Goal: Book appointment/travel/reservation

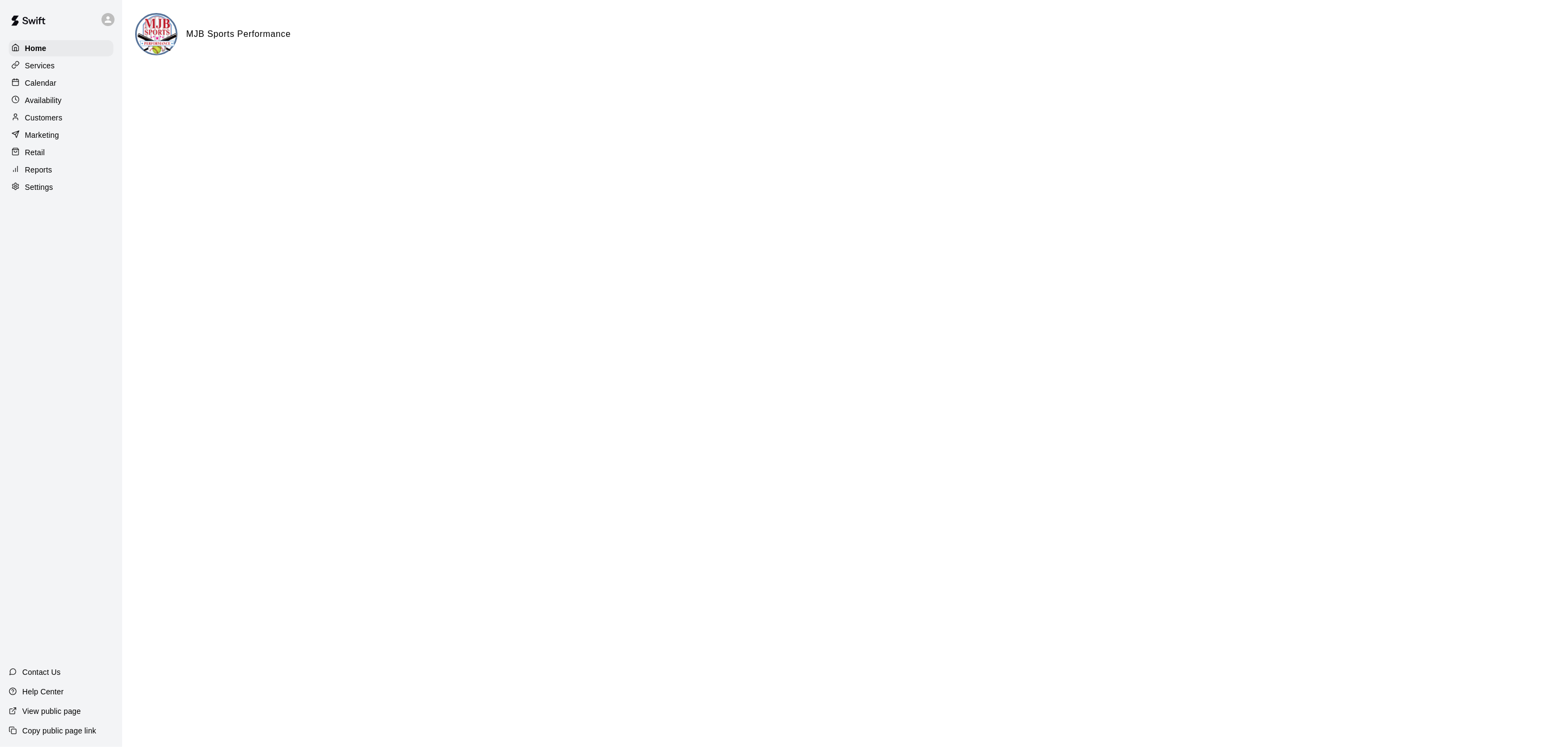
click at [44, 88] on div "Calendar" at bounding box center [61, 83] width 105 height 16
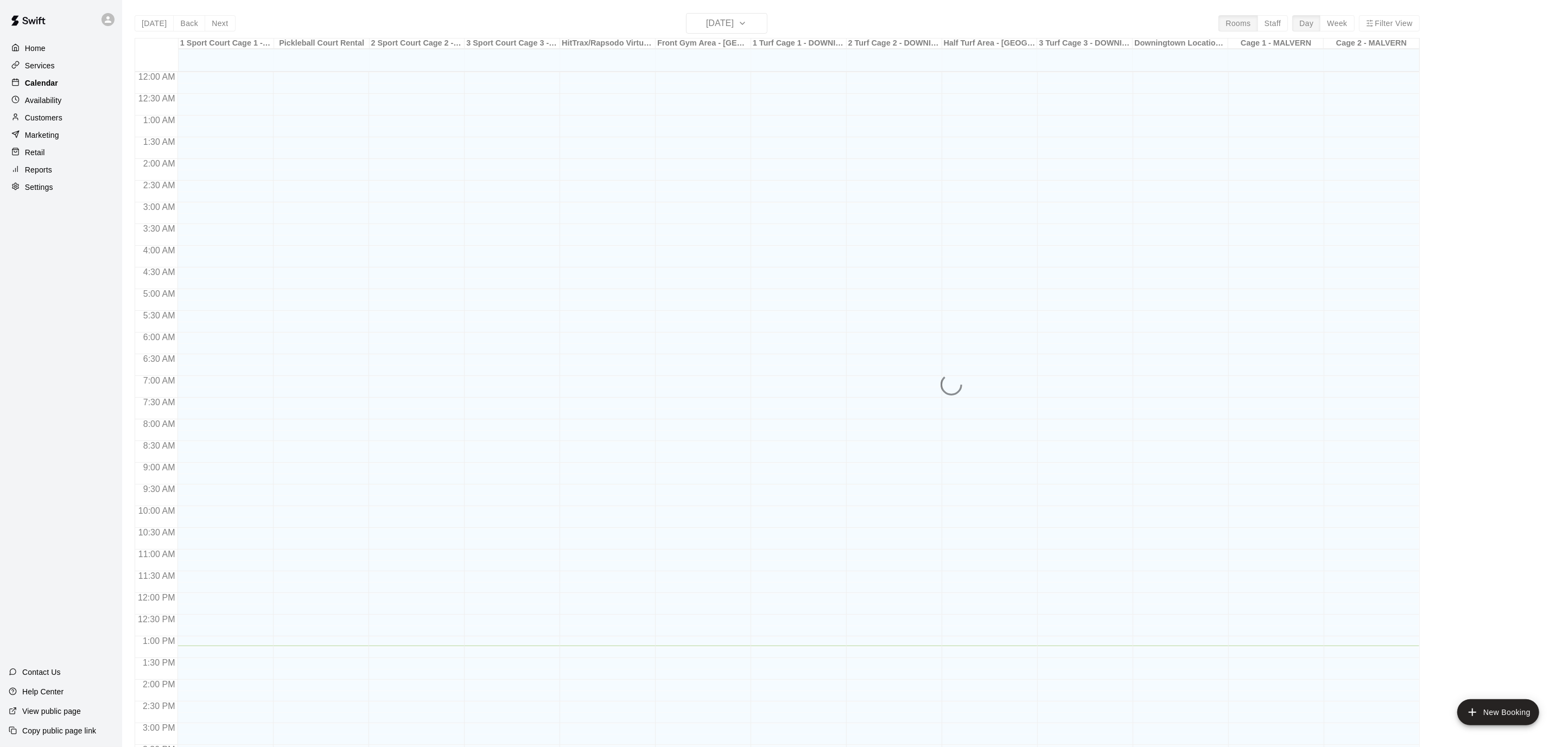
scroll to position [321, 0]
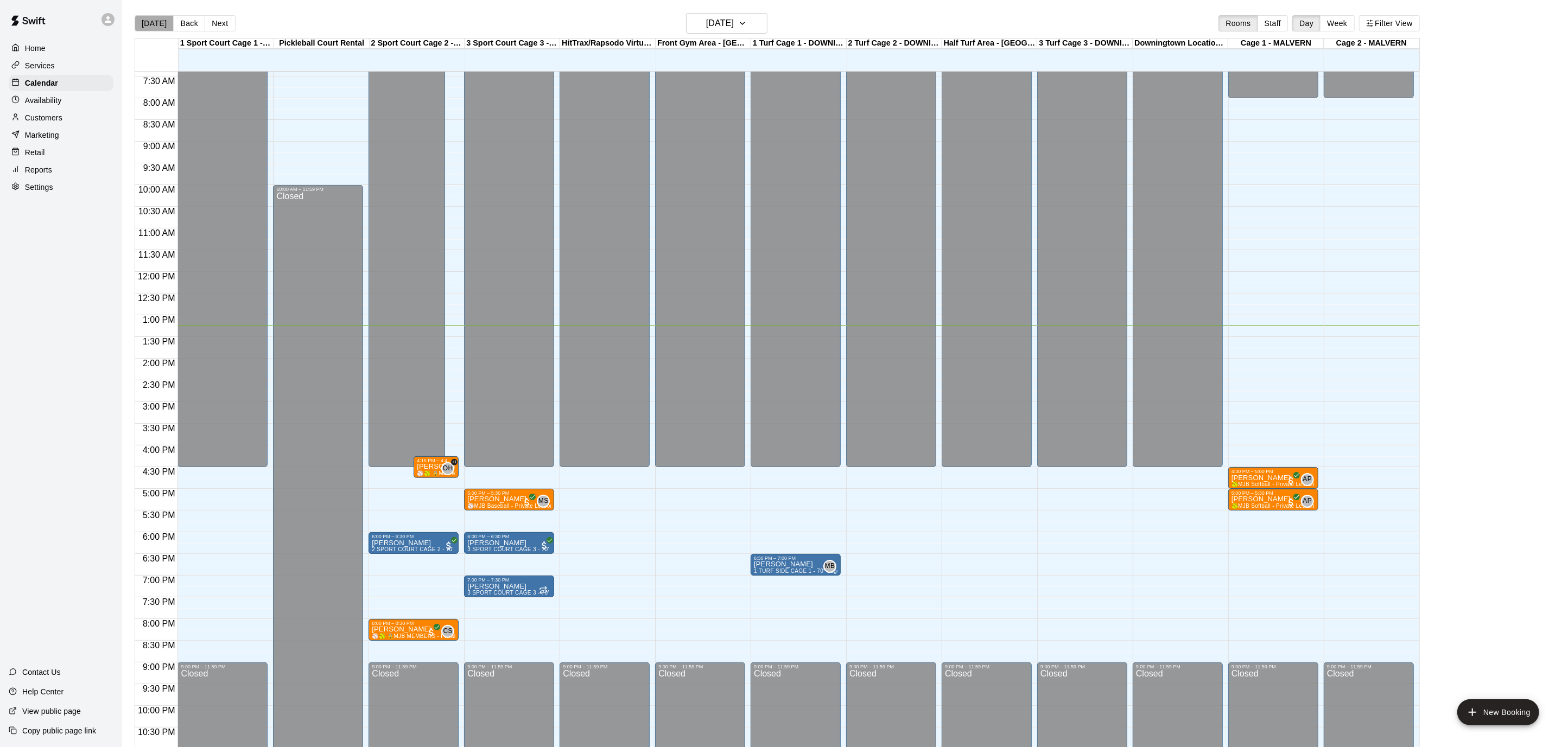
click at [163, 23] on button "[DATE]" at bounding box center [154, 23] width 39 height 16
click at [46, 54] on div "Home" at bounding box center [61, 48] width 105 height 16
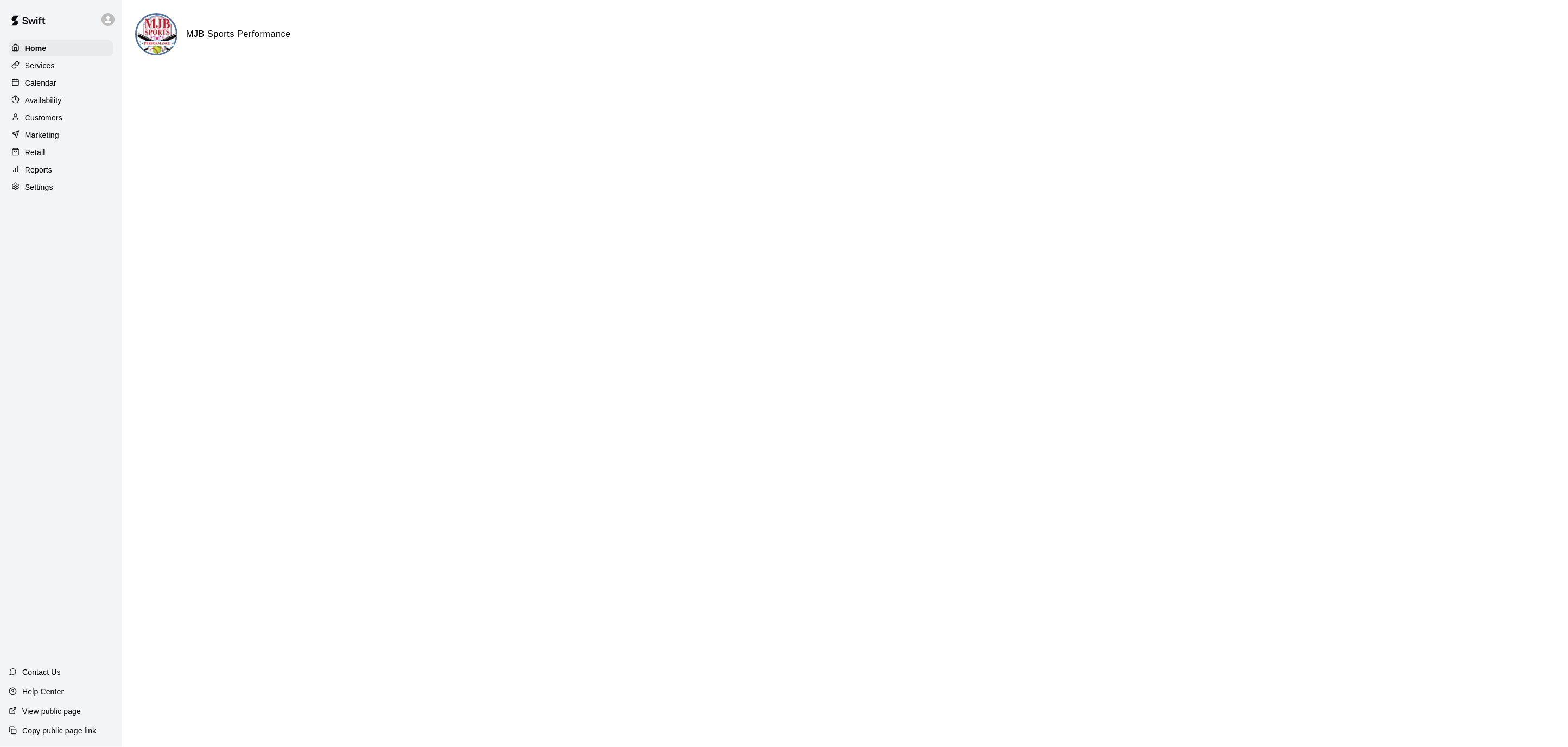
click at [59, 88] on div "Calendar" at bounding box center [61, 83] width 105 height 16
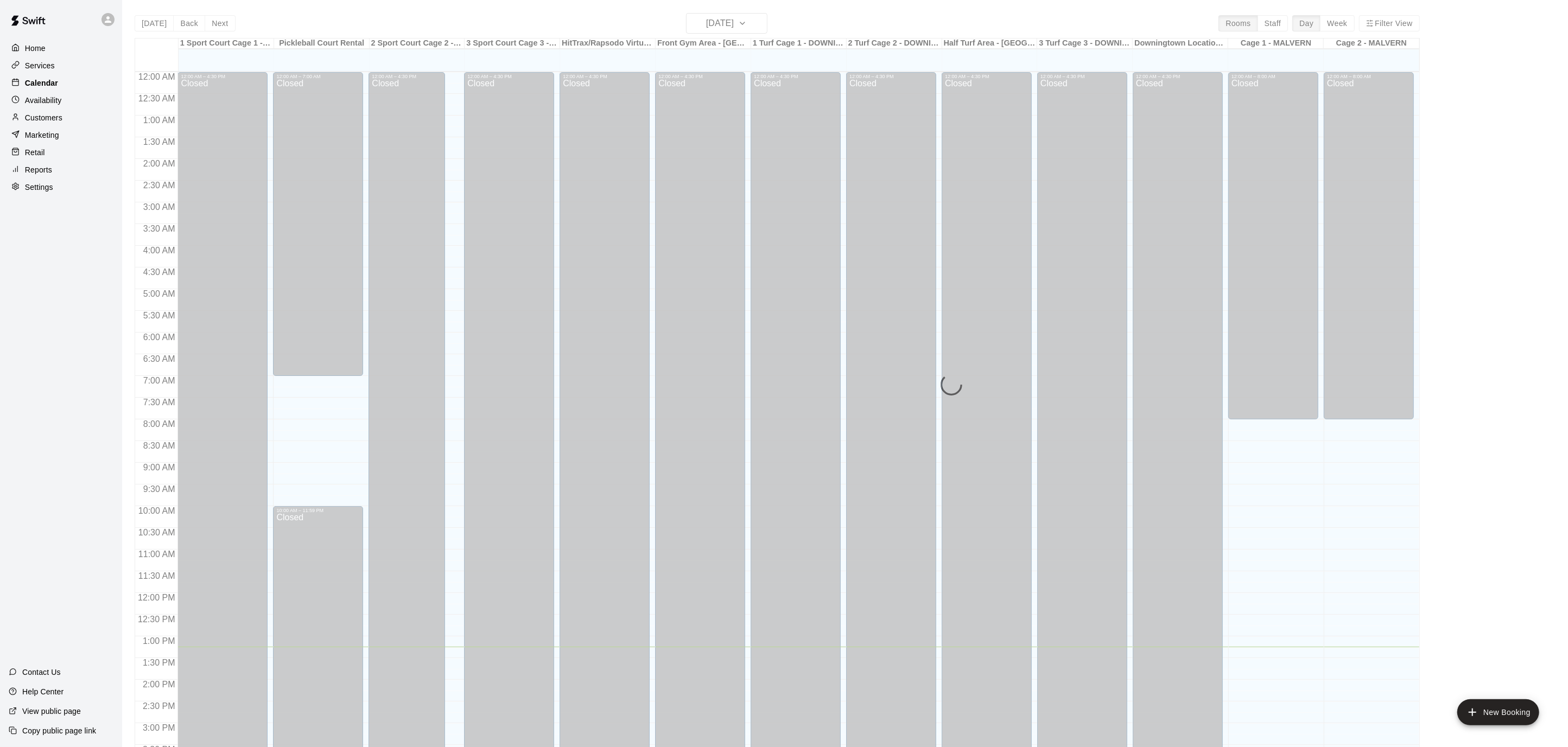
scroll to position [321, 0]
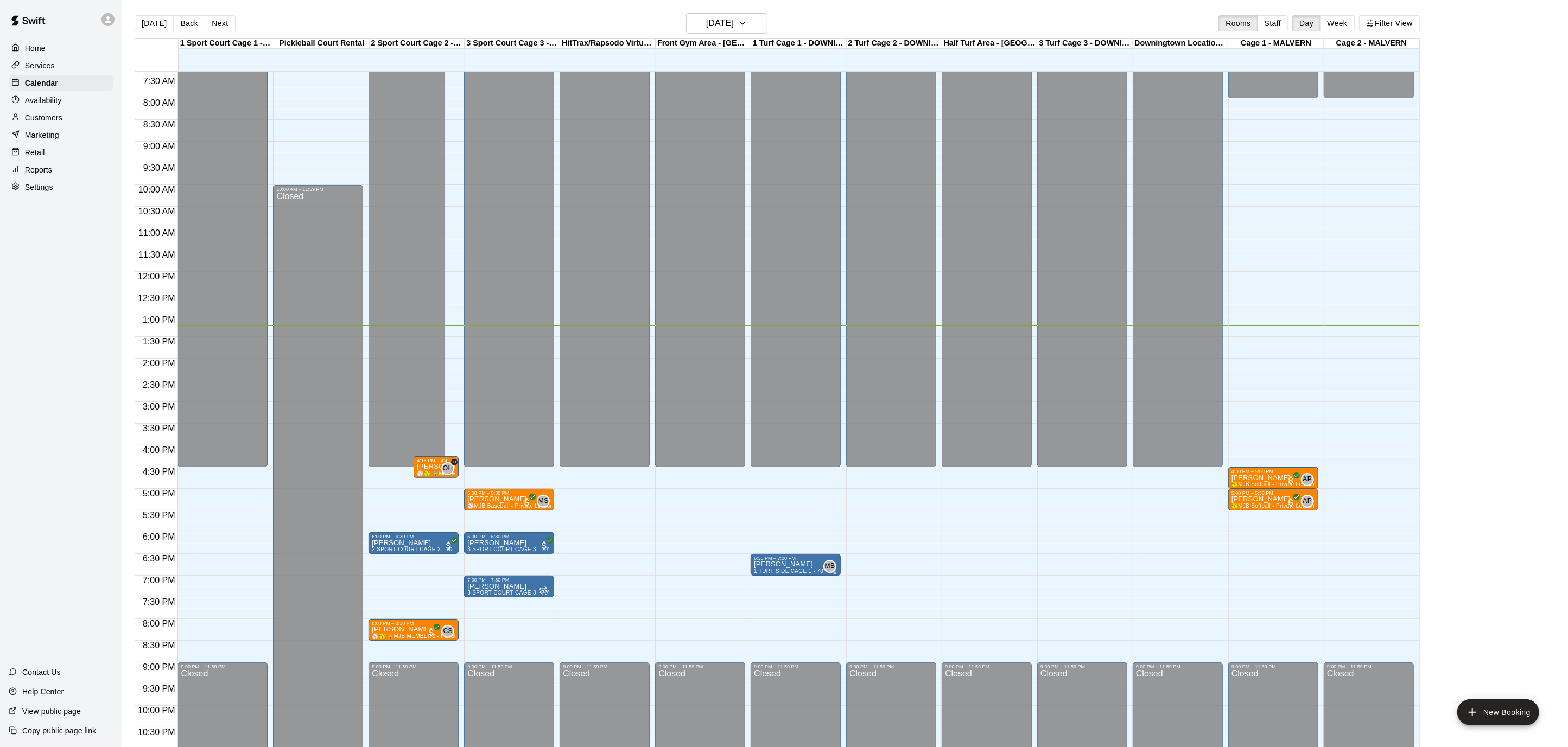
click at [33, 55] on div "Home" at bounding box center [61, 48] width 105 height 16
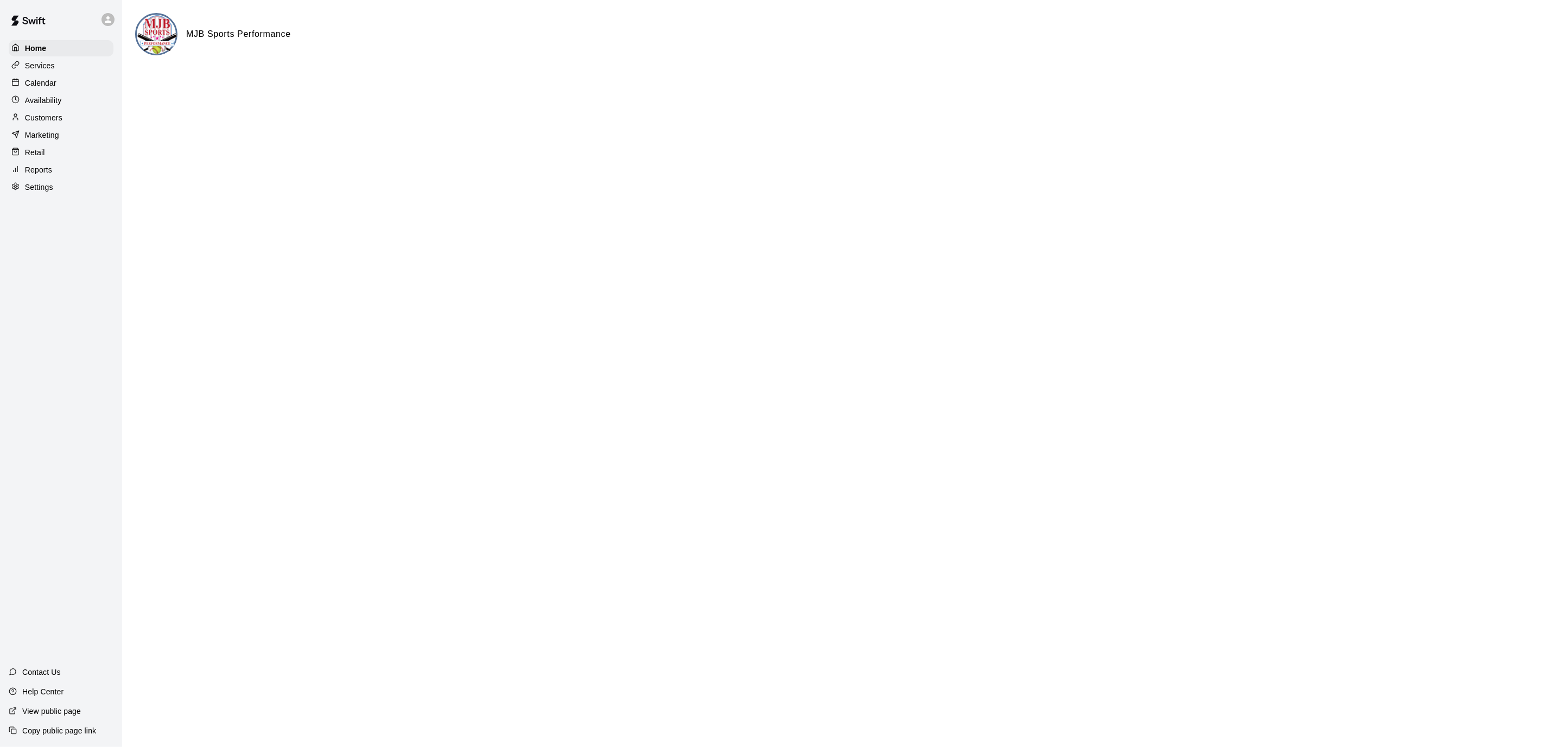
click at [59, 63] on div "Services" at bounding box center [61, 66] width 105 height 16
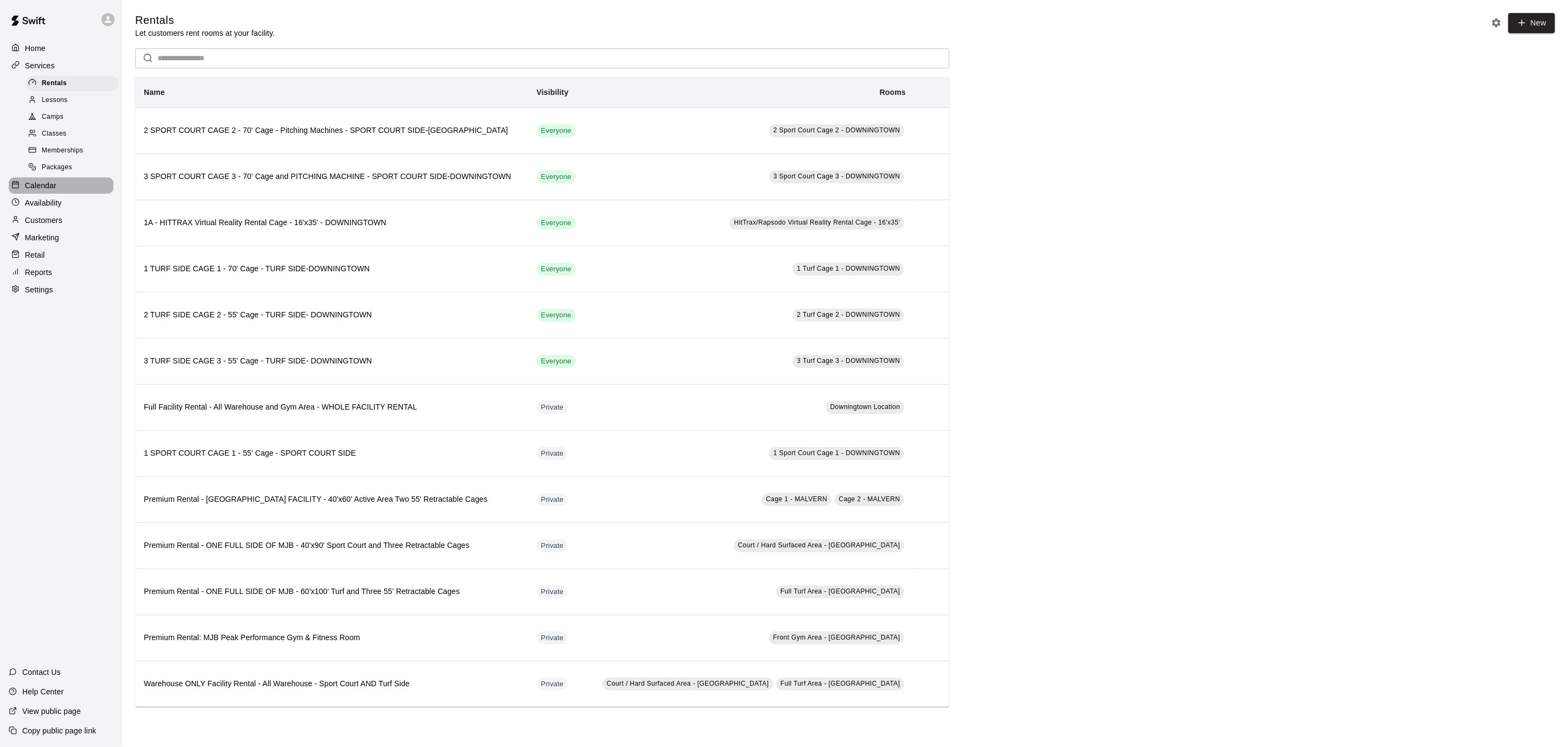
click at [55, 180] on p "Calendar" at bounding box center [41, 185] width 31 height 11
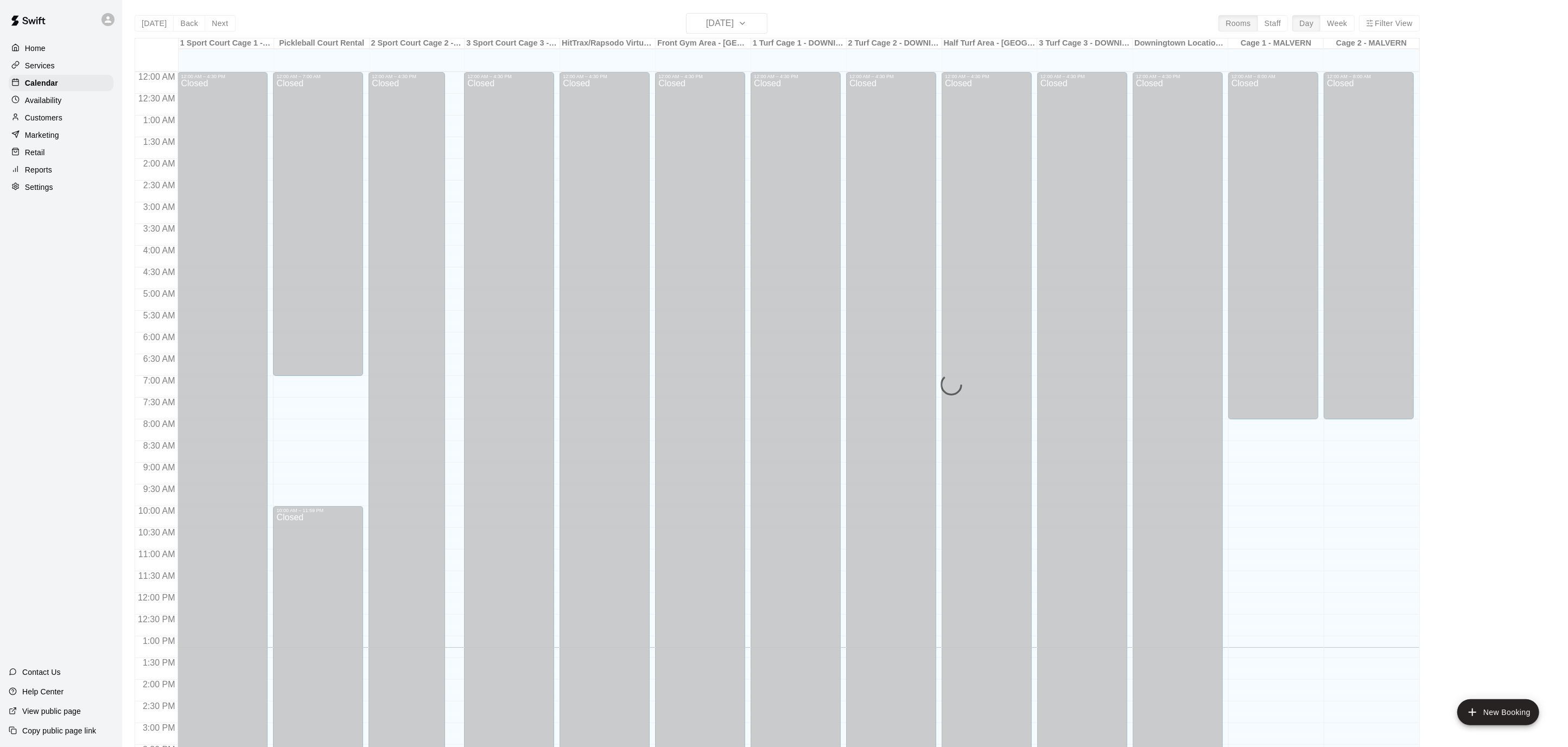
scroll to position [321, 0]
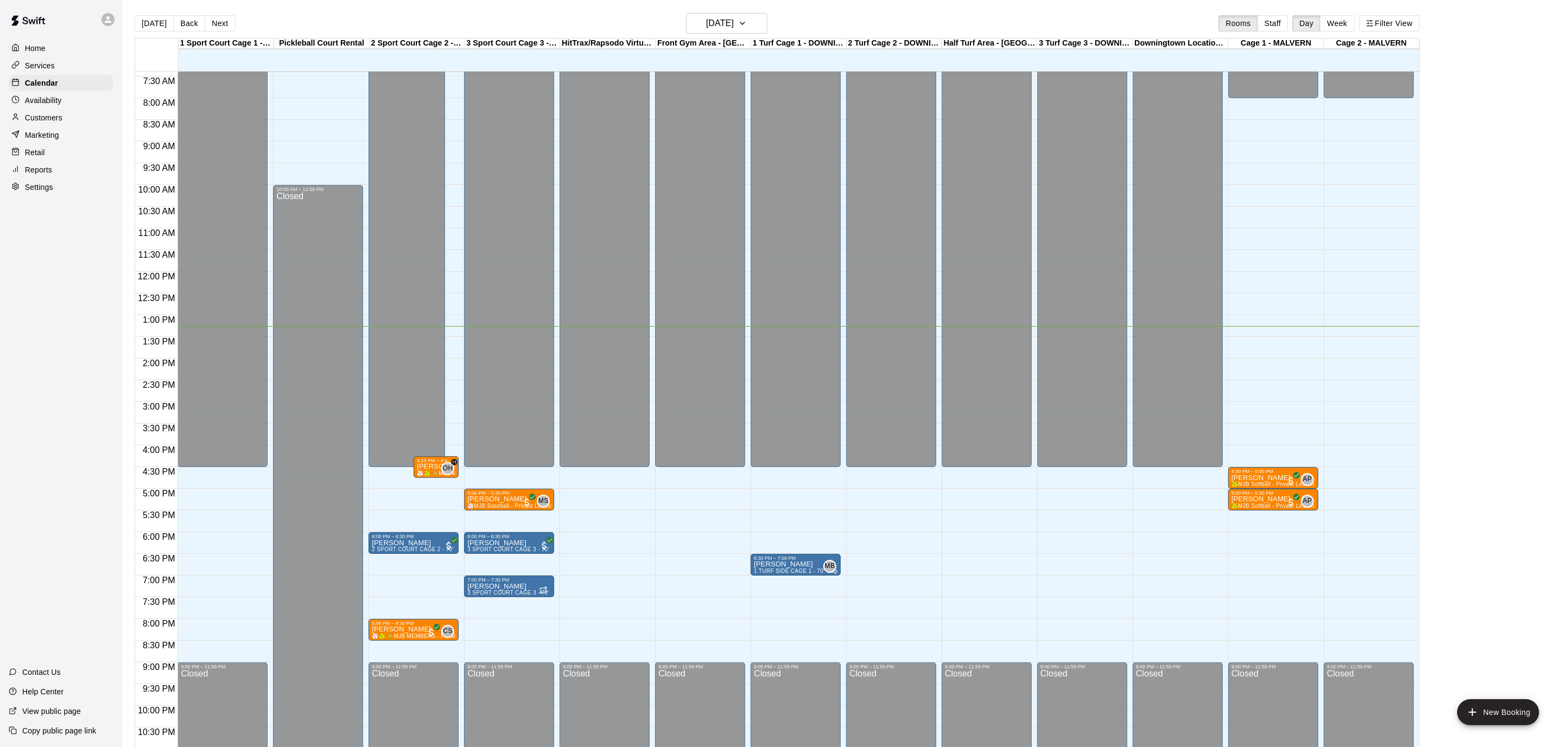
click at [40, 54] on div "Home" at bounding box center [61, 48] width 105 height 16
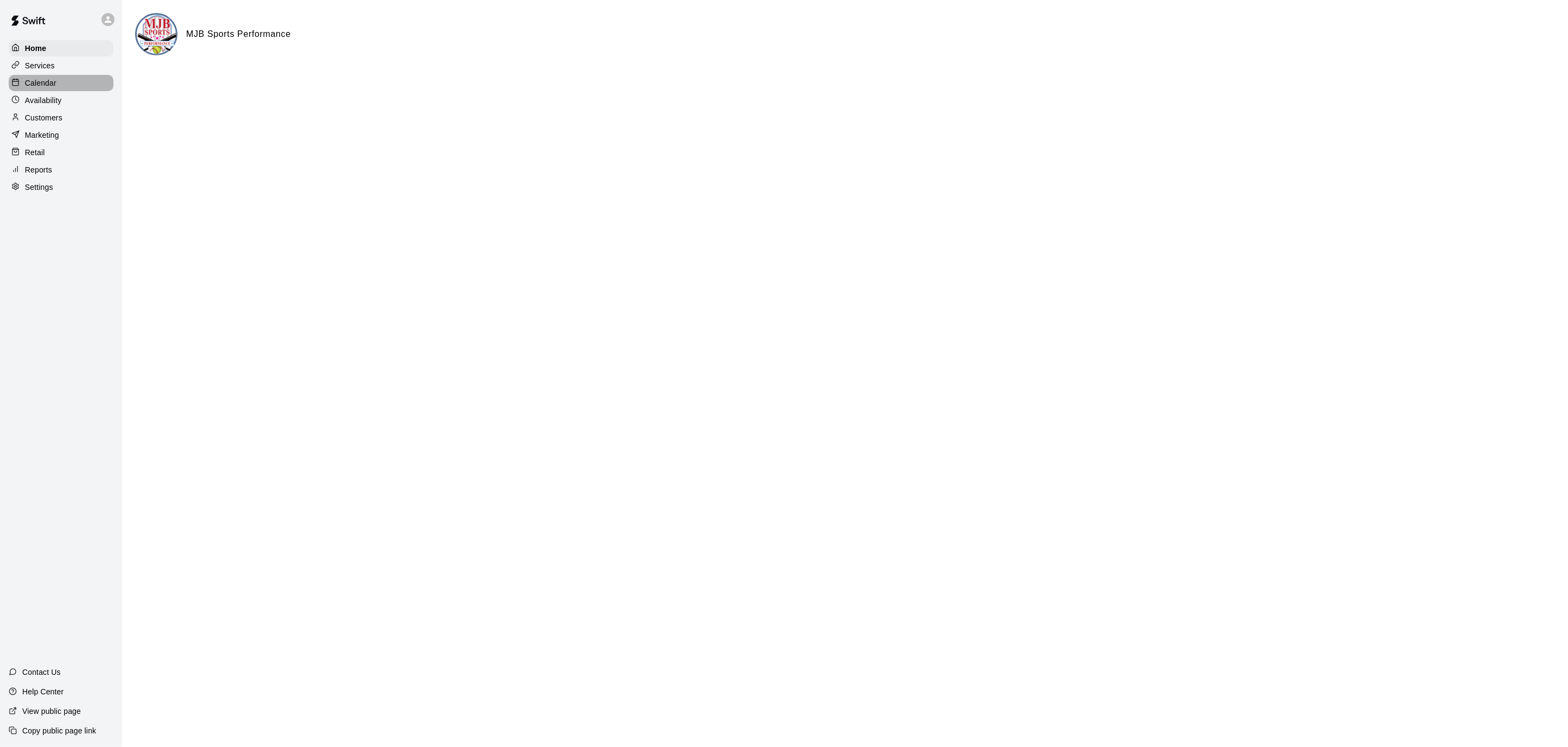
click at [64, 79] on div "Calendar" at bounding box center [61, 83] width 105 height 16
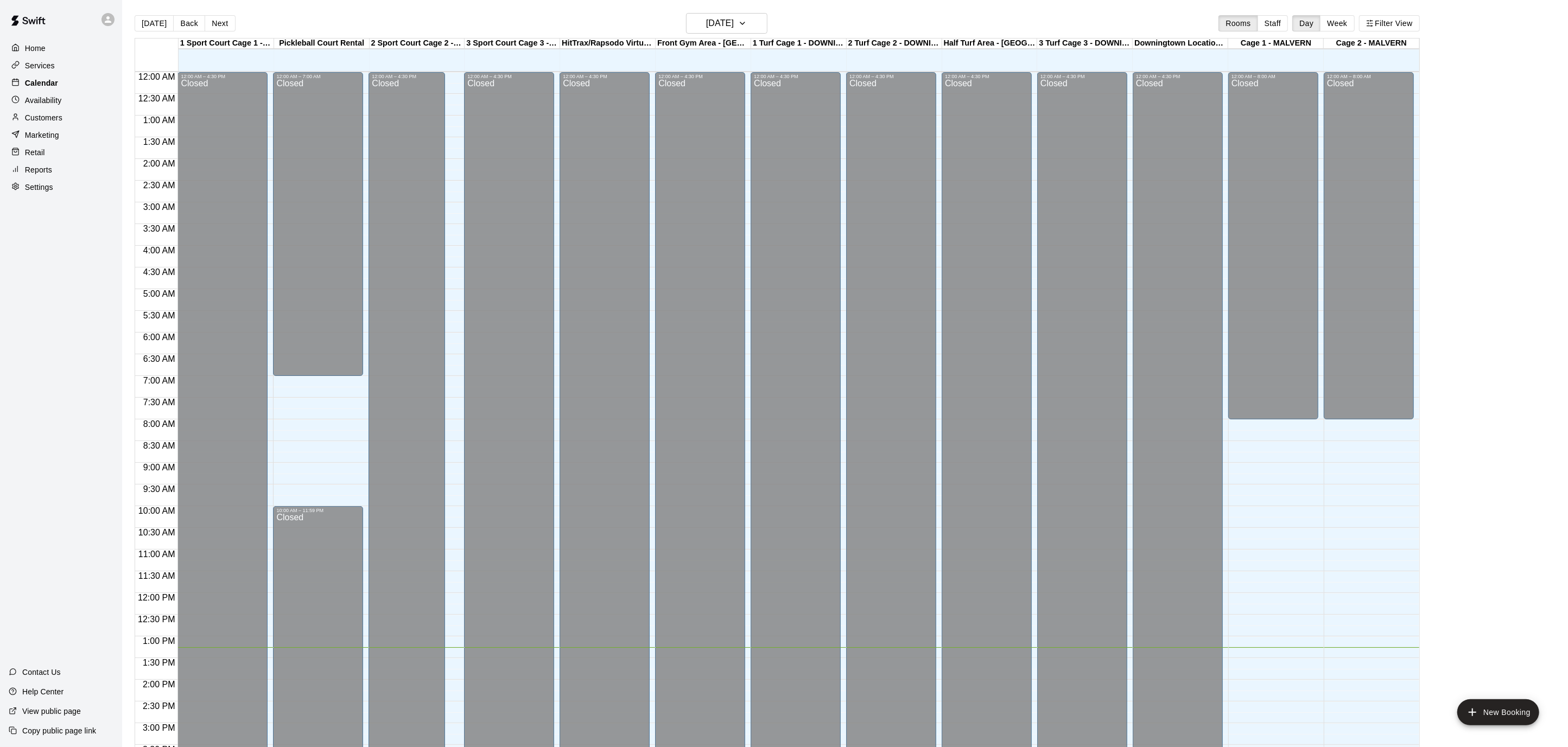
scroll to position [321, 0]
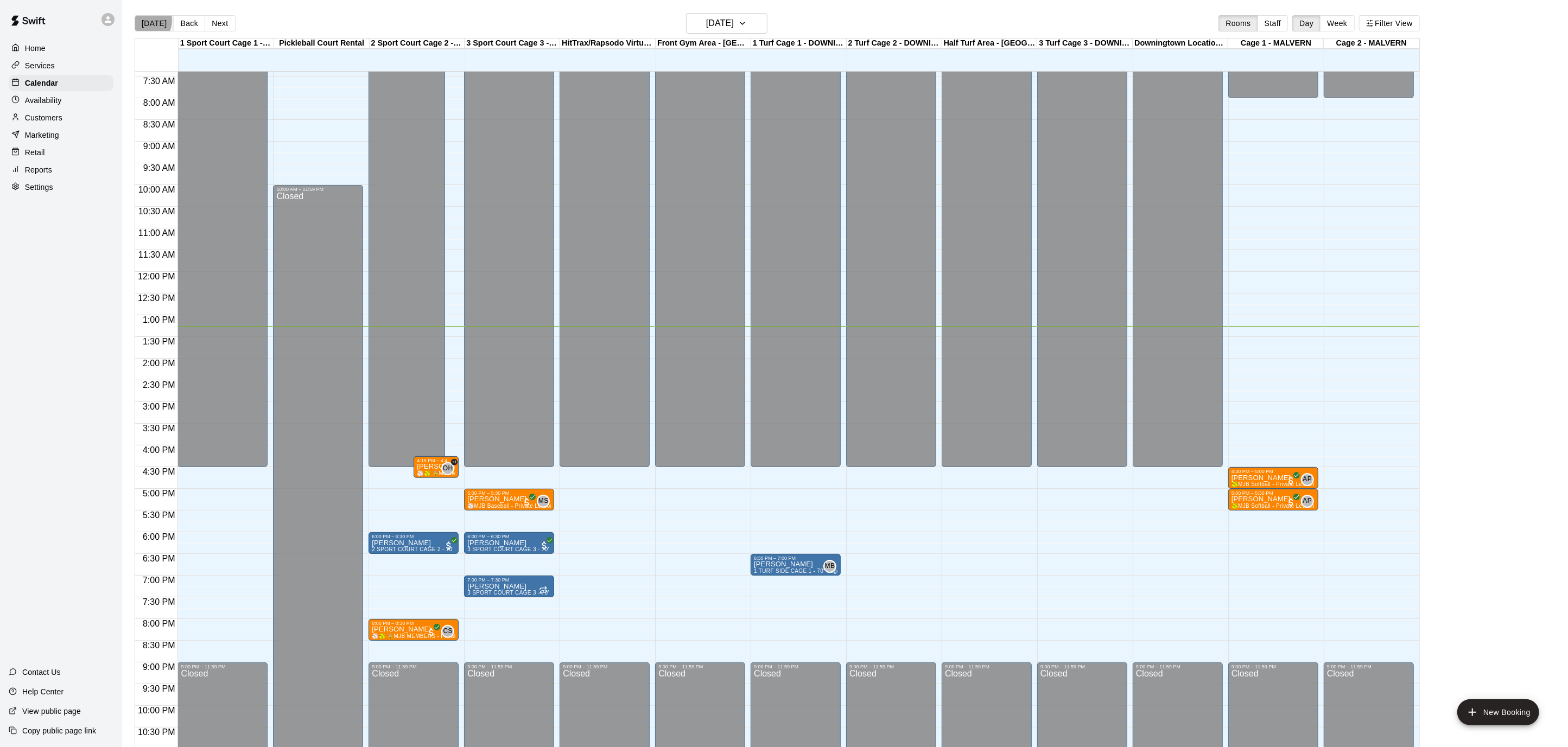
click at [142, 20] on button "[DATE]" at bounding box center [154, 23] width 39 height 16
click at [40, 52] on p "Home" at bounding box center [35, 48] width 21 height 11
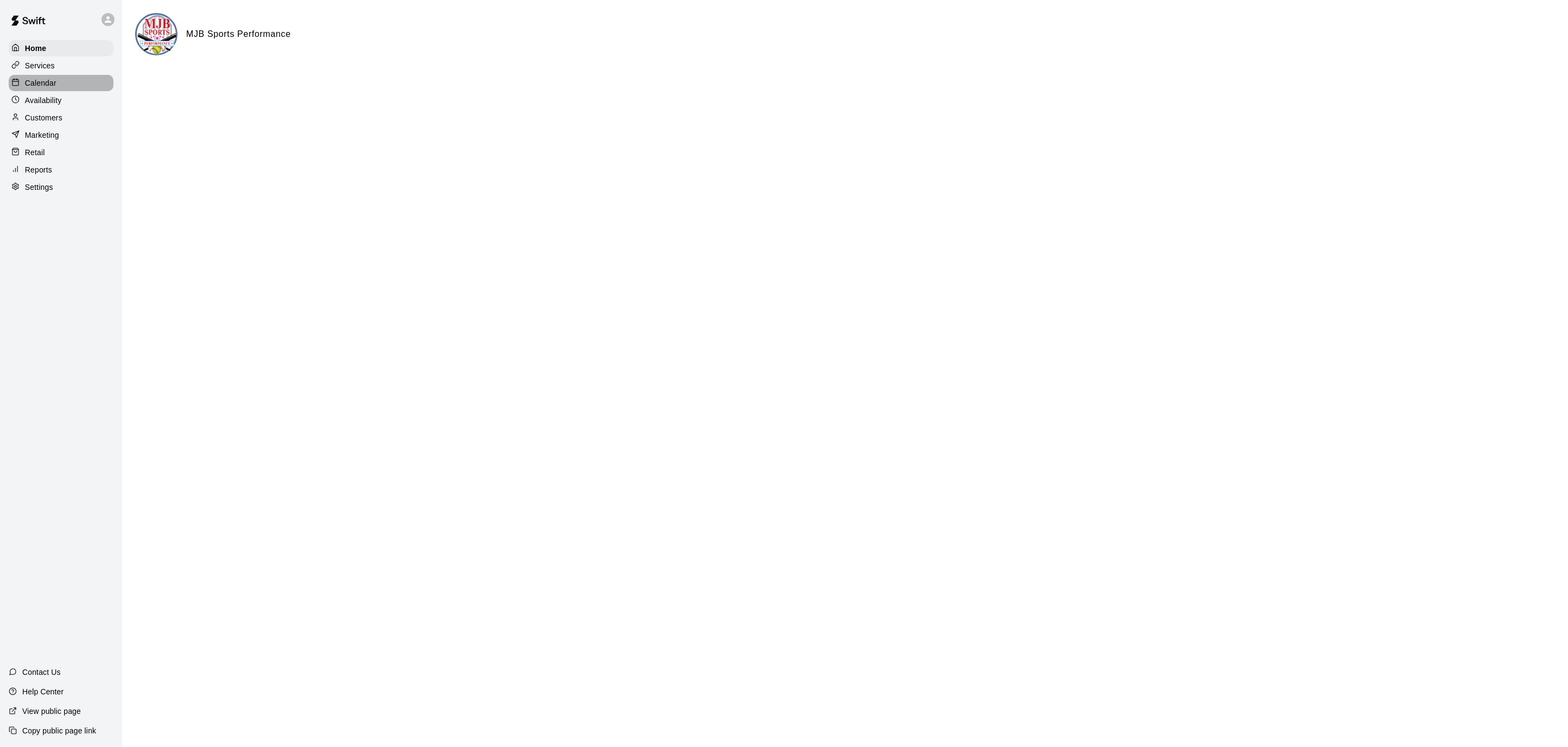
click at [48, 78] on p "Calendar" at bounding box center [41, 83] width 31 height 11
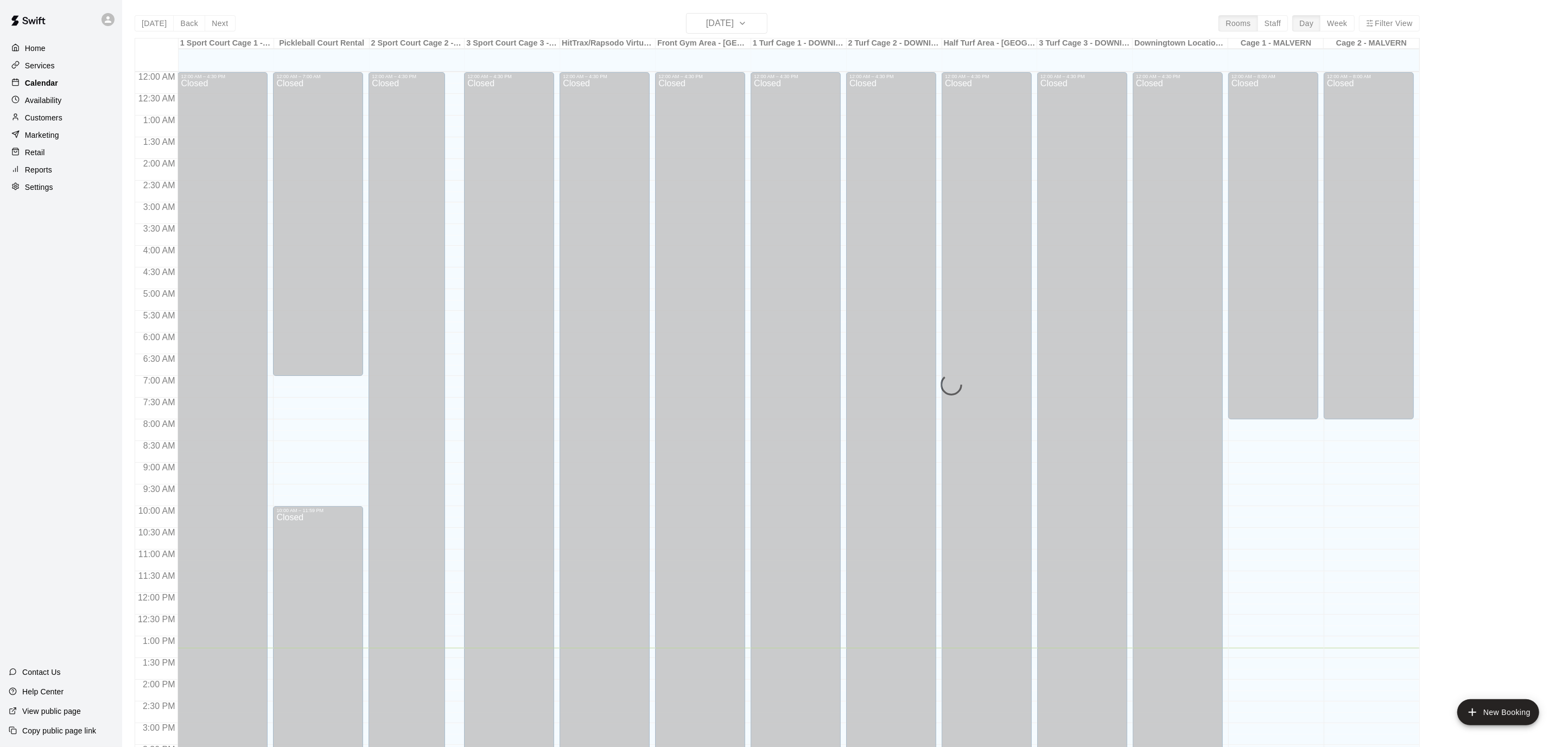
scroll to position [321, 0]
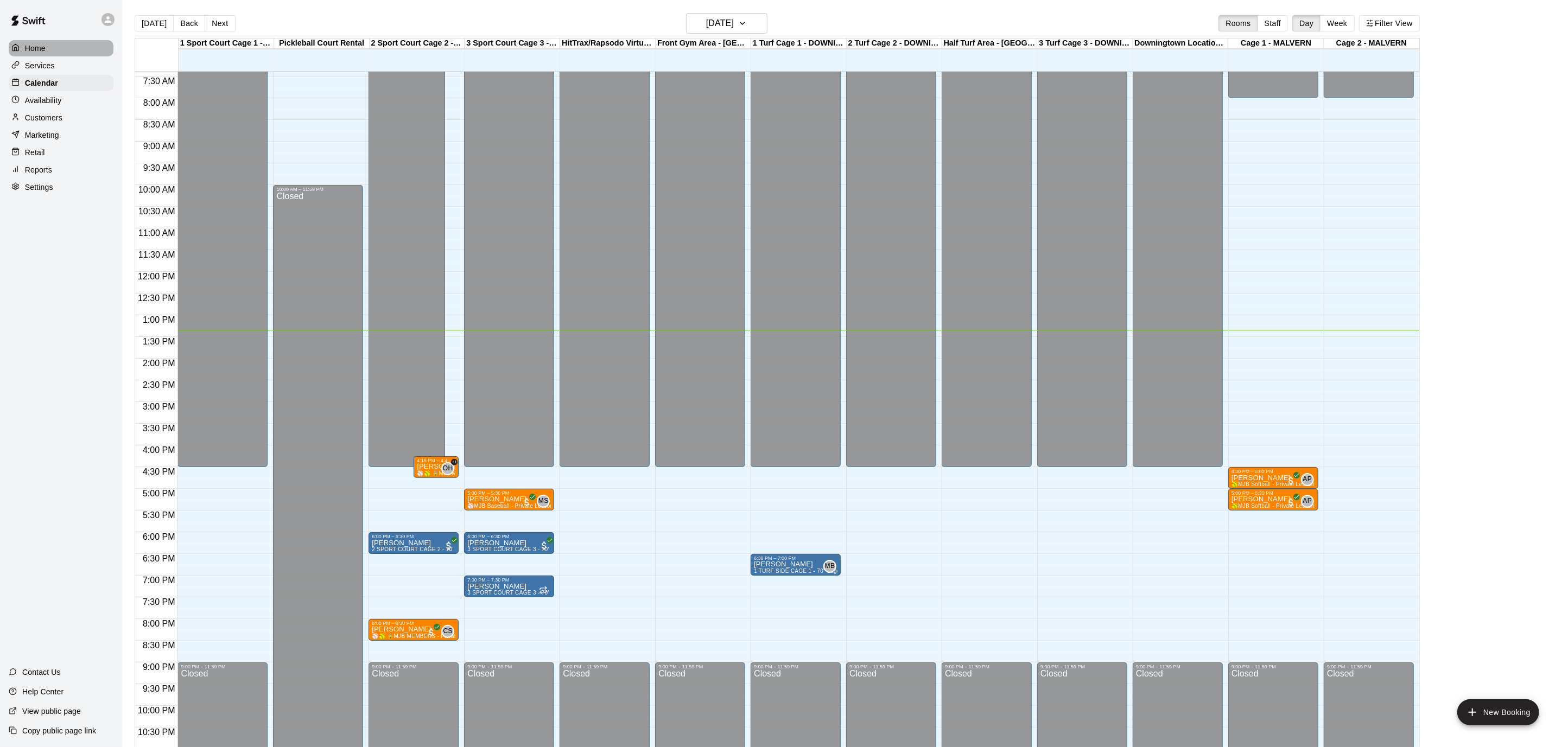
click at [76, 49] on div "Home" at bounding box center [61, 48] width 105 height 16
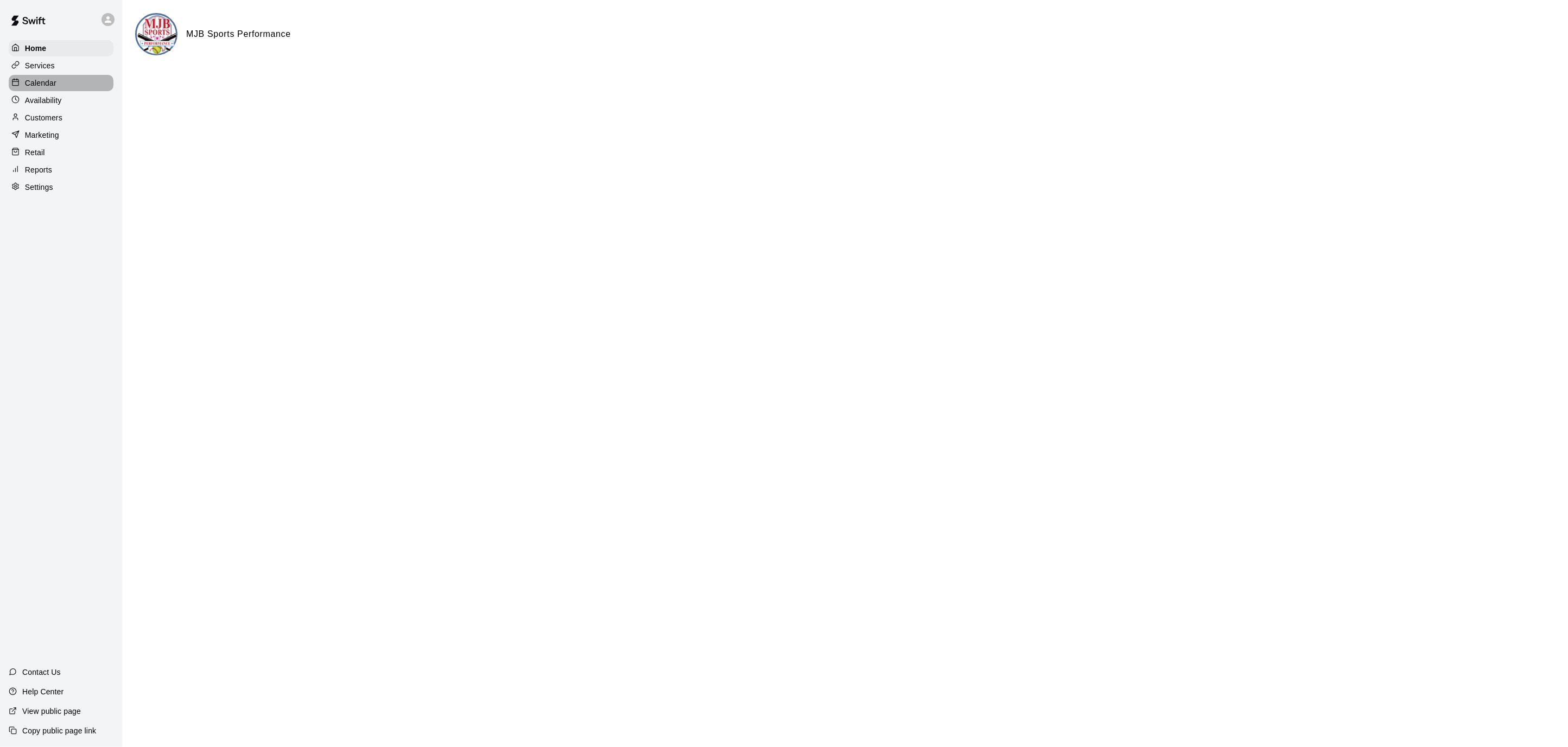
click at [68, 80] on div "Calendar" at bounding box center [61, 83] width 105 height 16
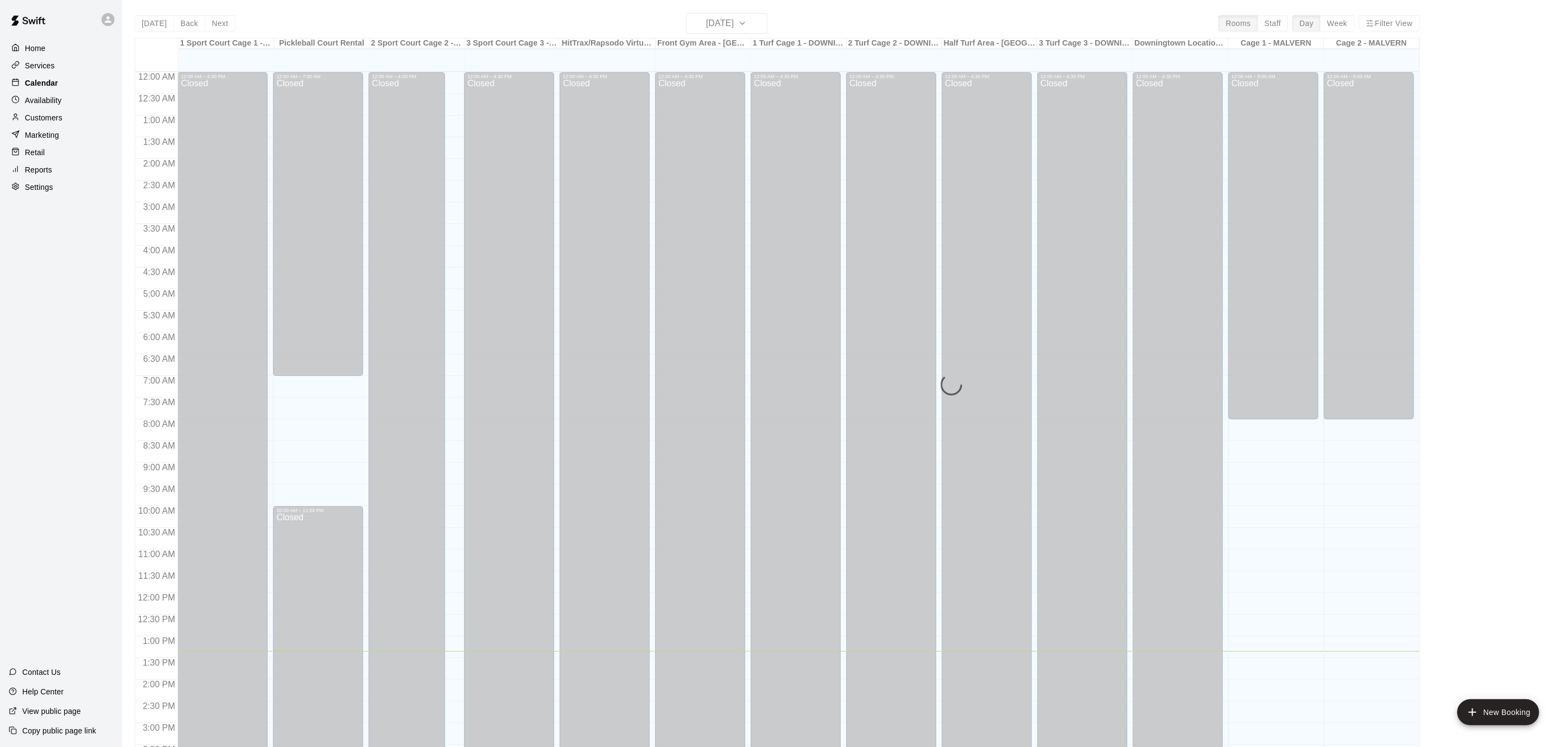
scroll to position [321, 0]
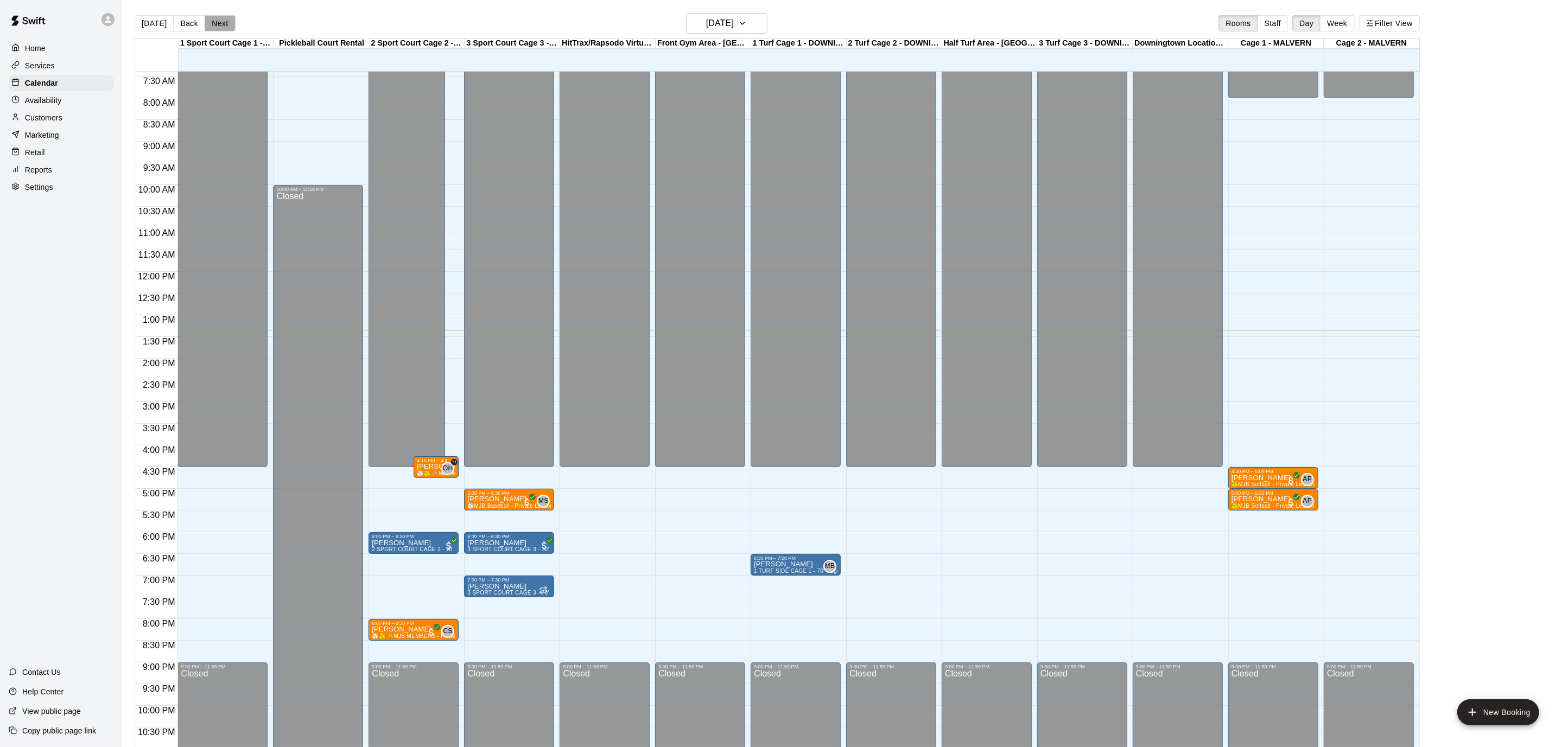
click at [224, 26] on button "Next" at bounding box center [219, 23] width 31 height 16
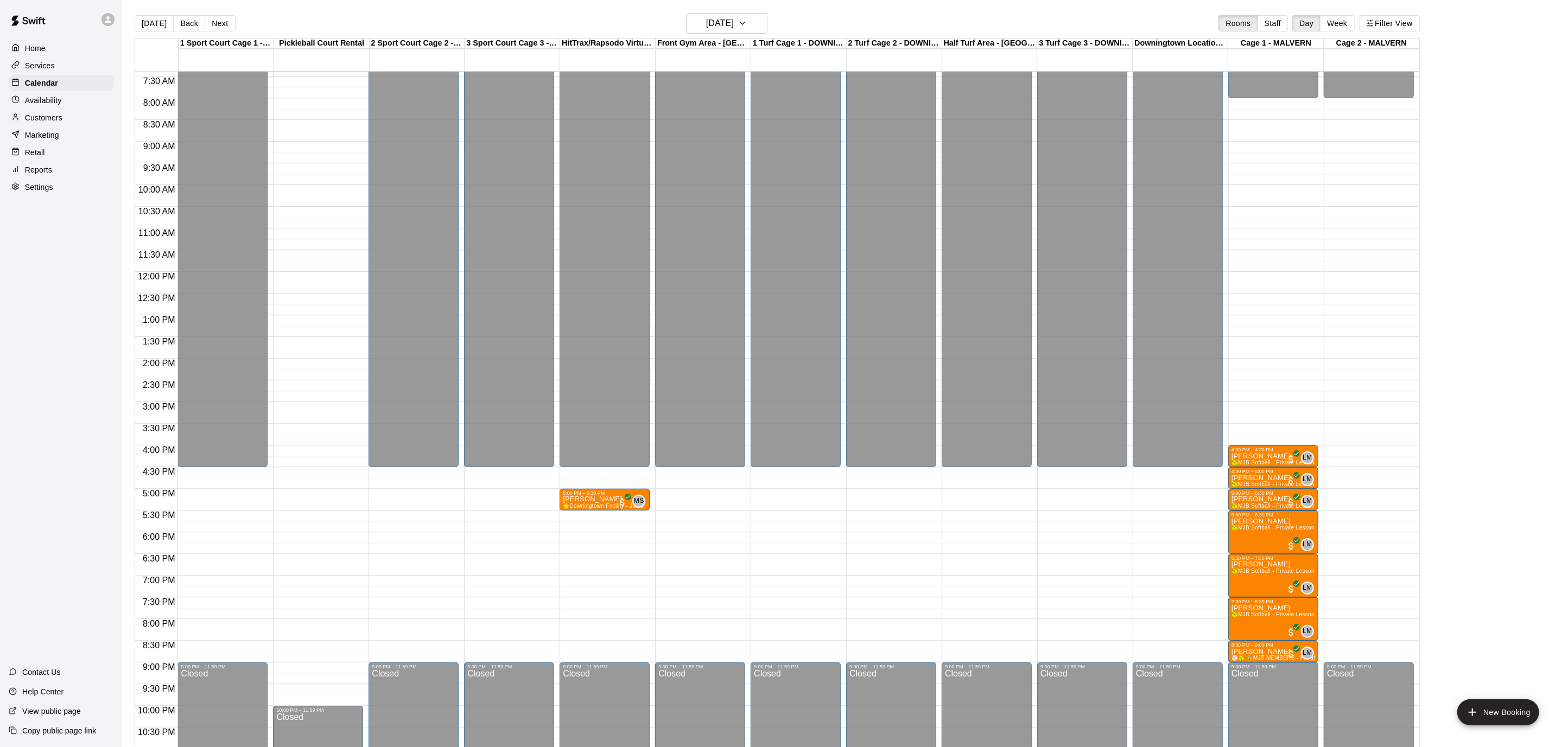
scroll to position [323, 0]
click at [43, 64] on p "Services" at bounding box center [40, 65] width 30 height 11
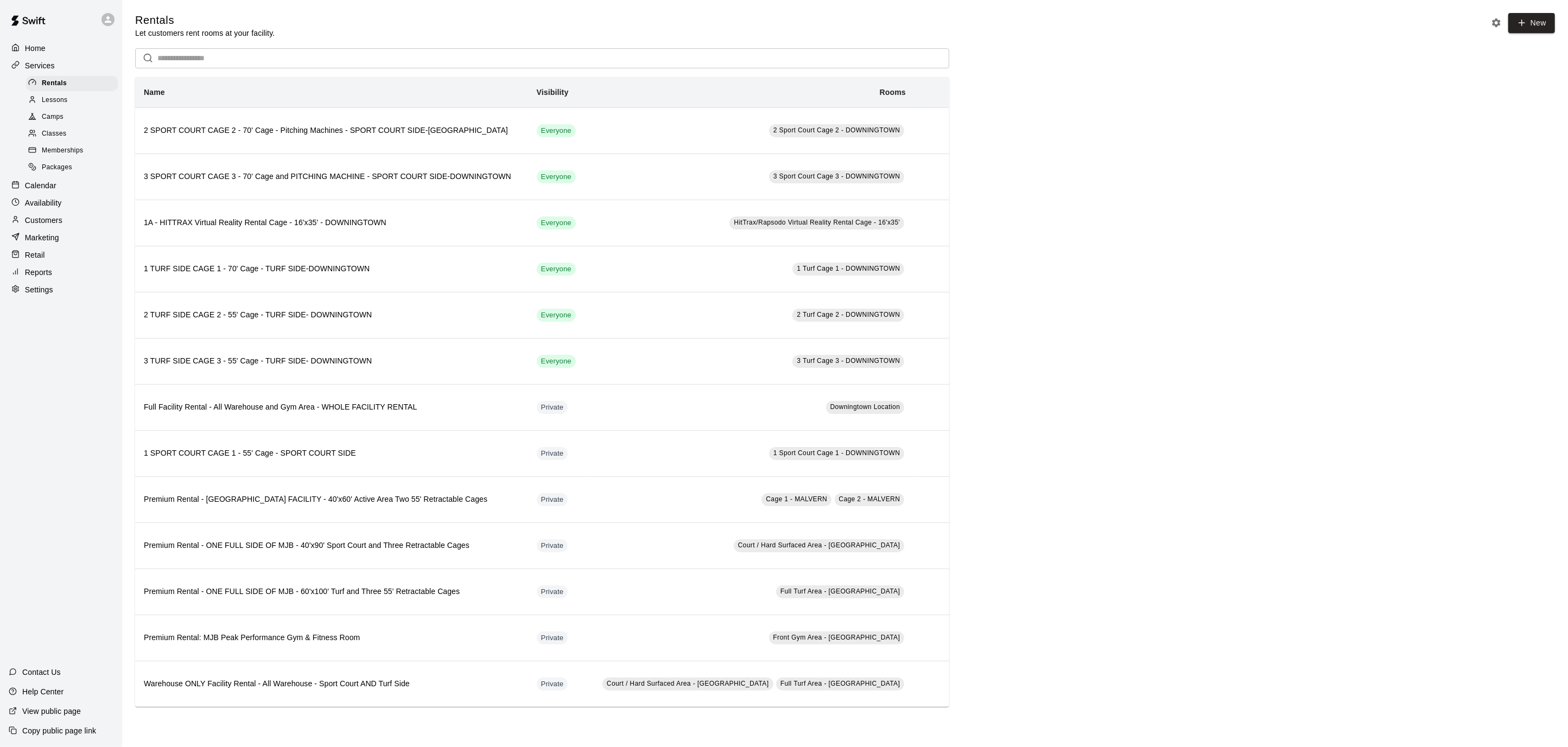
click at [80, 184] on div "Calendar" at bounding box center [61, 186] width 105 height 16
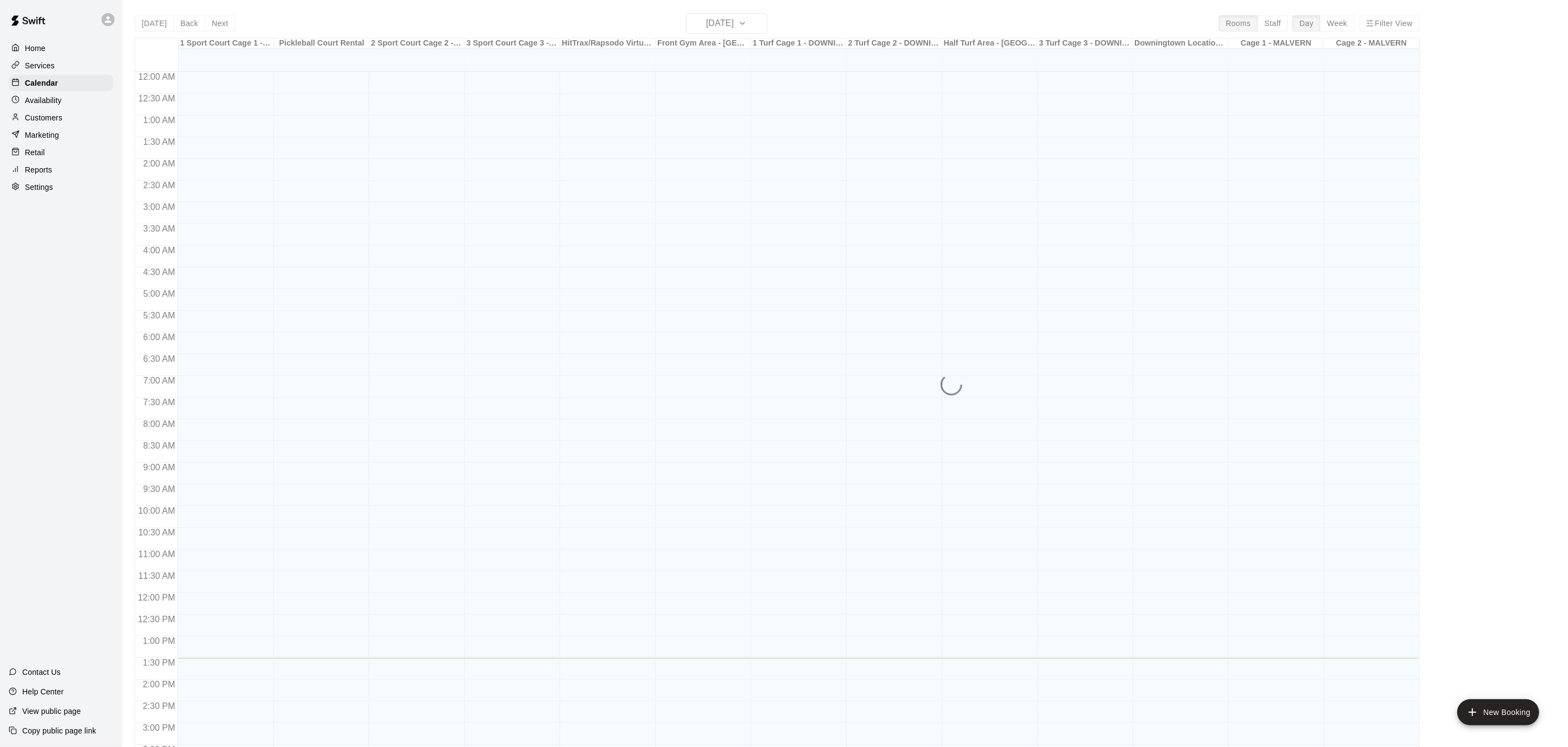
scroll to position [321, 0]
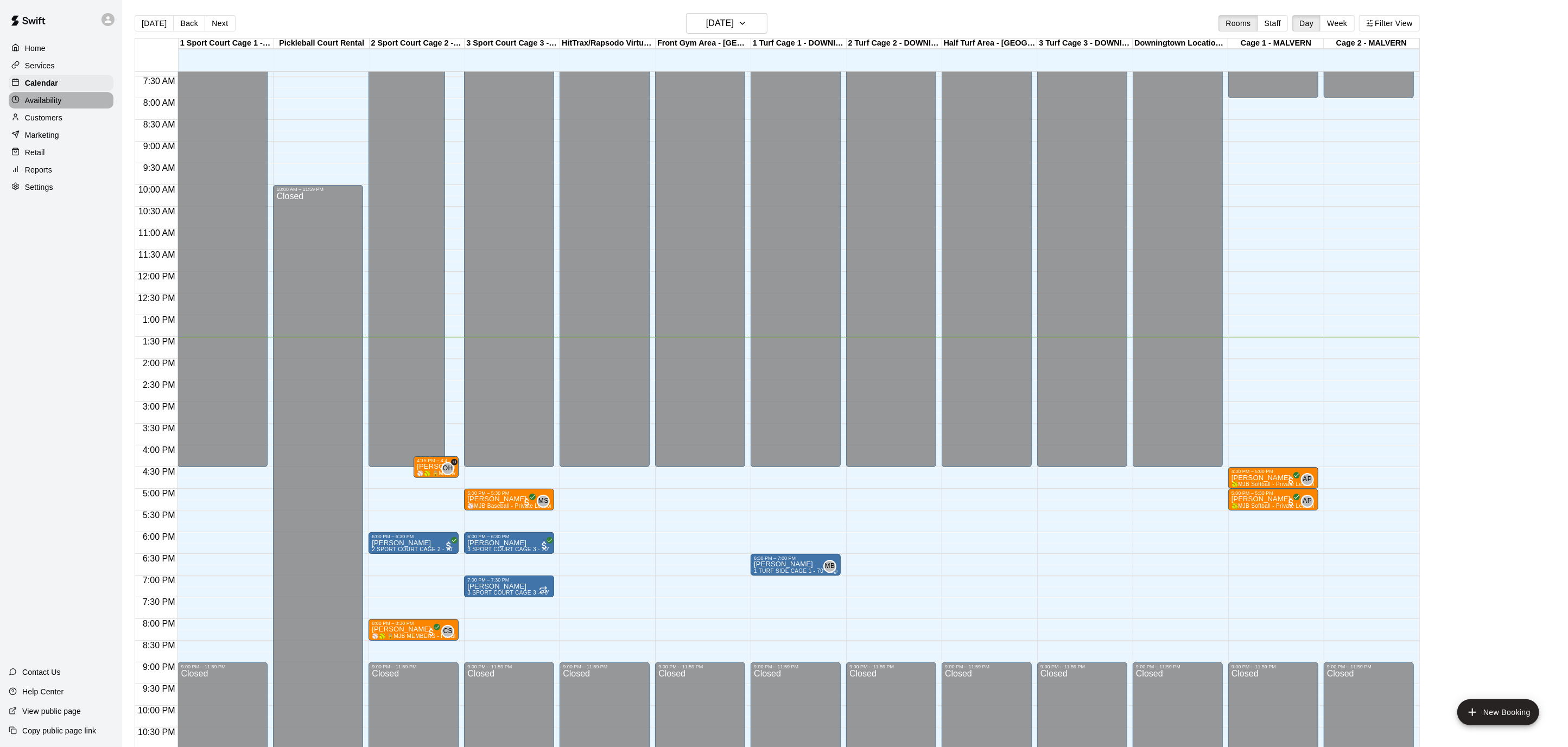
click at [65, 103] on div "Availability" at bounding box center [61, 101] width 105 height 16
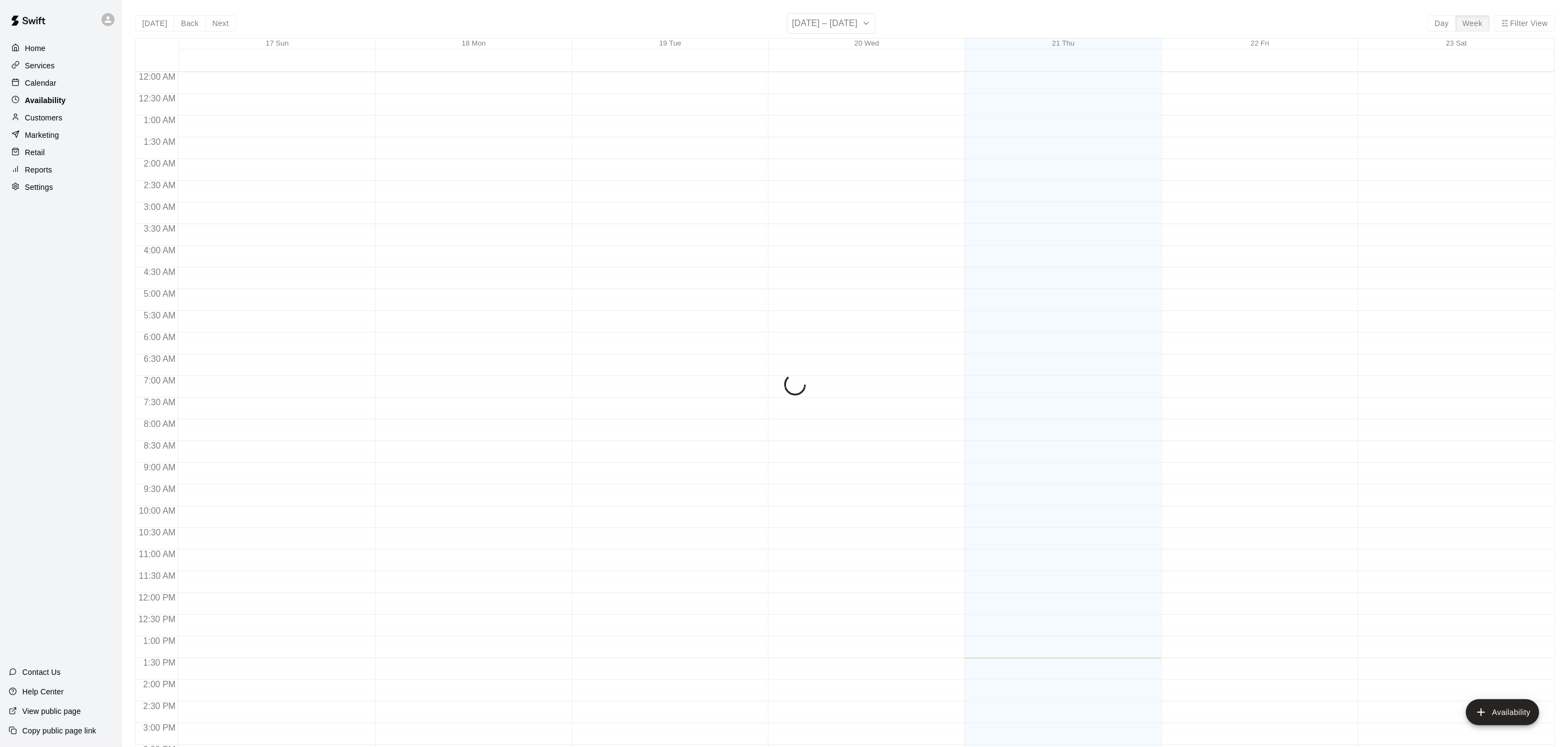
scroll to position [354, 0]
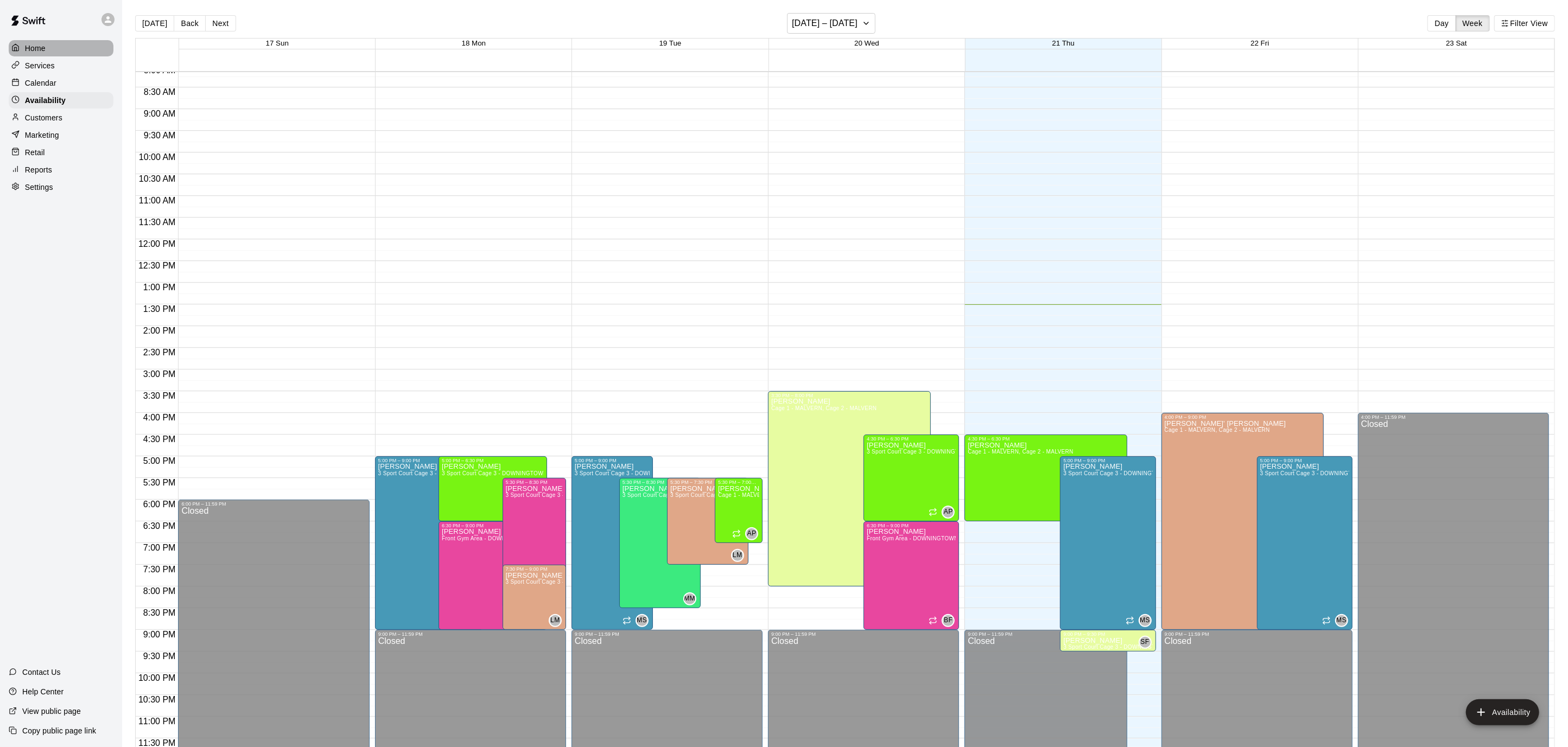
click at [68, 45] on div "Home" at bounding box center [61, 48] width 105 height 16
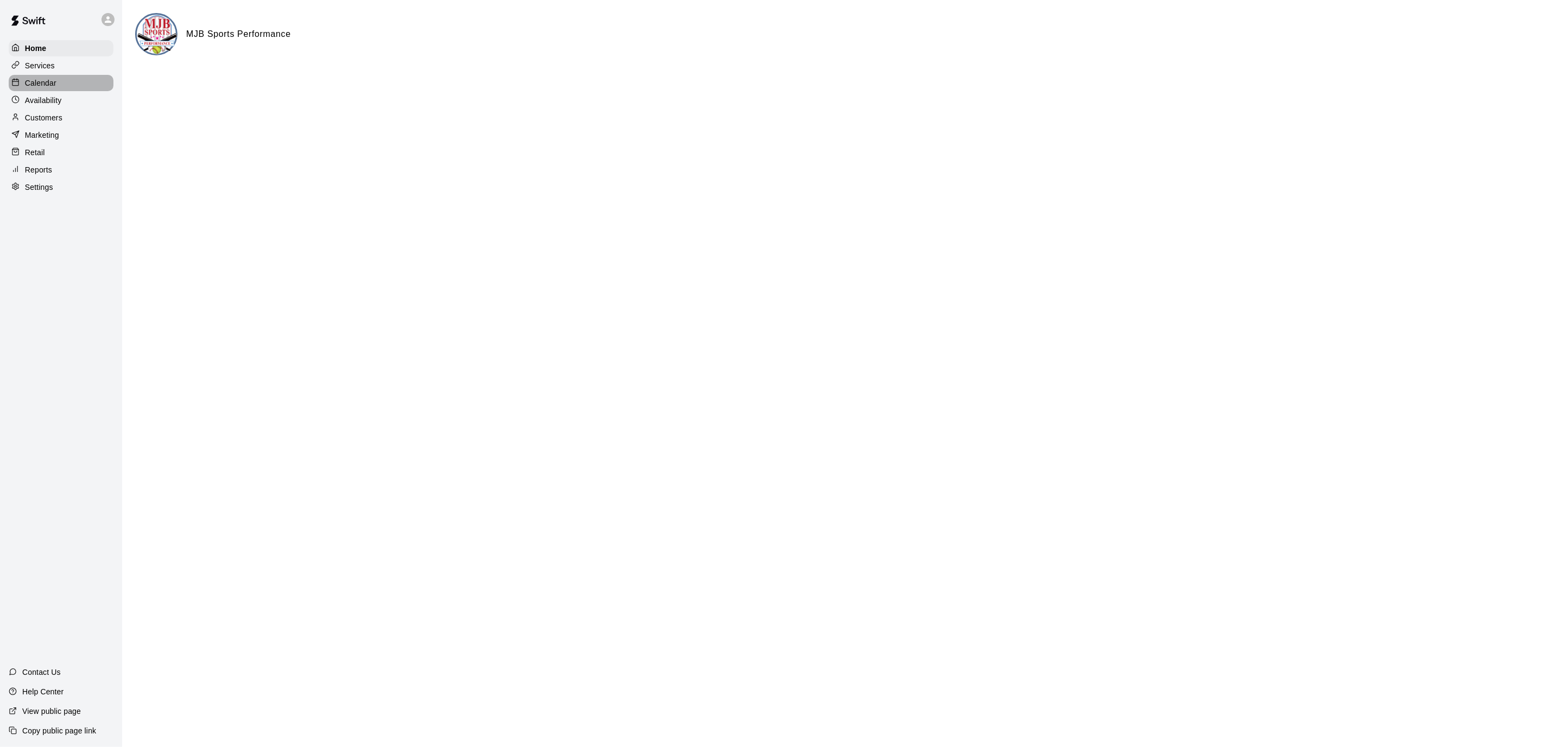
click at [51, 80] on p "Calendar" at bounding box center [41, 83] width 31 height 11
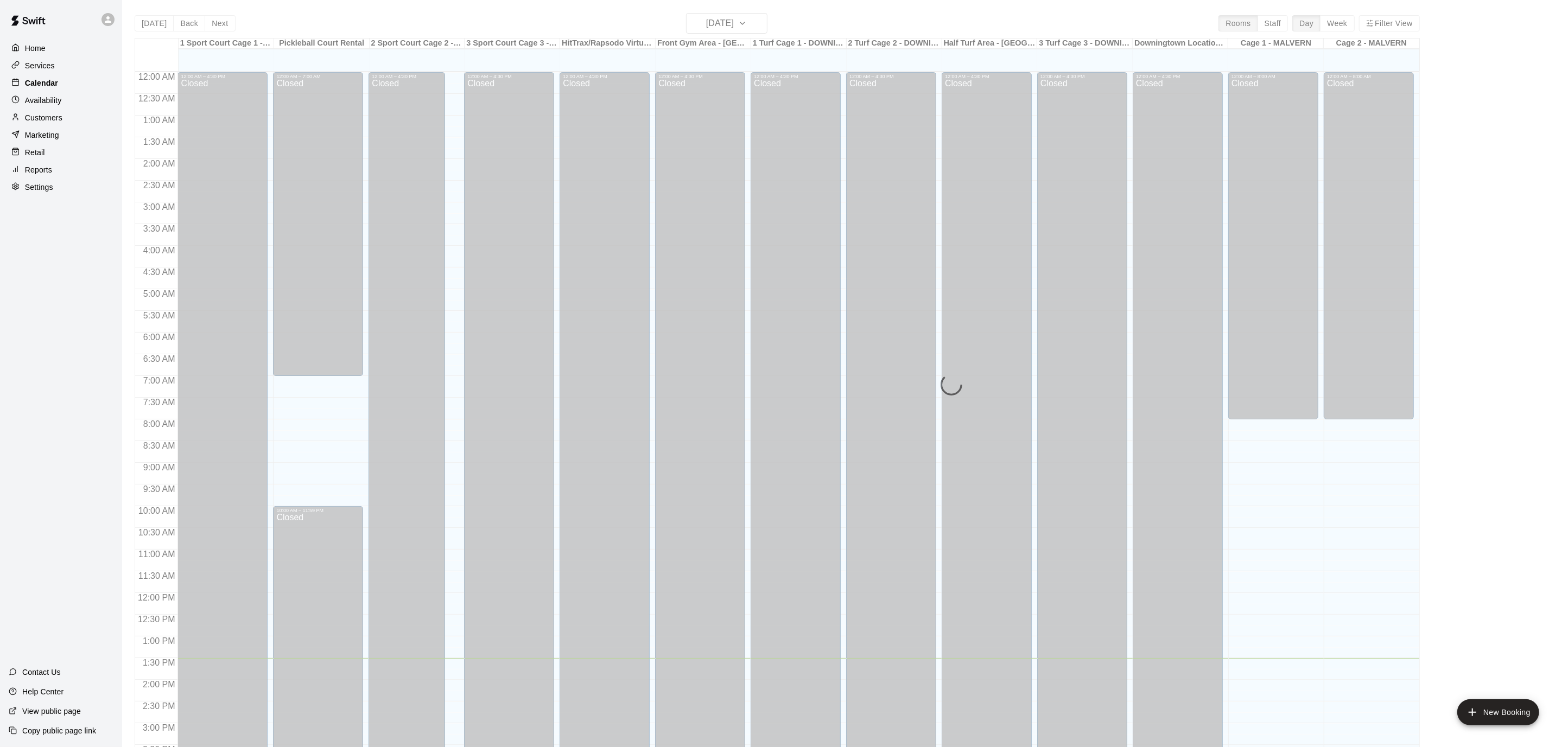
scroll to position [321, 0]
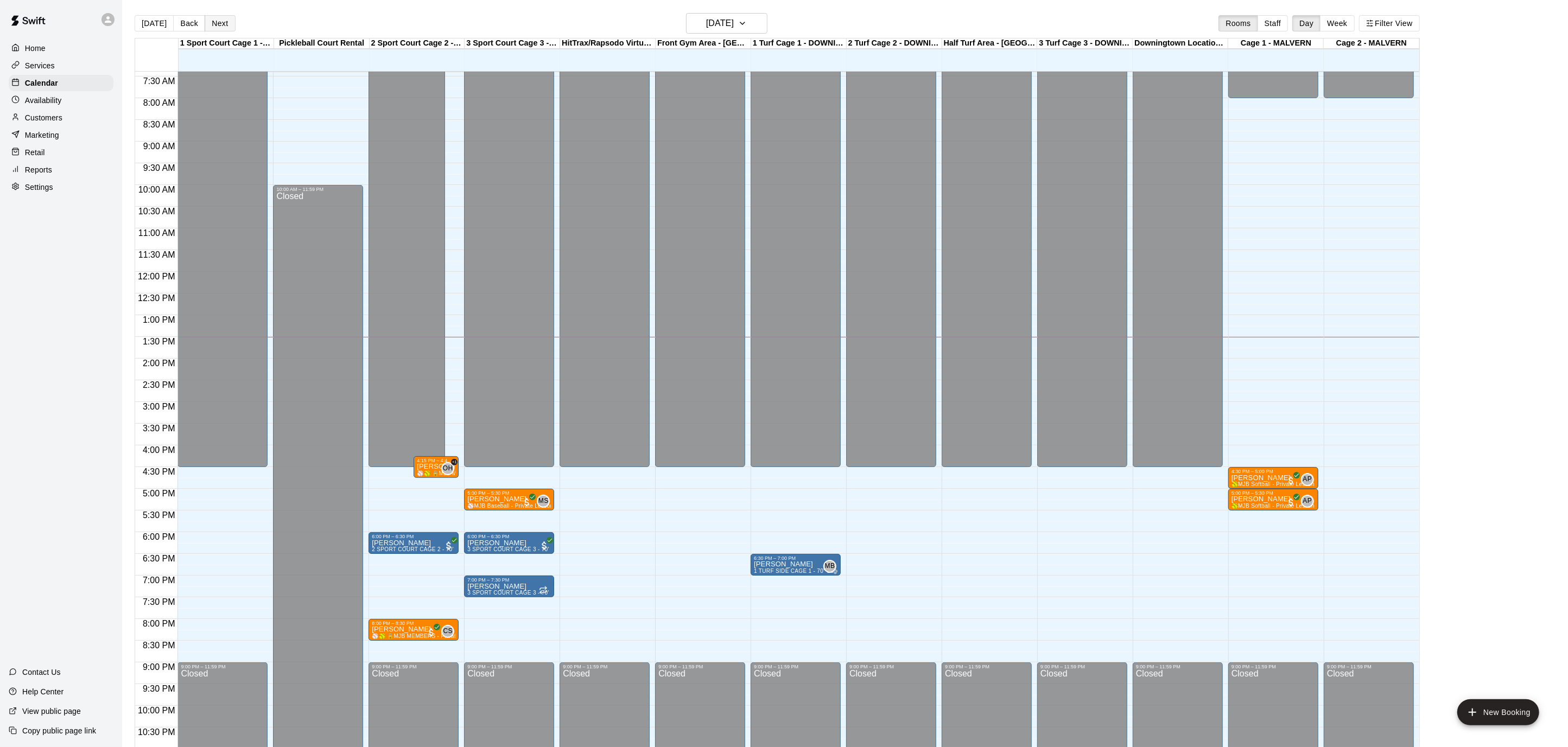
click at [226, 25] on button "Next" at bounding box center [219, 23] width 31 height 16
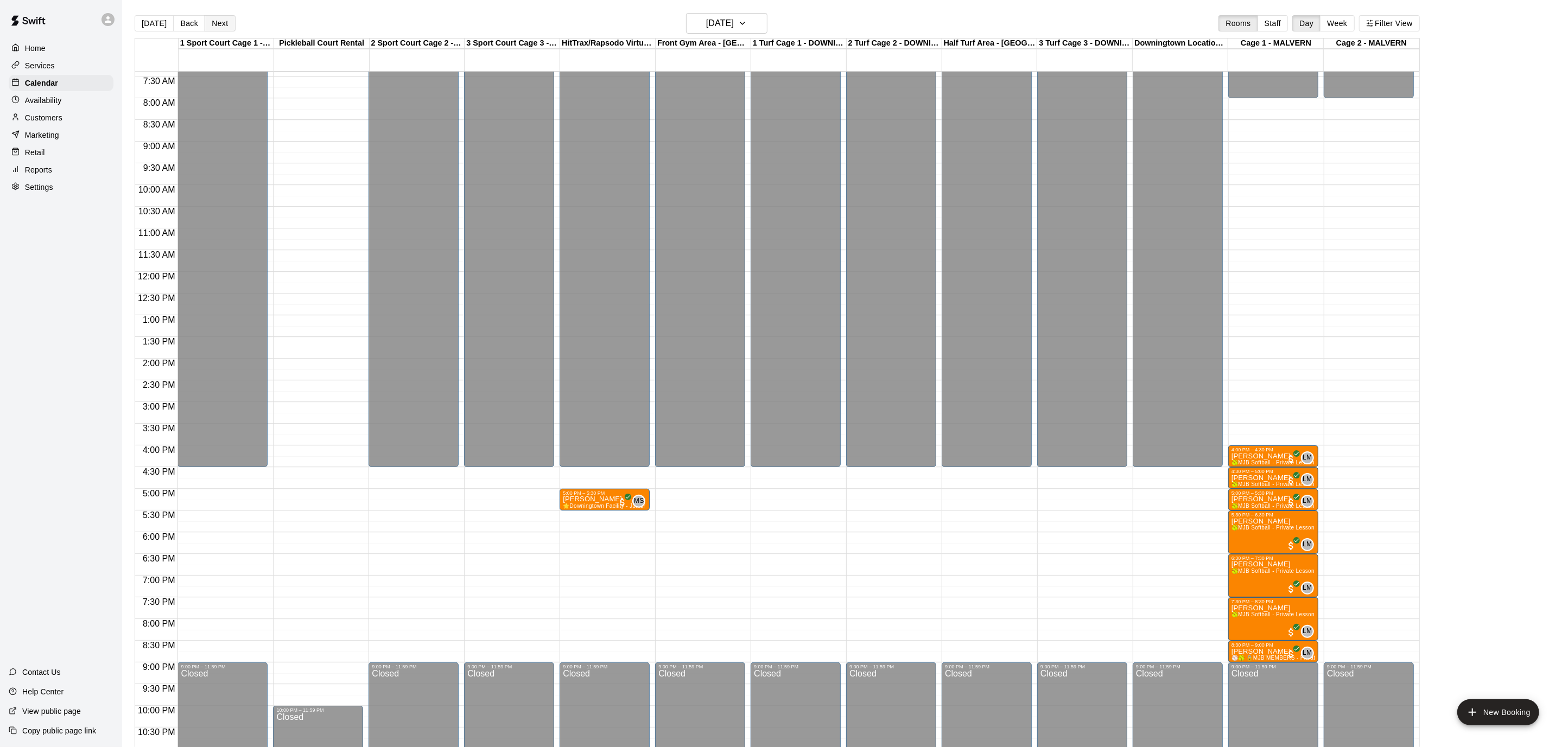
click at [216, 21] on button "Next" at bounding box center [219, 23] width 31 height 16
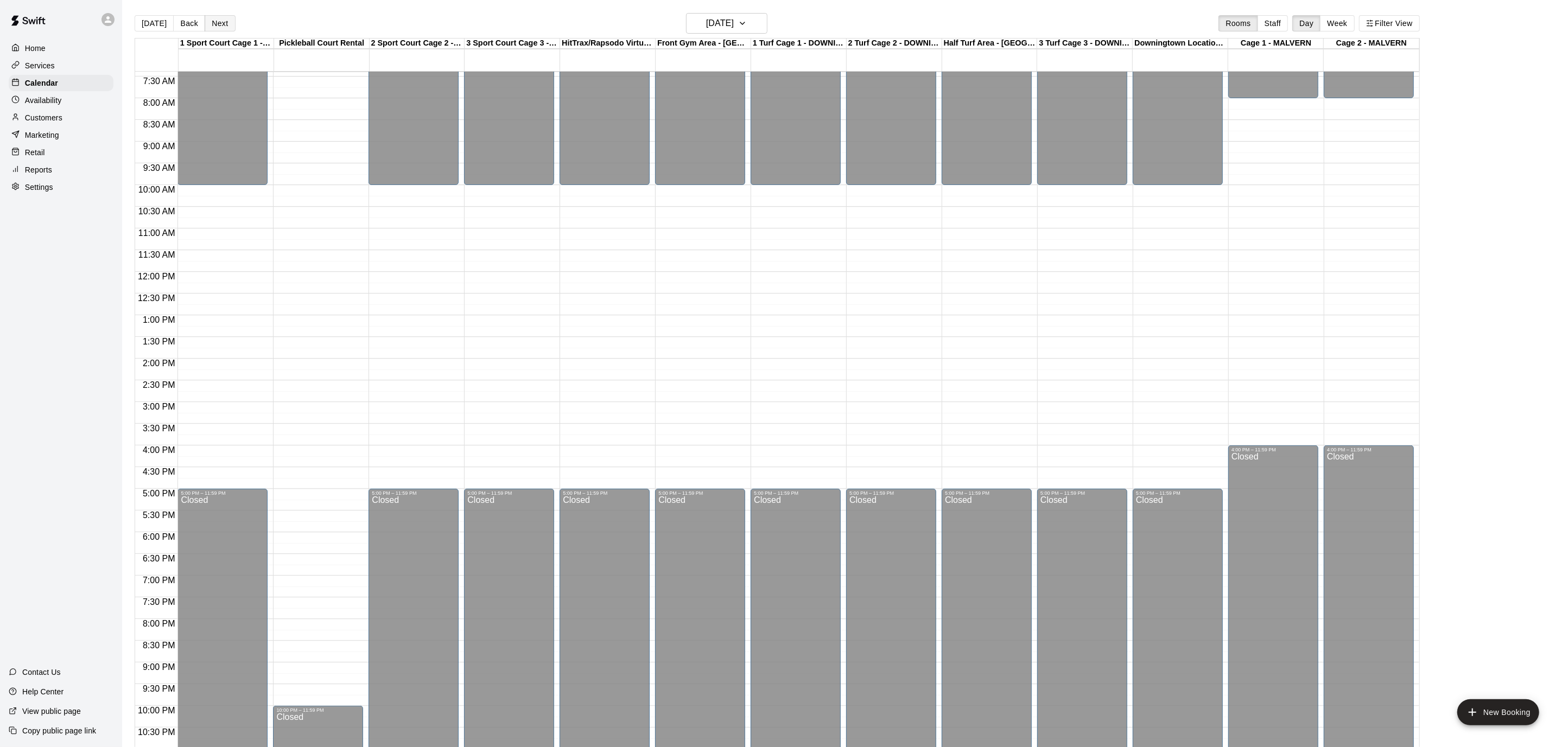
click at [216, 21] on button "Next" at bounding box center [219, 23] width 31 height 16
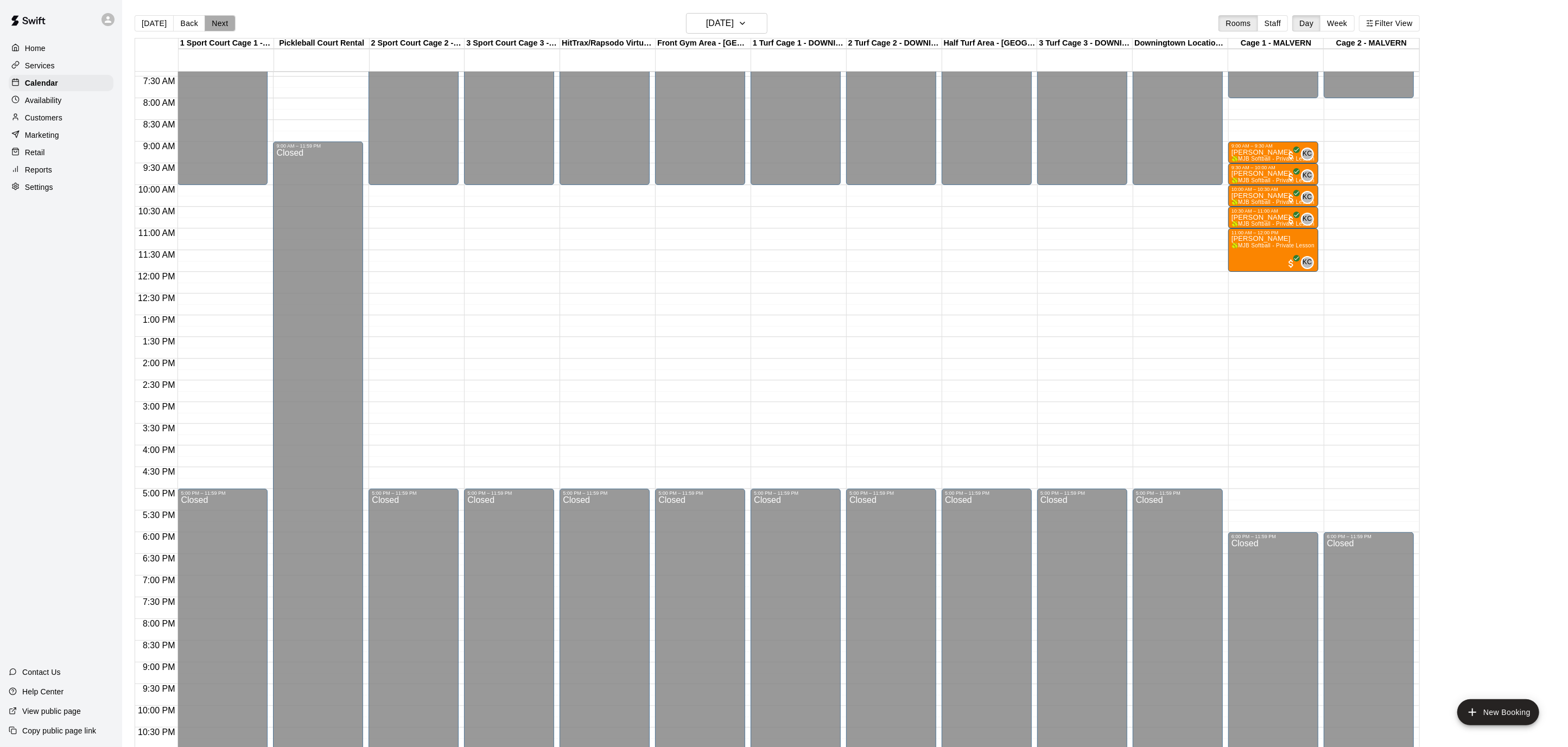
click at [216, 21] on button "Next" at bounding box center [219, 23] width 31 height 16
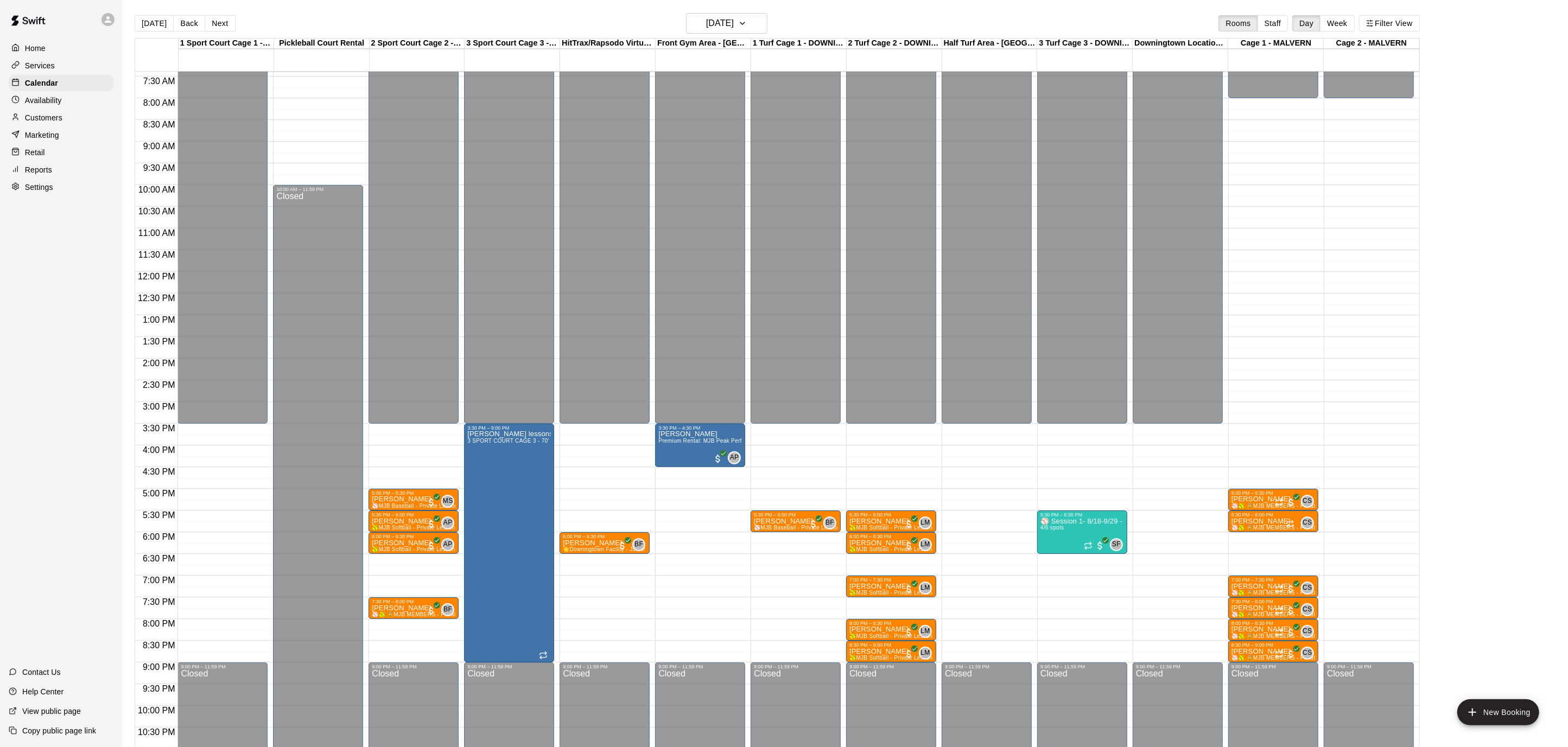
click at [59, 185] on div "Settings" at bounding box center [61, 187] width 105 height 16
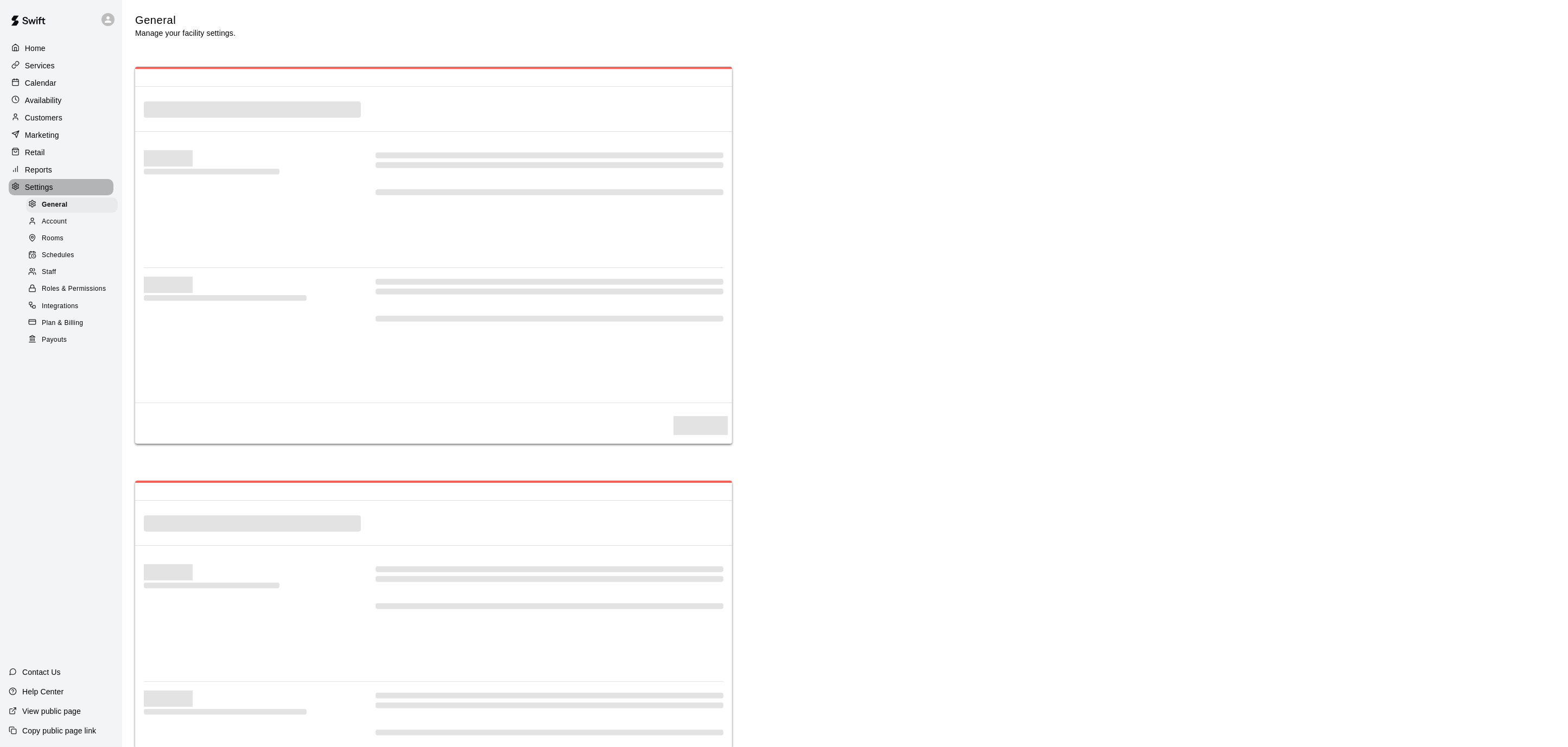
click at [59, 185] on div "Settings" at bounding box center [61, 187] width 105 height 16
select select "**"
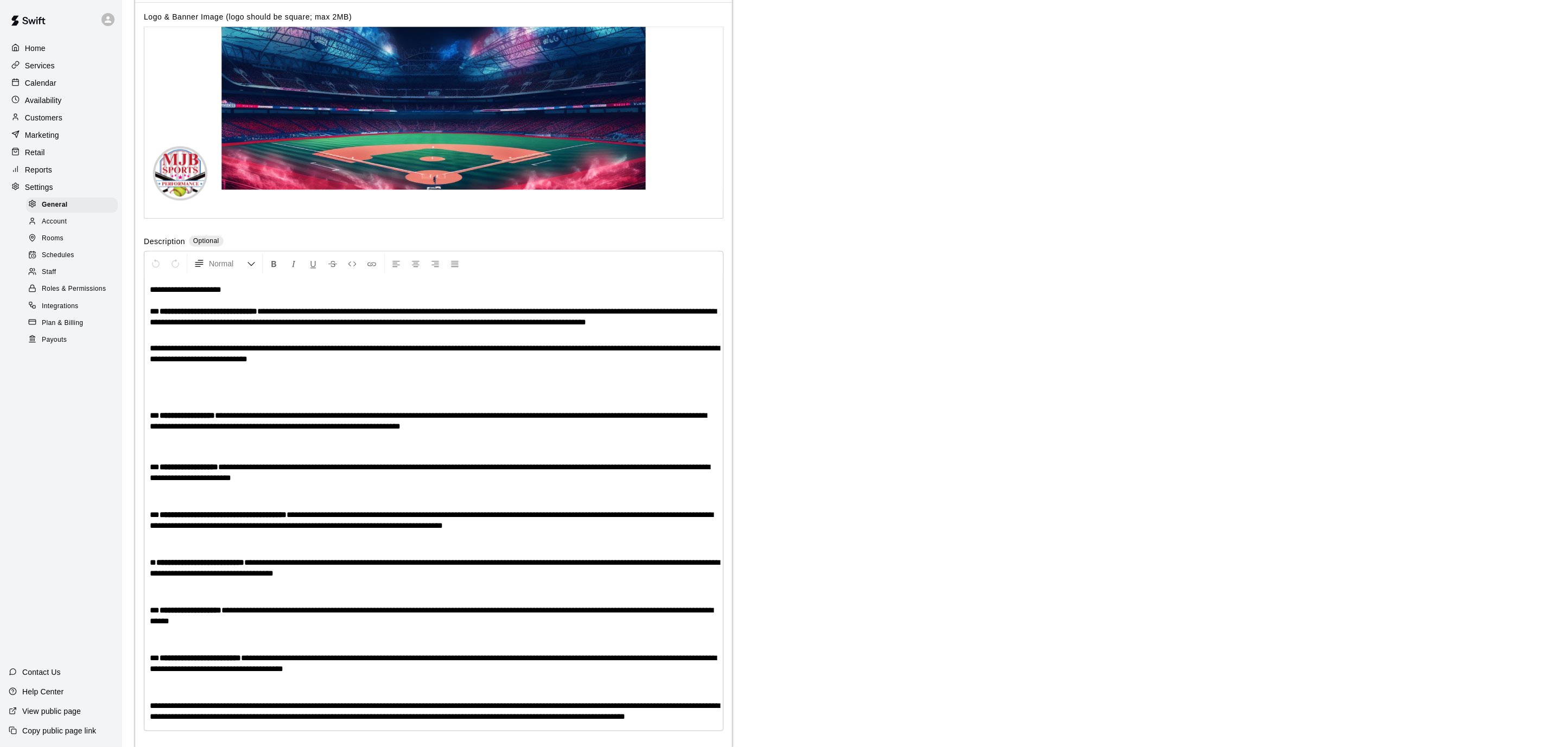
scroll to position [2025, 0]
click at [64, 337] on span "Payouts" at bounding box center [54, 340] width 25 height 11
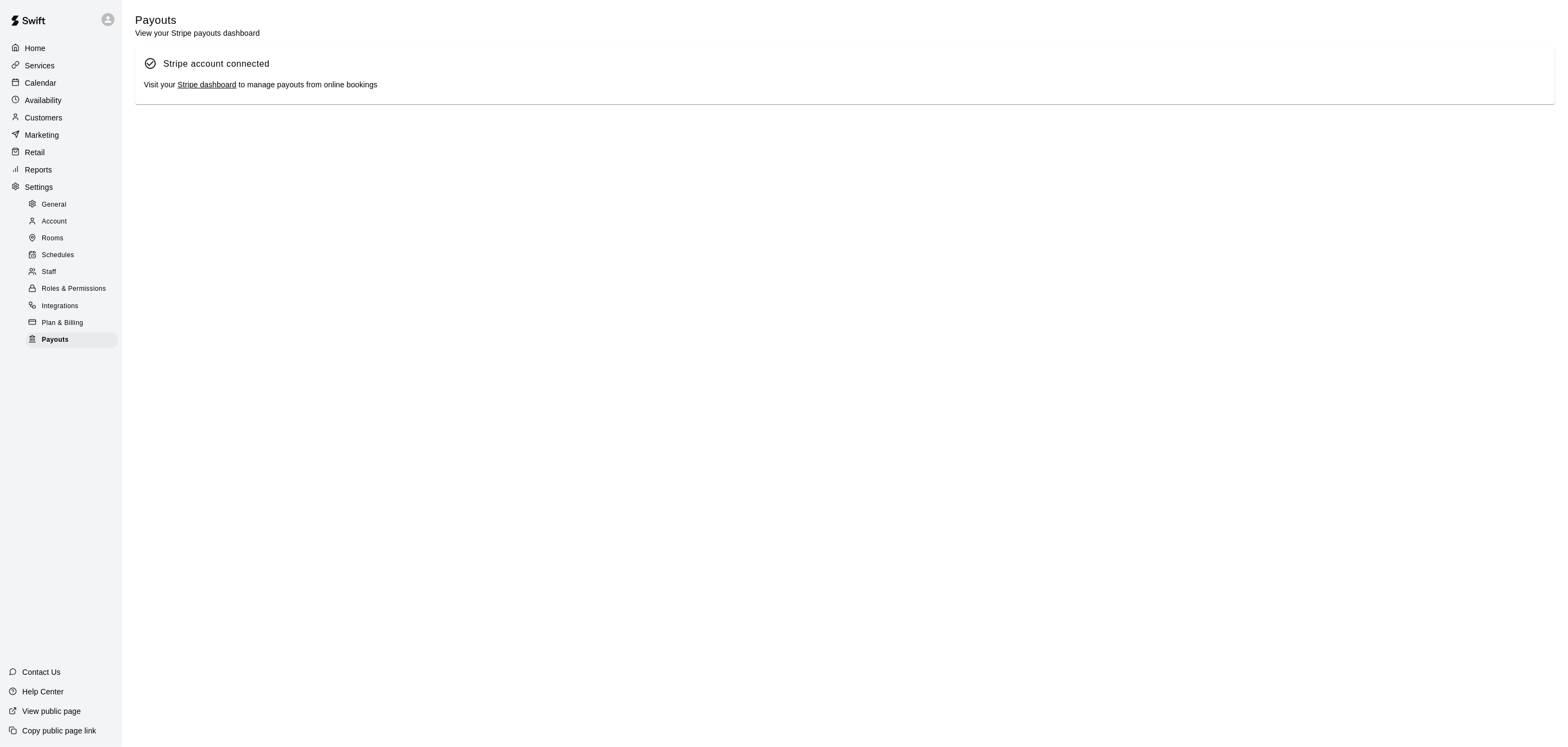
click at [213, 79] on div "Visit your Stripe dashboard to manage payouts from online bookings" at bounding box center [845, 85] width 1402 height 12
click at [213, 83] on link "Stripe dashboard" at bounding box center [207, 84] width 59 height 9
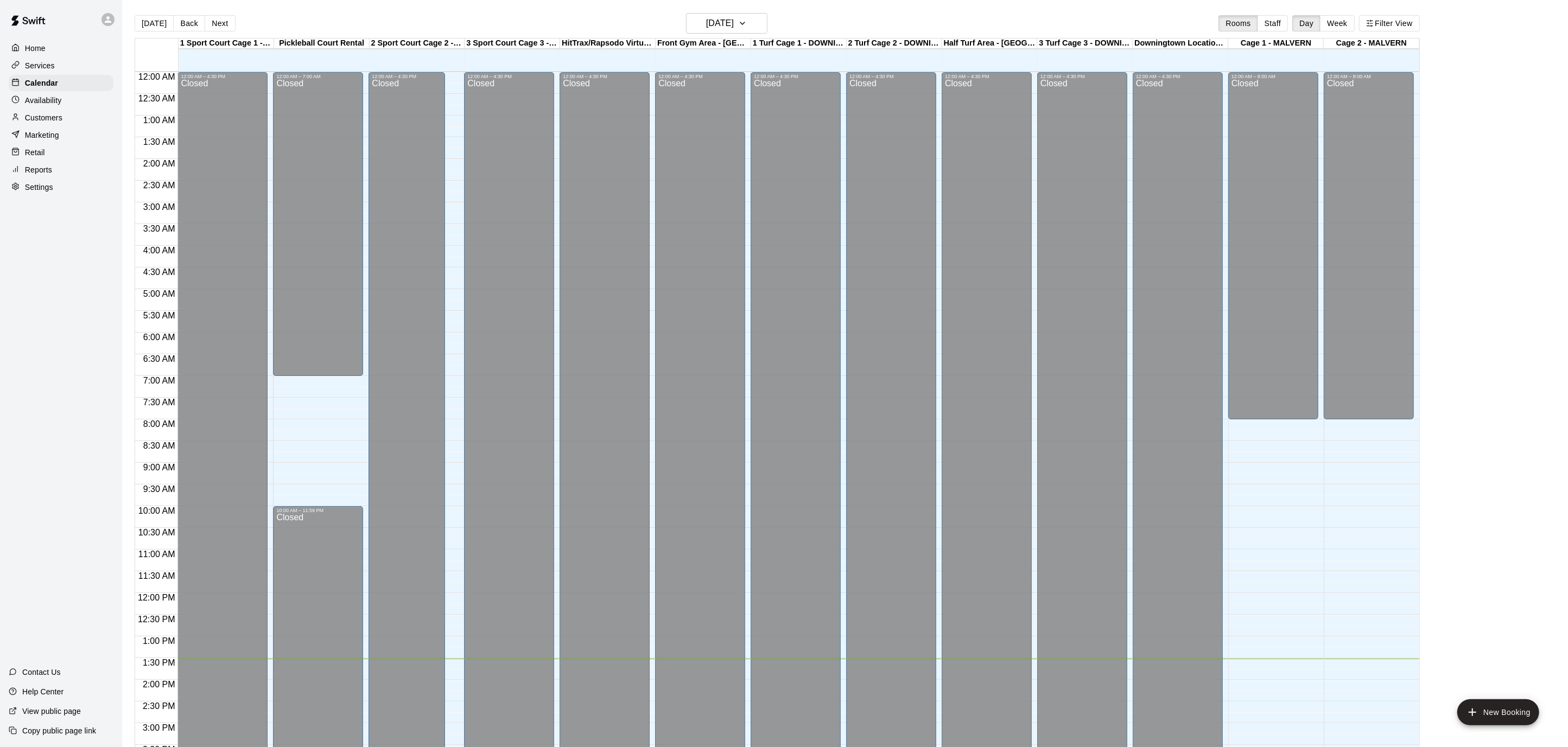
scroll to position [321, 0]
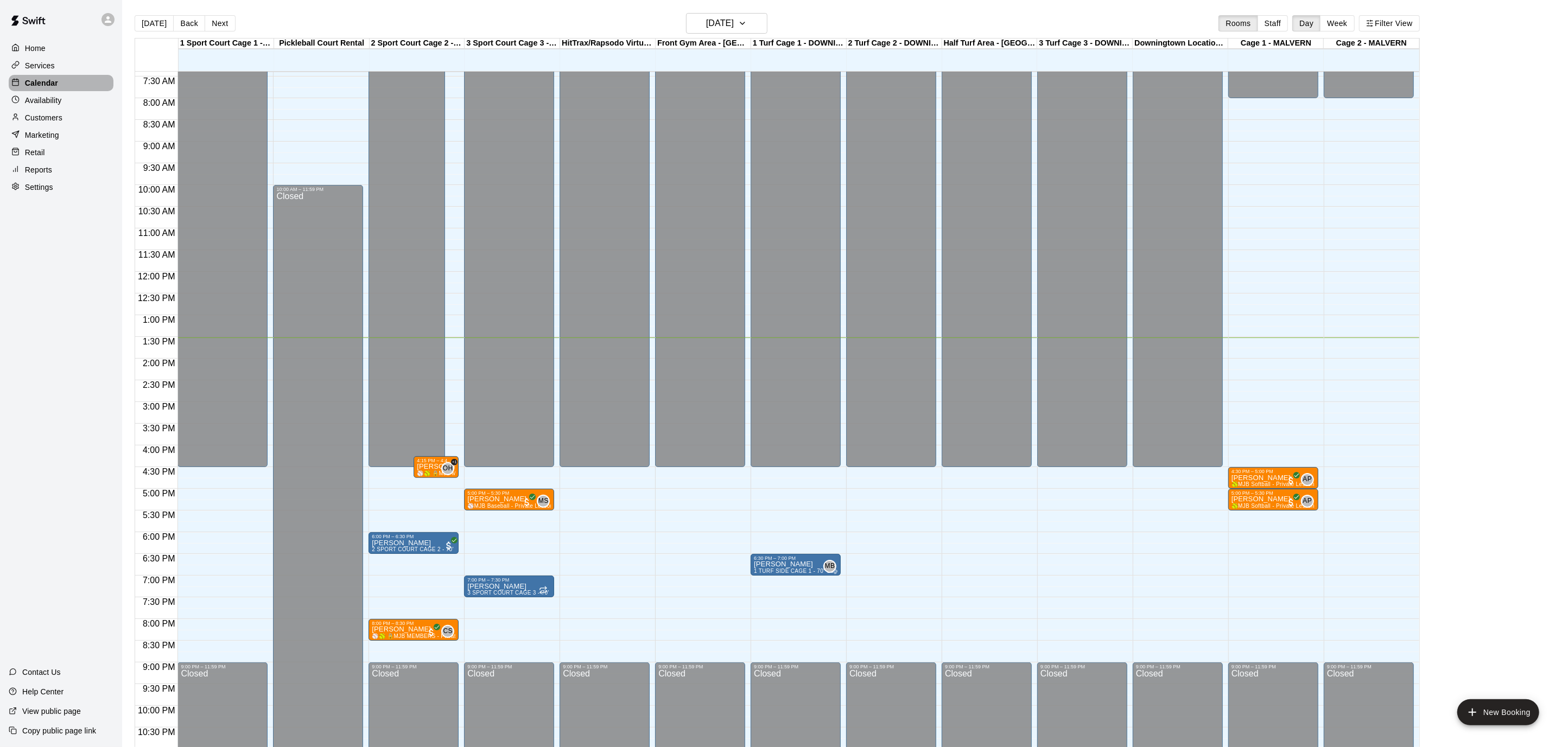
click at [32, 78] on p "Calendar" at bounding box center [41, 83] width 33 height 11
click at [145, 17] on button "[DATE]" at bounding box center [154, 23] width 39 height 16
click at [213, 24] on button "Next" at bounding box center [219, 23] width 31 height 16
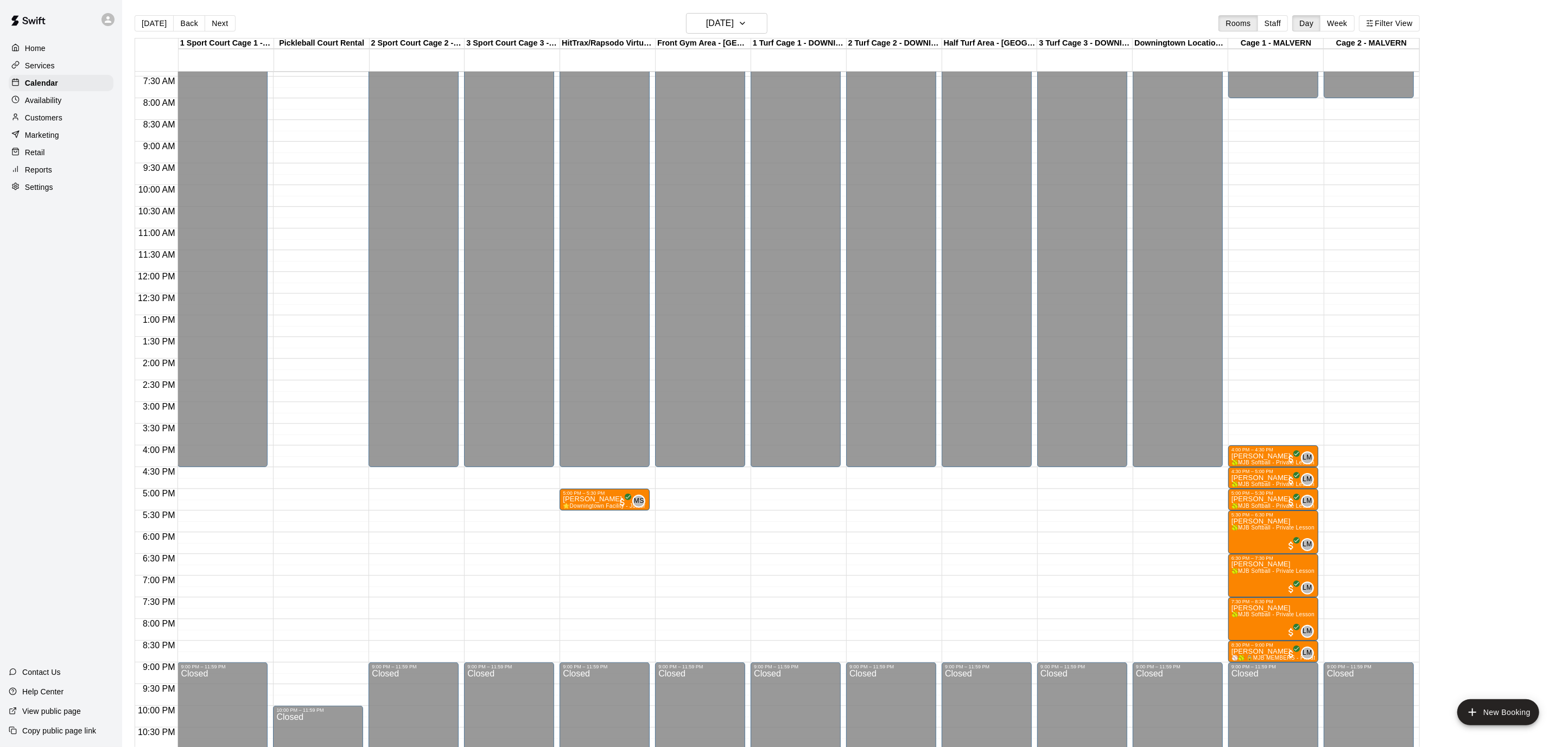
click at [187, 15] on button "Back" at bounding box center [189, 23] width 32 height 16
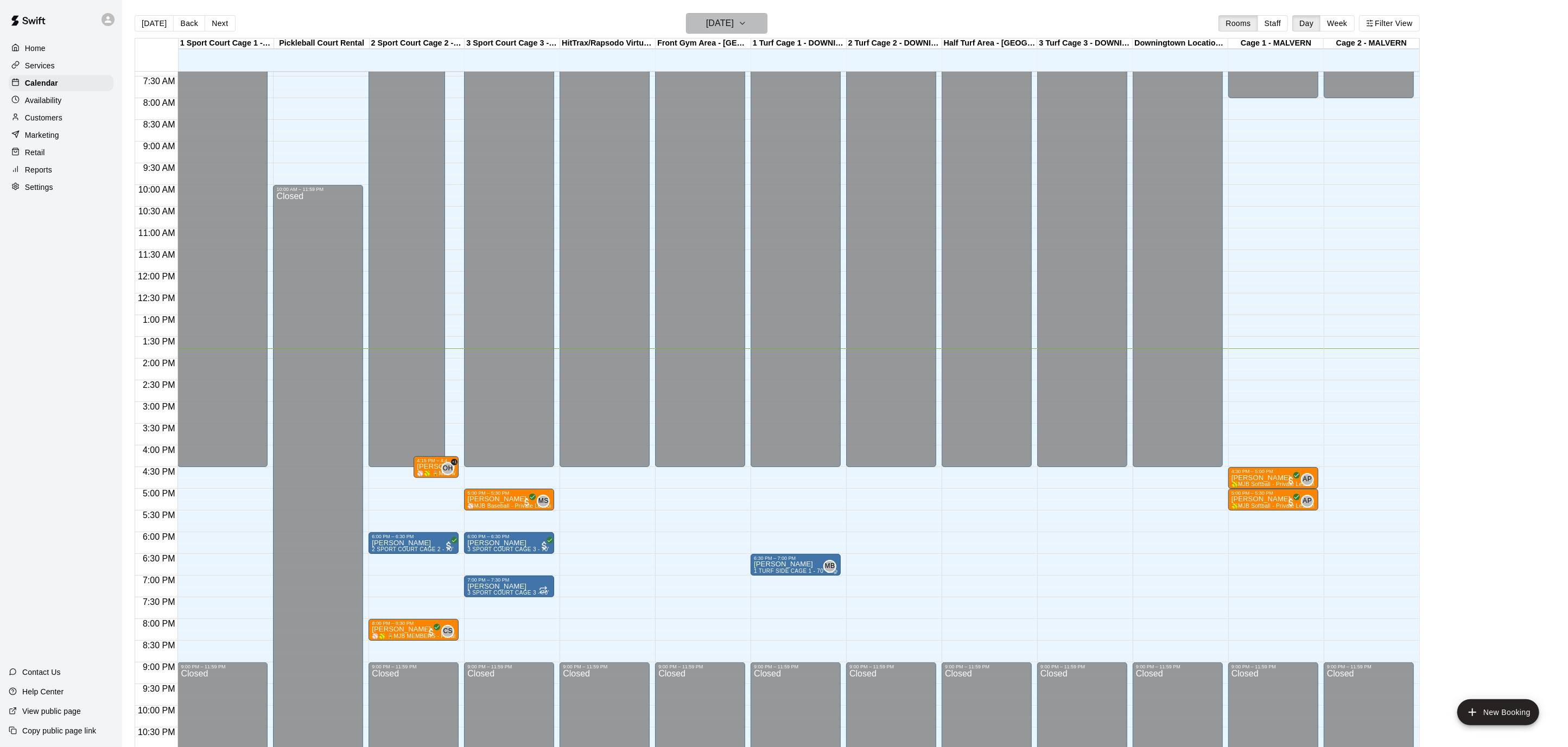
click at [766, 19] on button "[DATE]" at bounding box center [726, 23] width 81 height 21
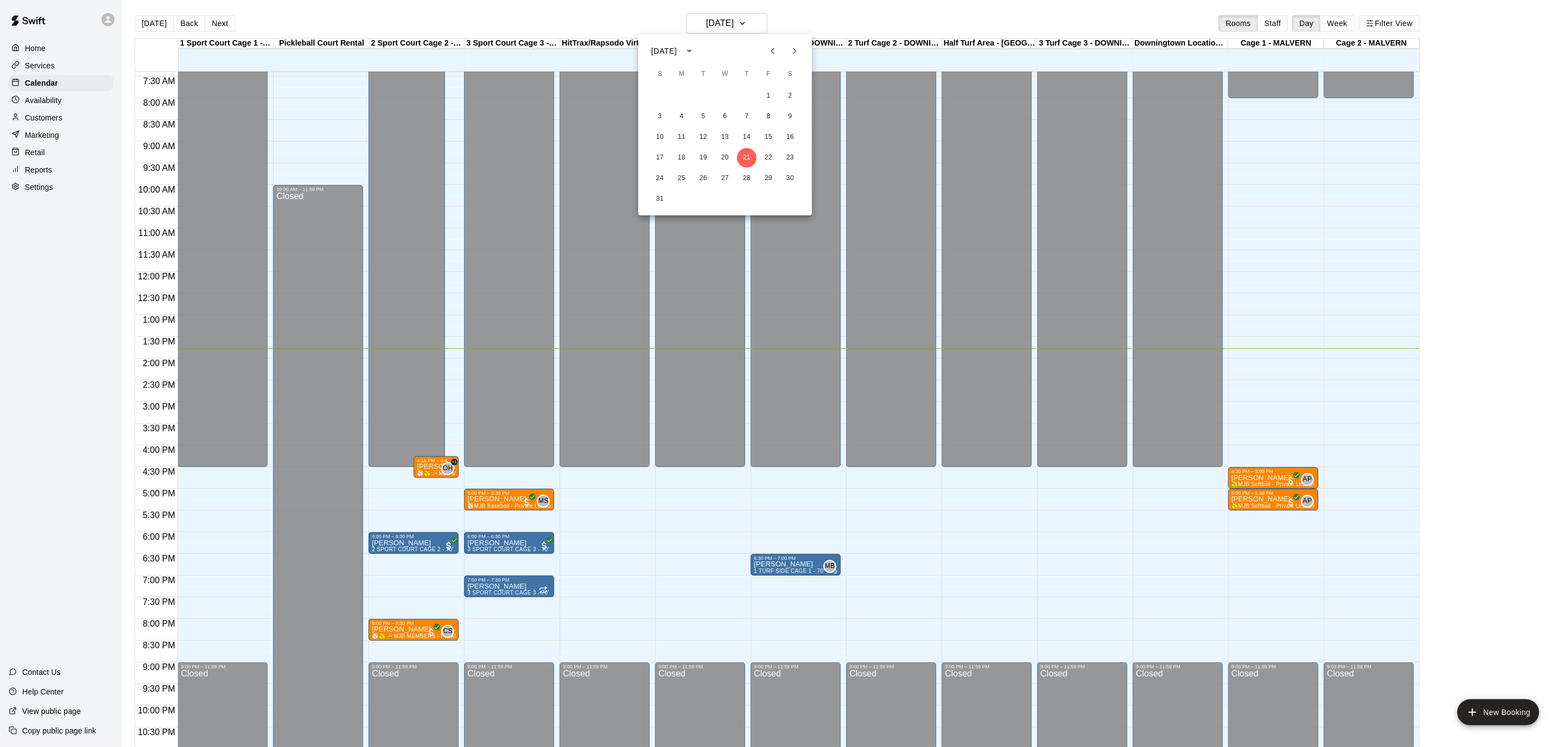
click at [795, 49] on icon "Next month" at bounding box center [794, 51] width 13 height 13
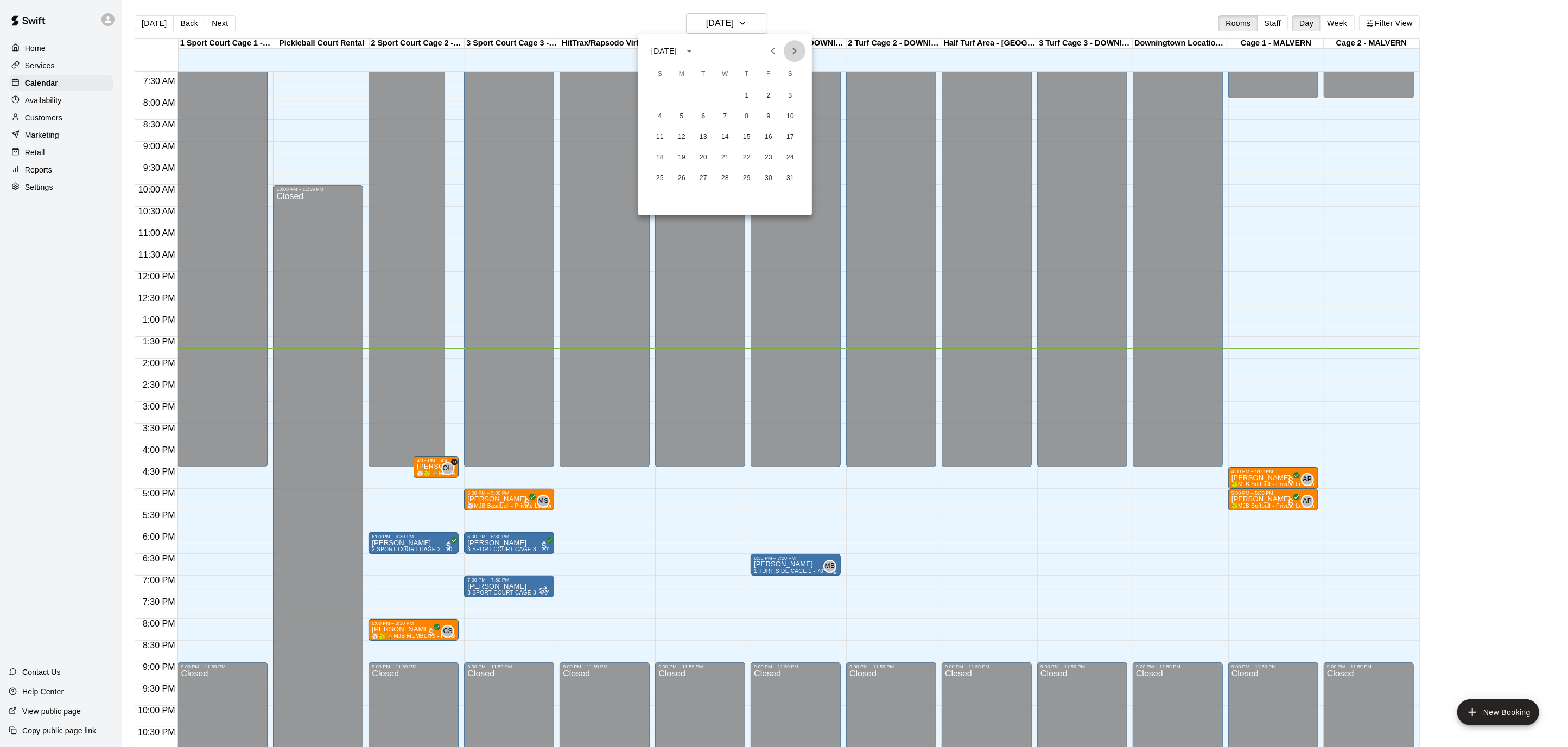
click at [795, 49] on icon "Next month" at bounding box center [794, 51] width 13 height 13
click at [781, 51] on button "Previous month" at bounding box center [773, 51] width 22 height 22
click at [792, 94] on button "7" at bounding box center [790, 96] width 19 height 19
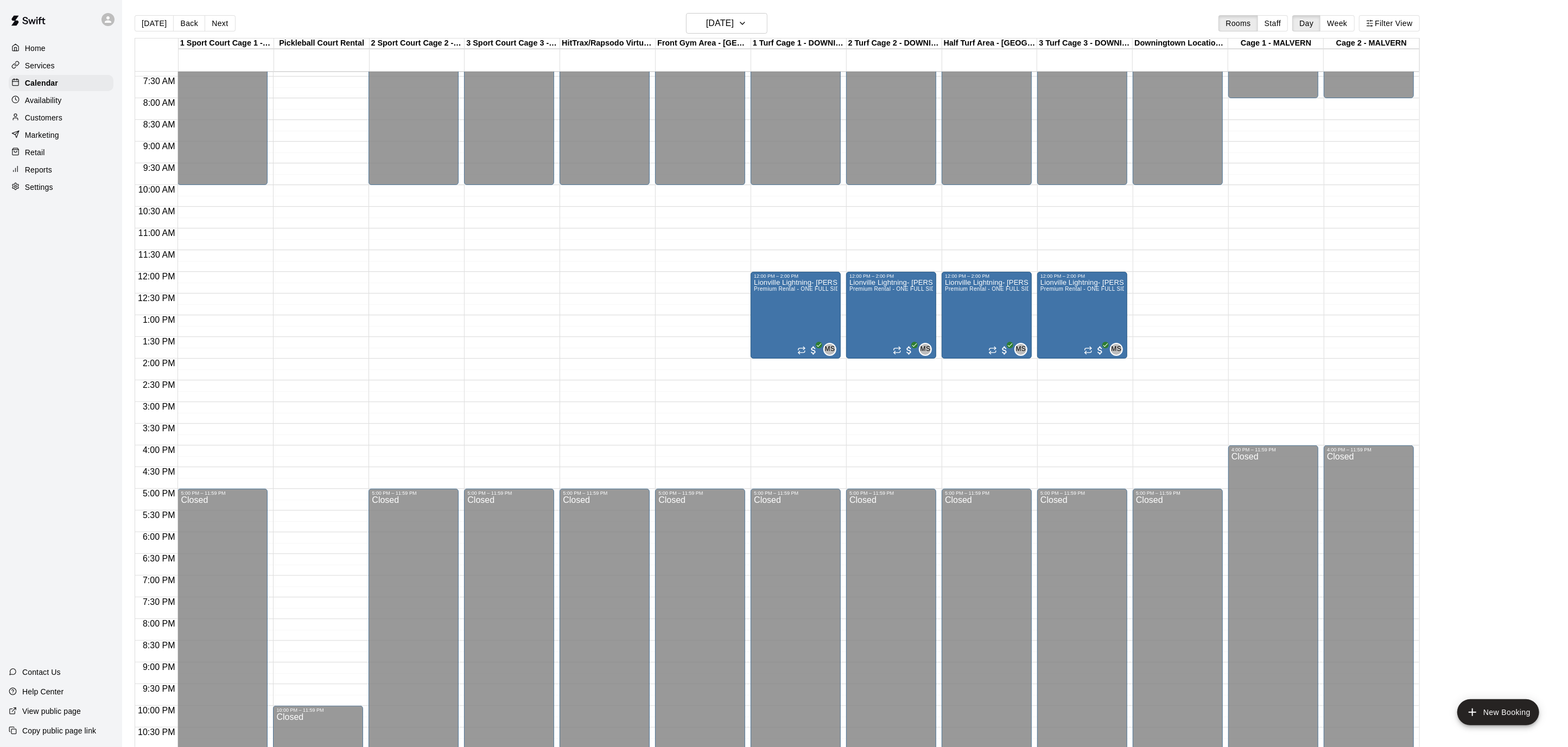
click at [773, 196] on div "12:00 AM – 10:00 AM Closed 12:00 PM – 2:00 PM Lionville Lightning- [PERSON_NAME…" at bounding box center [795, 272] width 90 height 1041
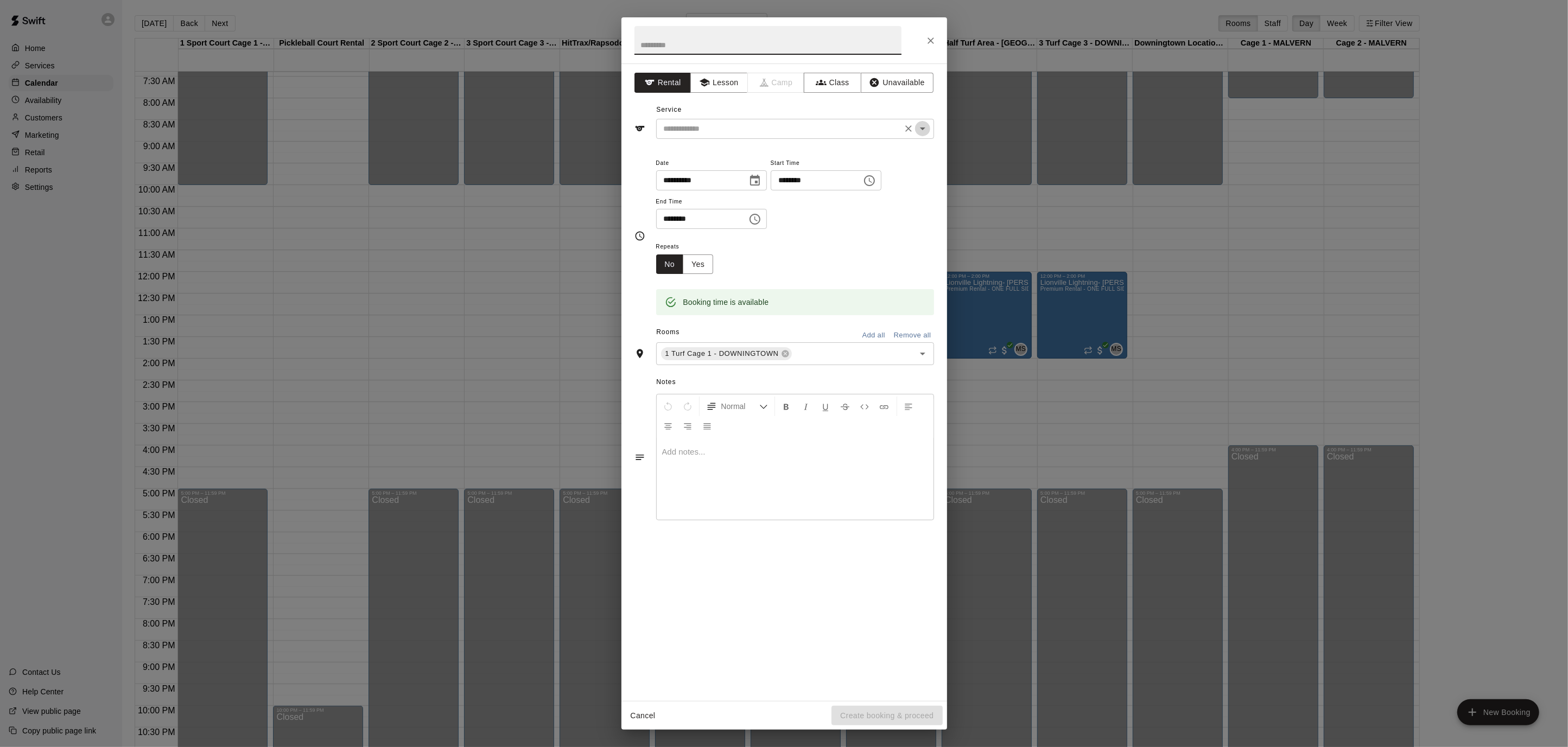
click at [919, 125] on icon "Open" at bounding box center [922, 128] width 13 height 13
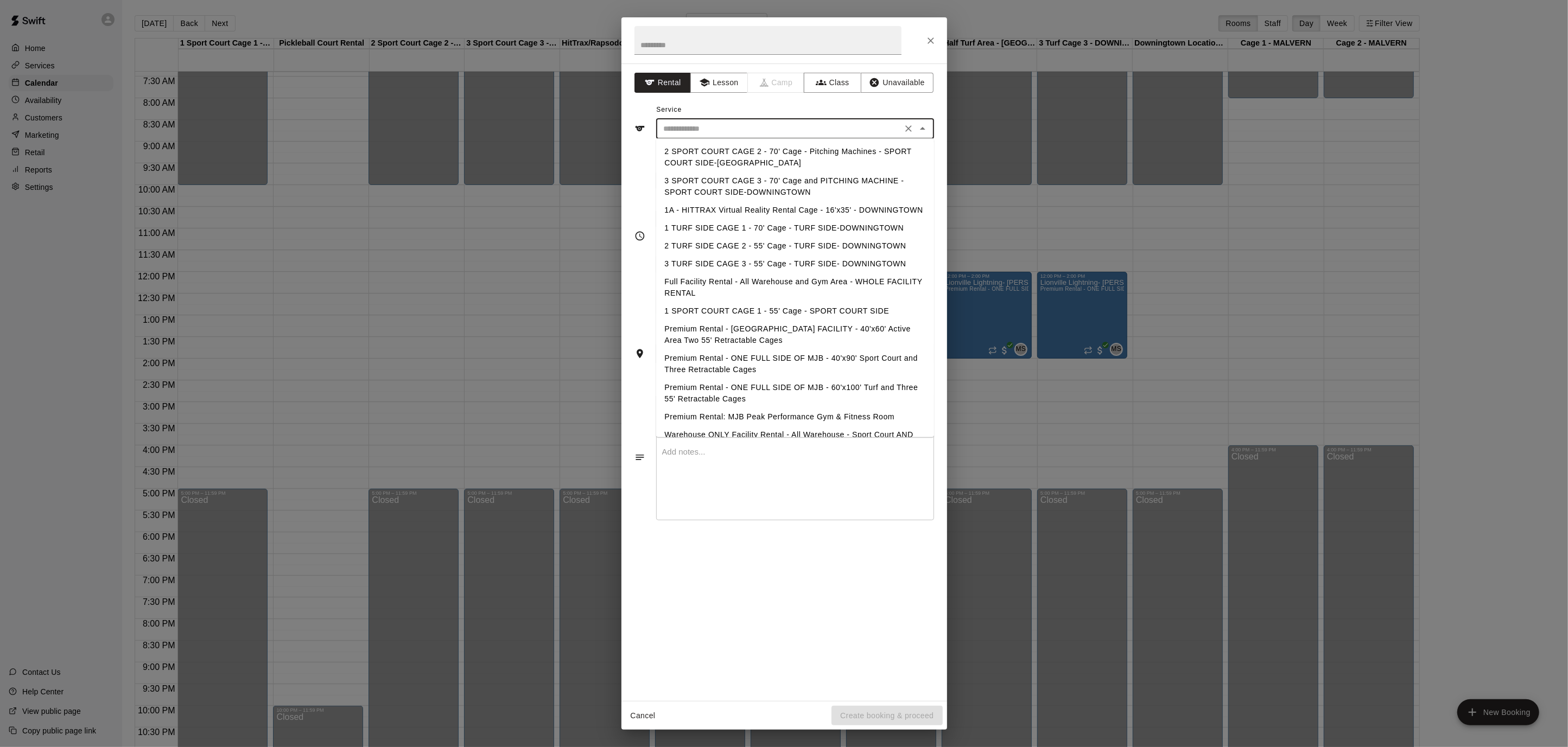
click at [766, 227] on li "1 TURF SIDE CAGE 1 - 70' Cage - TURF SIDE-DOWNINGTOWN" at bounding box center [795, 228] width 278 height 18
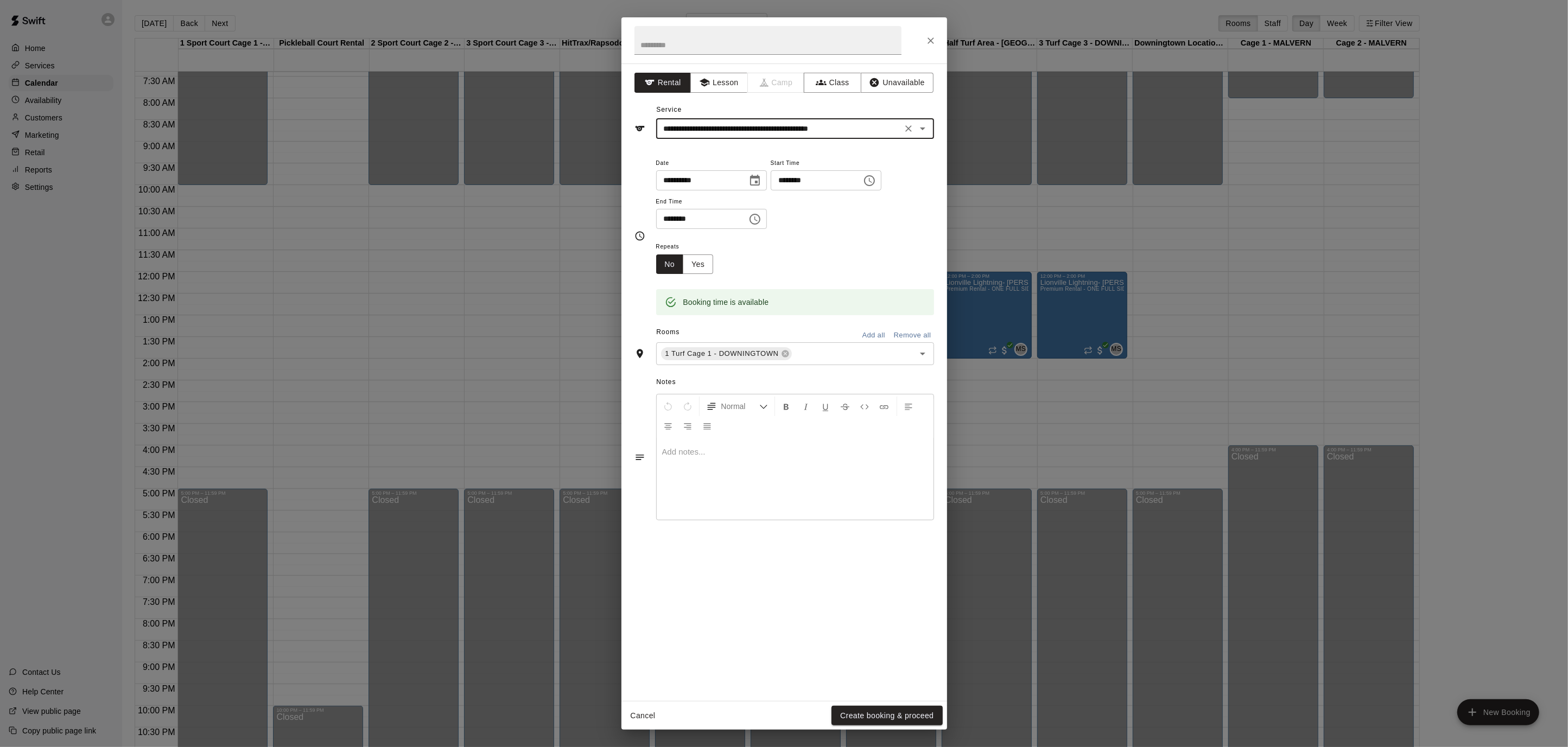
click at [924, 134] on button "Open" at bounding box center [922, 129] width 15 height 15
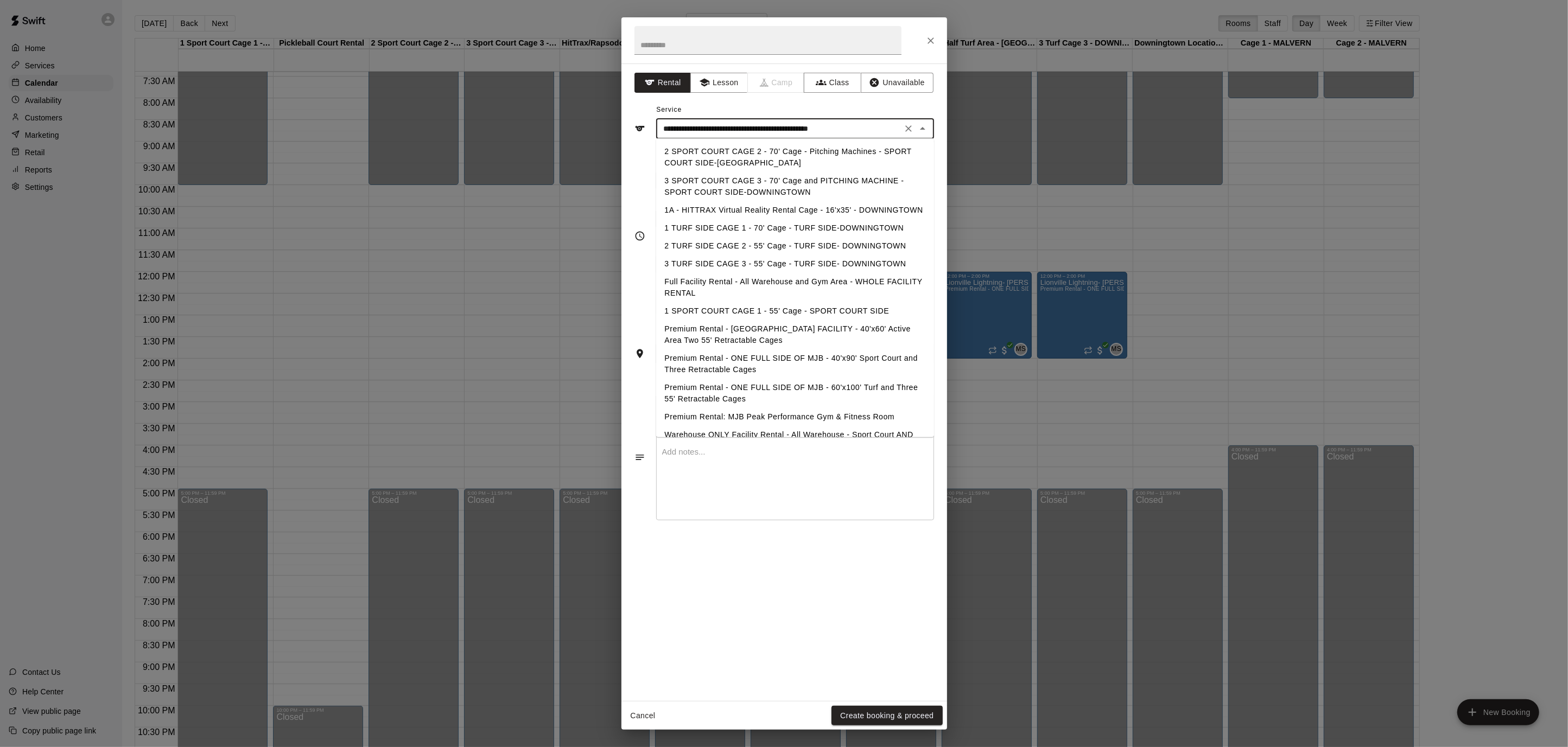
click at [894, 389] on li "Premium Rental - ONE FULL SIDE OF MJB - 60'x100' Turf and Three 55' Retractable…" at bounding box center [795, 393] width 278 height 29
type input "**********"
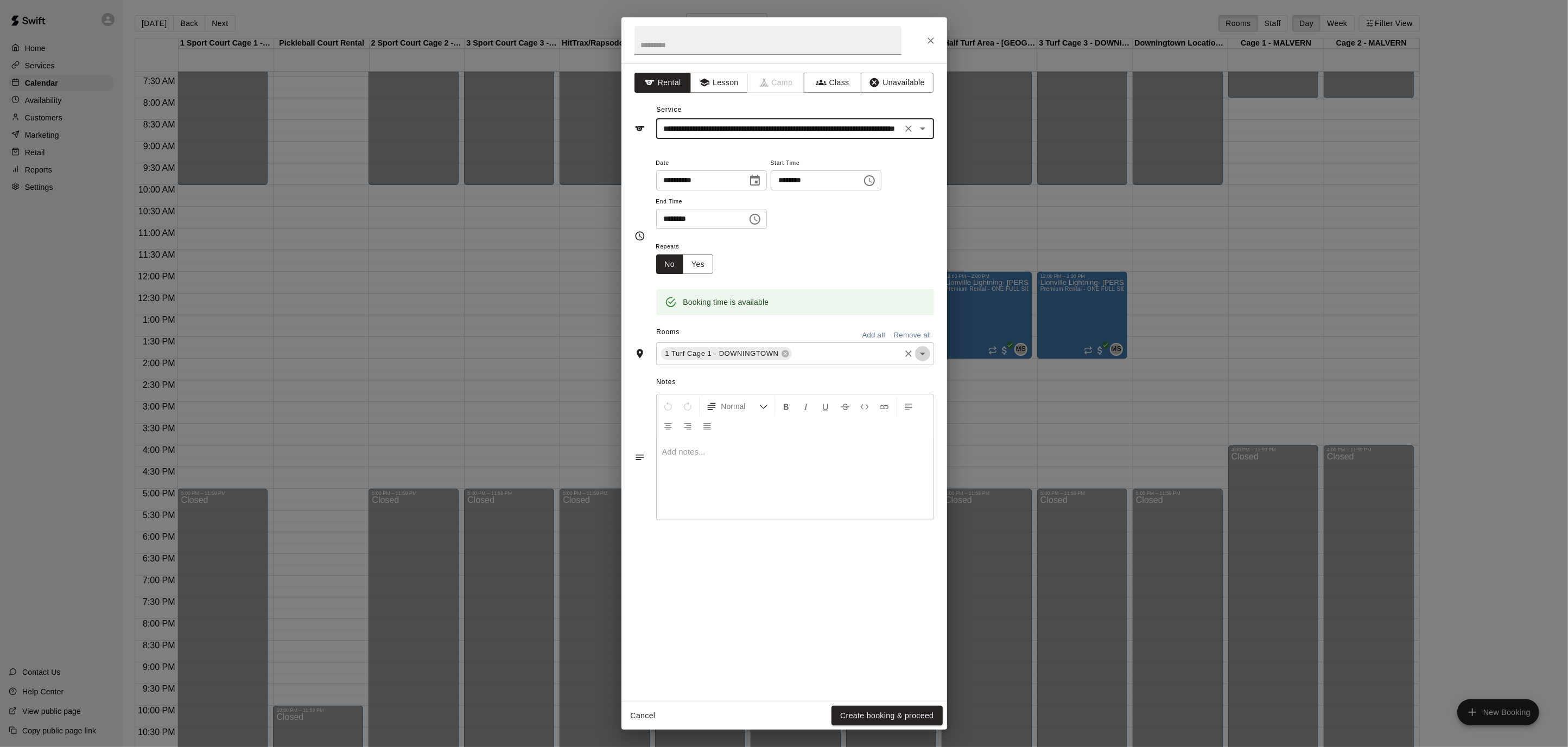
click at [923, 347] on icon "Open" at bounding box center [922, 353] width 13 height 13
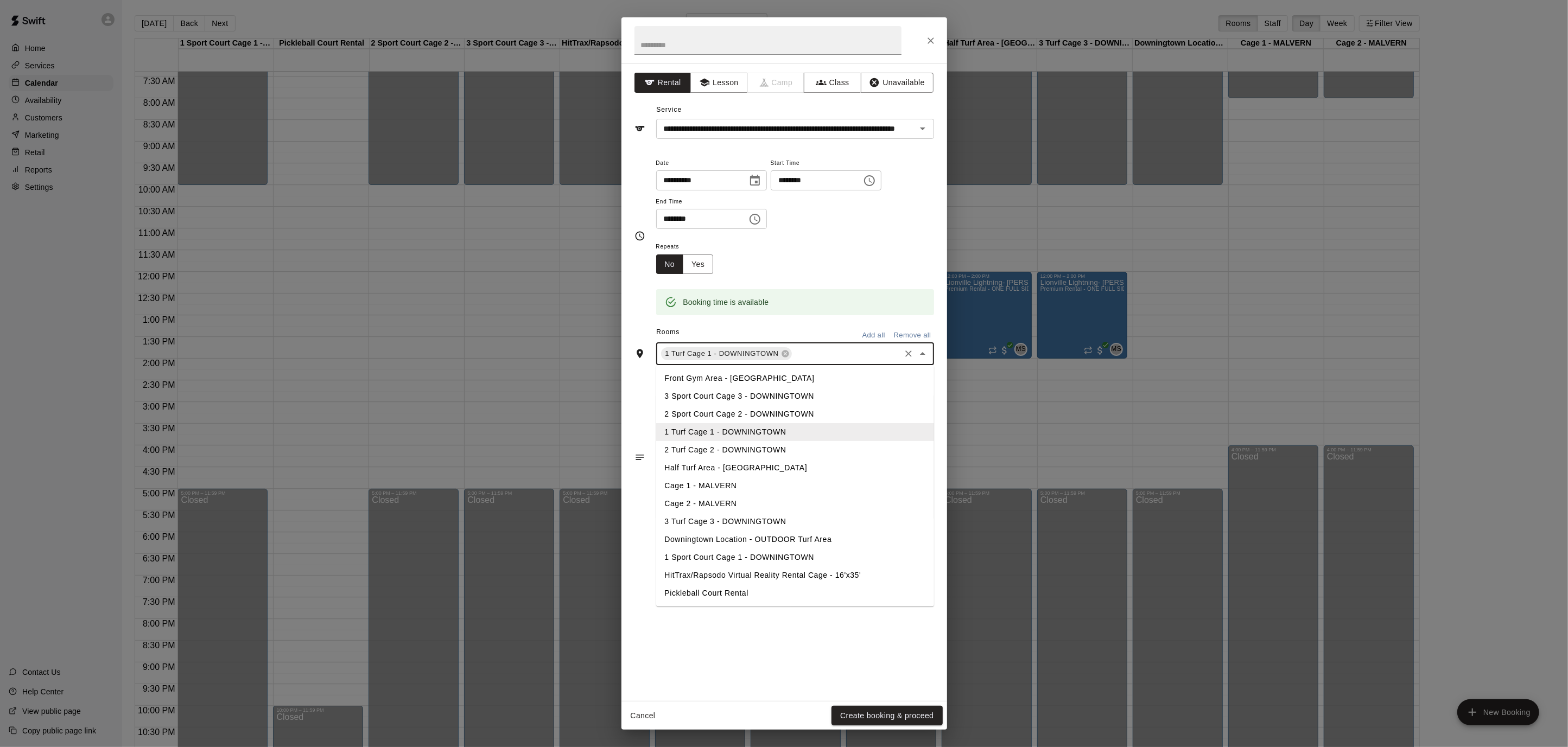
click at [769, 443] on li "2 Turf Cage 2 - DOWNINGTOWN" at bounding box center [795, 450] width 278 height 18
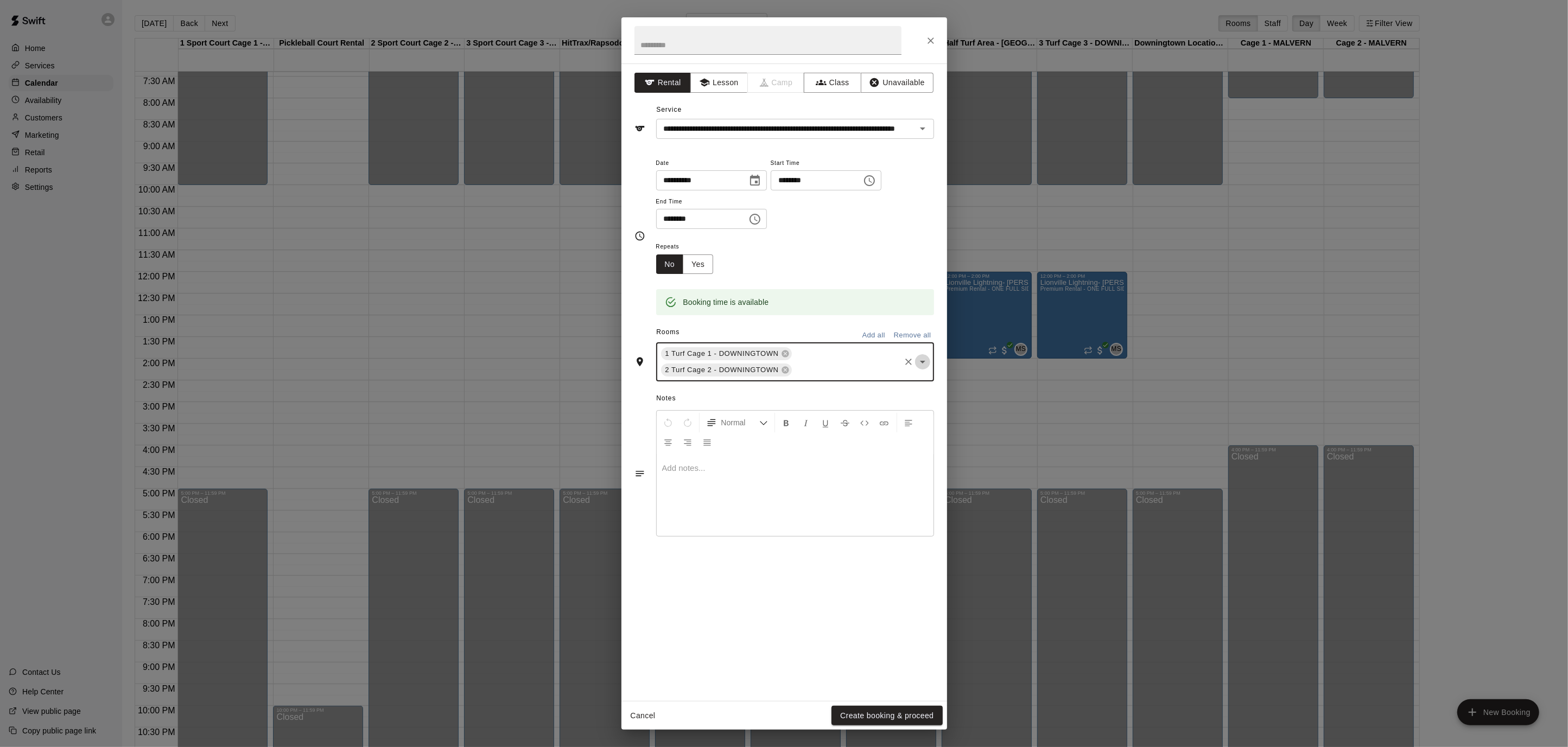
click at [923, 362] on icon "Open" at bounding box center [922, 362] width 13 height 13
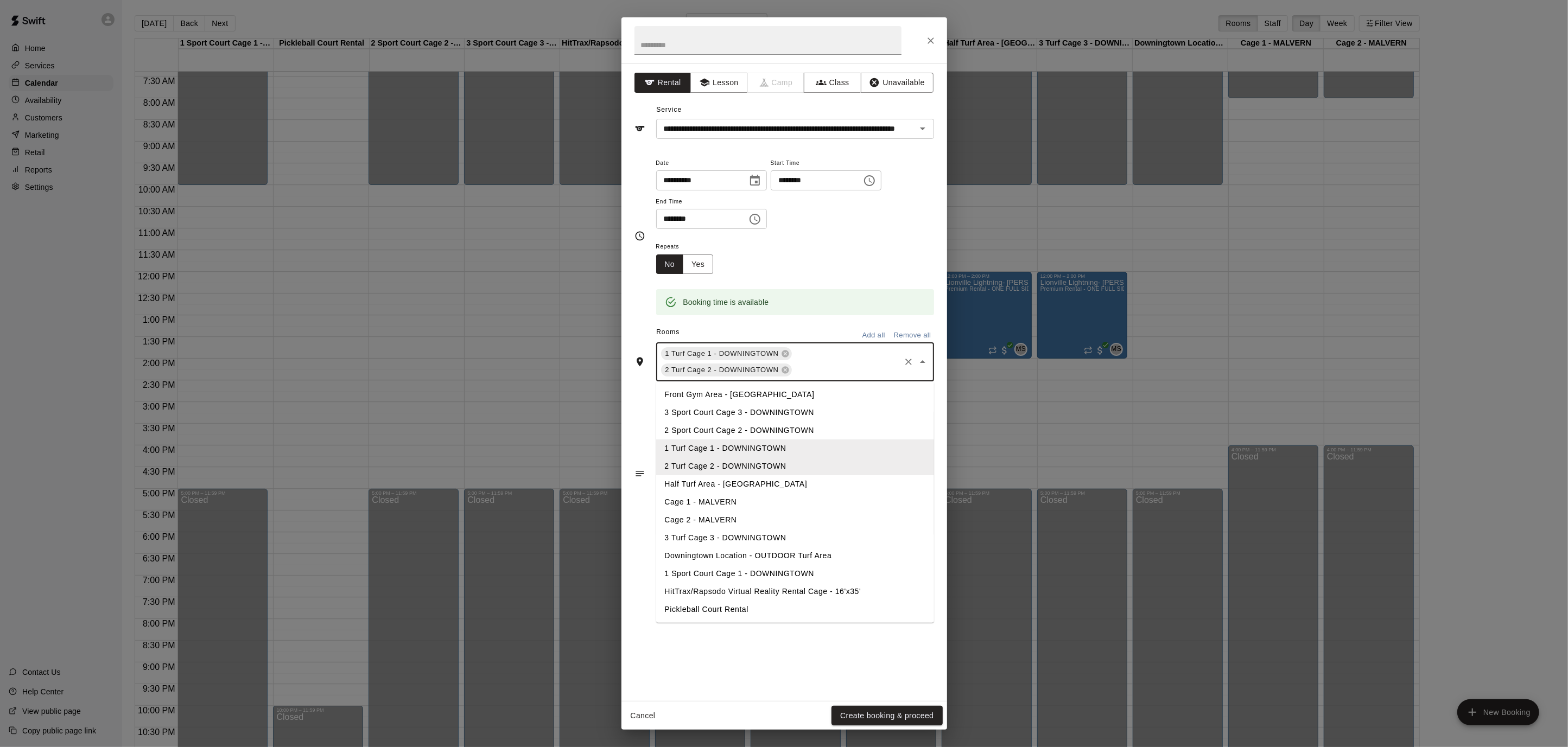
click at [725, 534] on li "3 Turf Cage 3 - DOWNINGTOWN" at bounding box center [795, 538] width 278 height 18
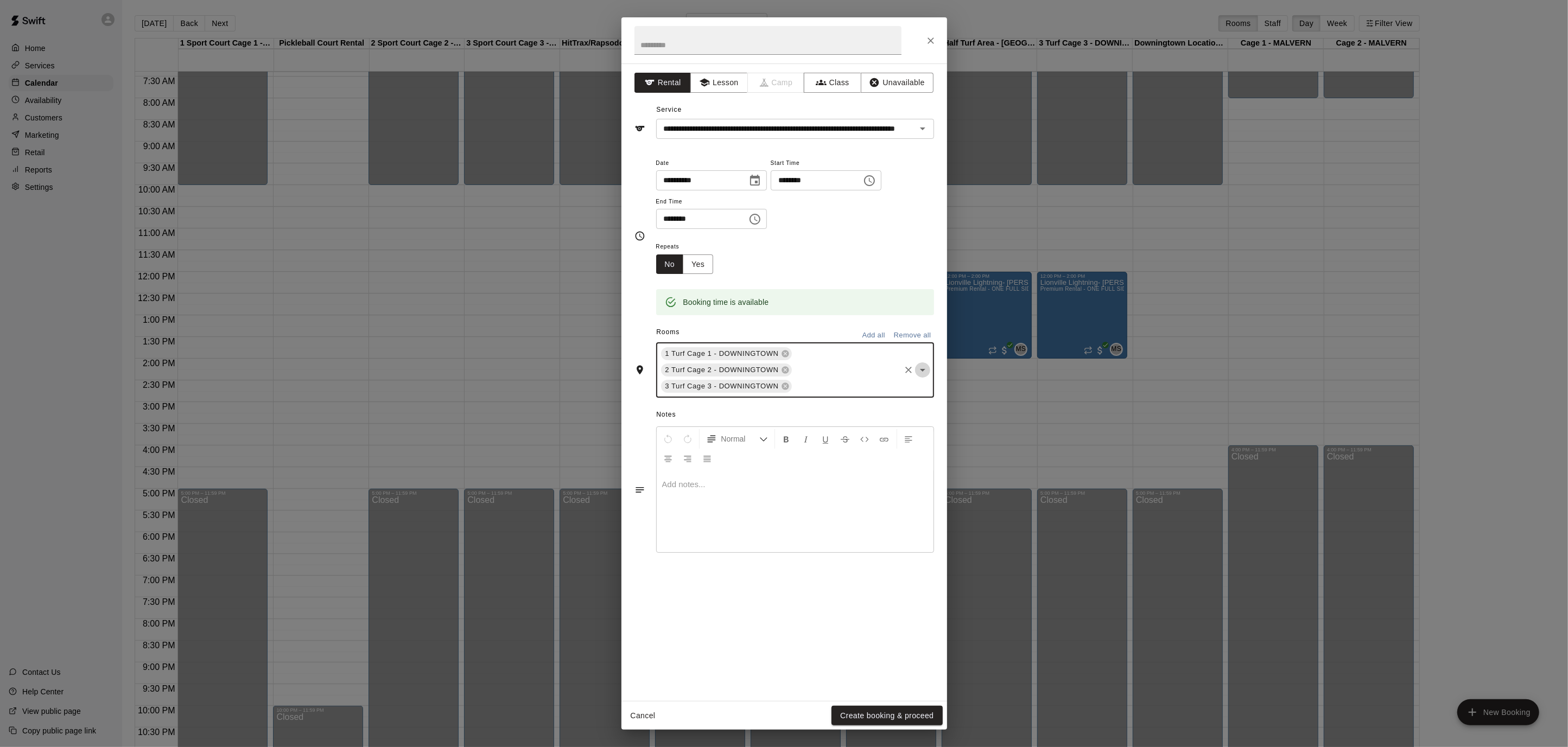
click at [923, 372] on icon "Open" at bounding box center [922, 370] width 13 height 13
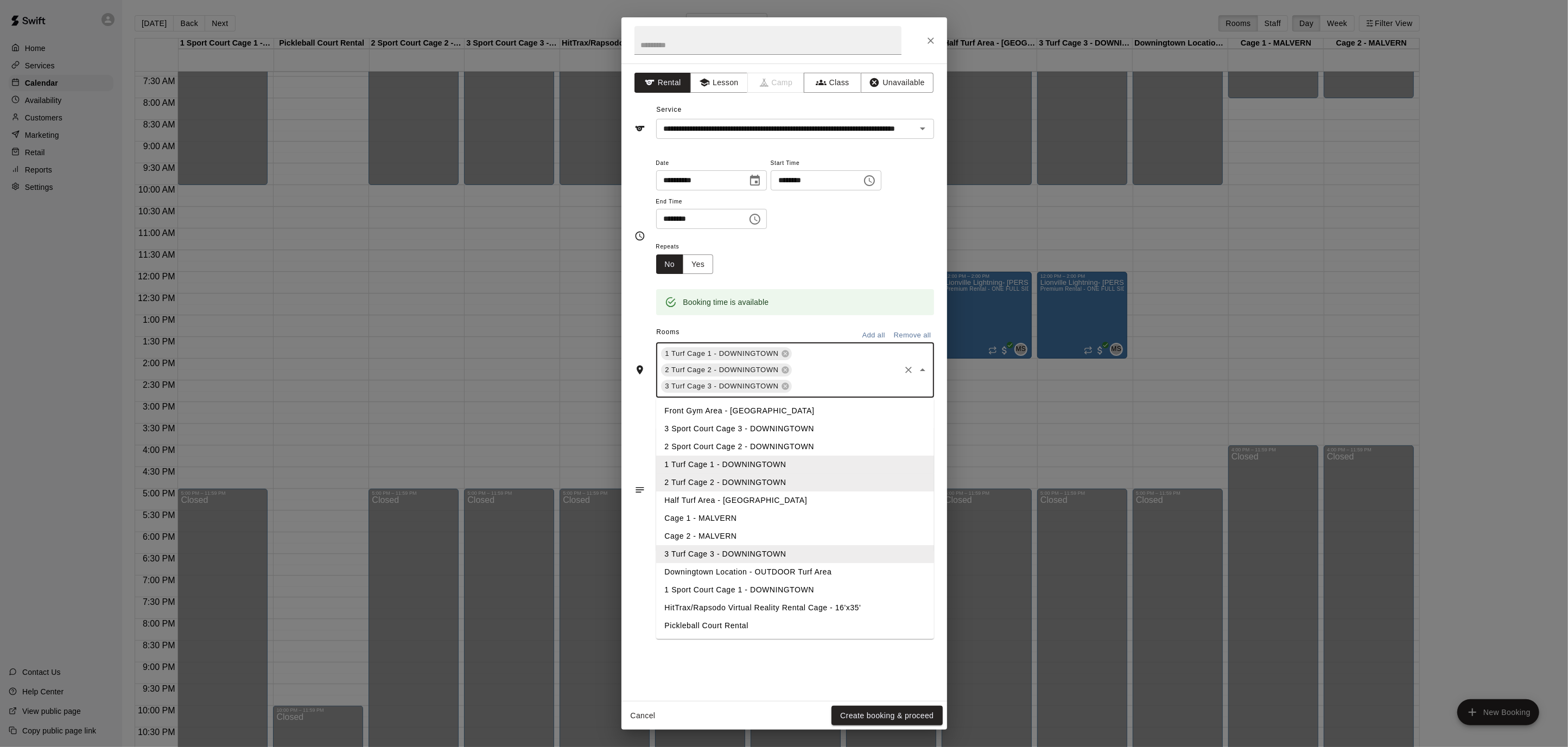
click at [755, 500] on li "Half Turf Area - [GEOGRAPHIC_DATA]" at bounding box center [795, 500] width 278 height 18
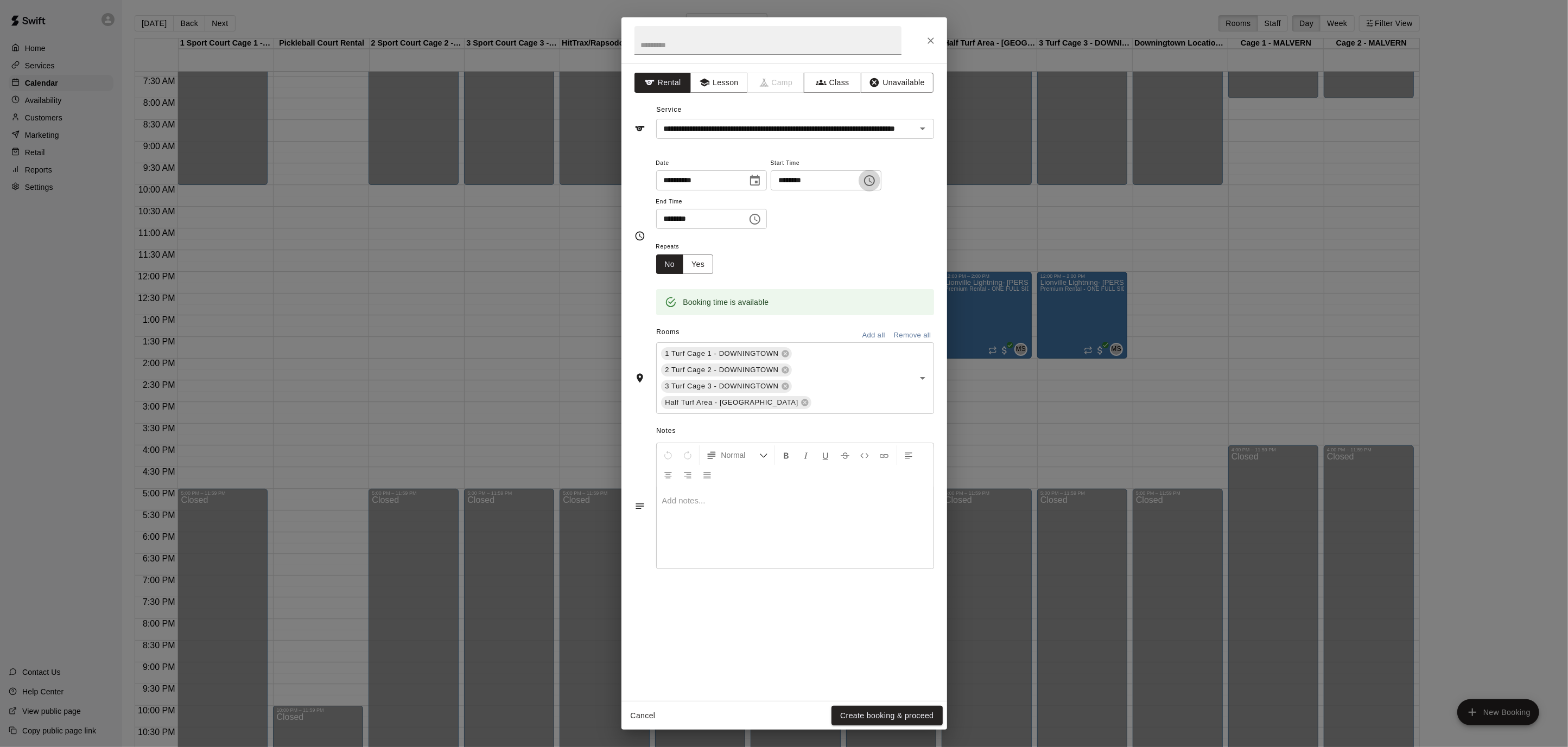
click at [876, 174] on icon "Choose time, selected time is 10:15 AM" at bounding box center [869, 181] width 13 height 13
click at [790, 230] on li "09" at bounding box center [792, 234] width 26 height 20
click at [824, 204] on li "00" at bounding box center [823, 203] width 26 height 20
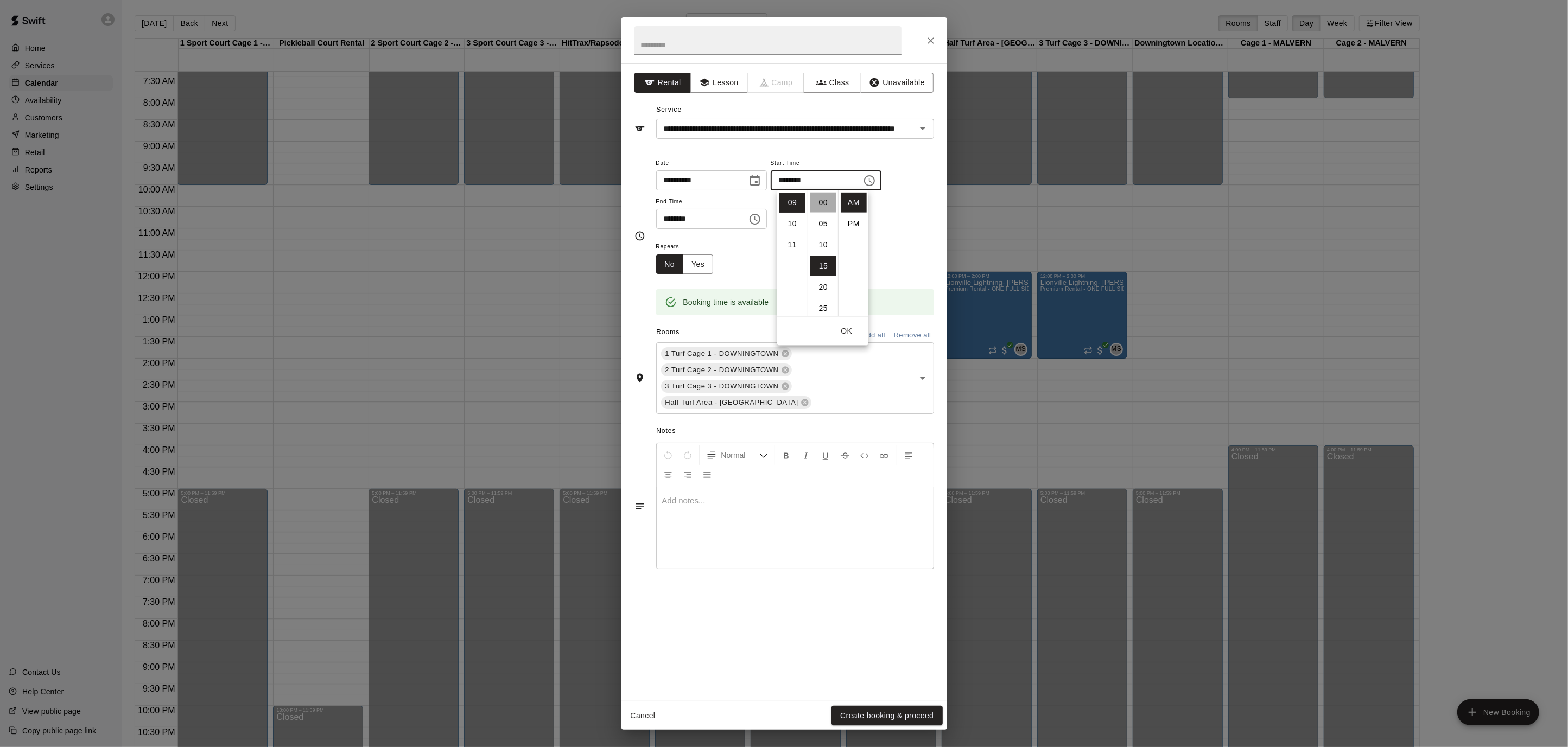
type input "********"
click at [761, 220] on icon "Choose time, selected time is 10:45 AM" at bounding box center [755, 219] width 13 height 13
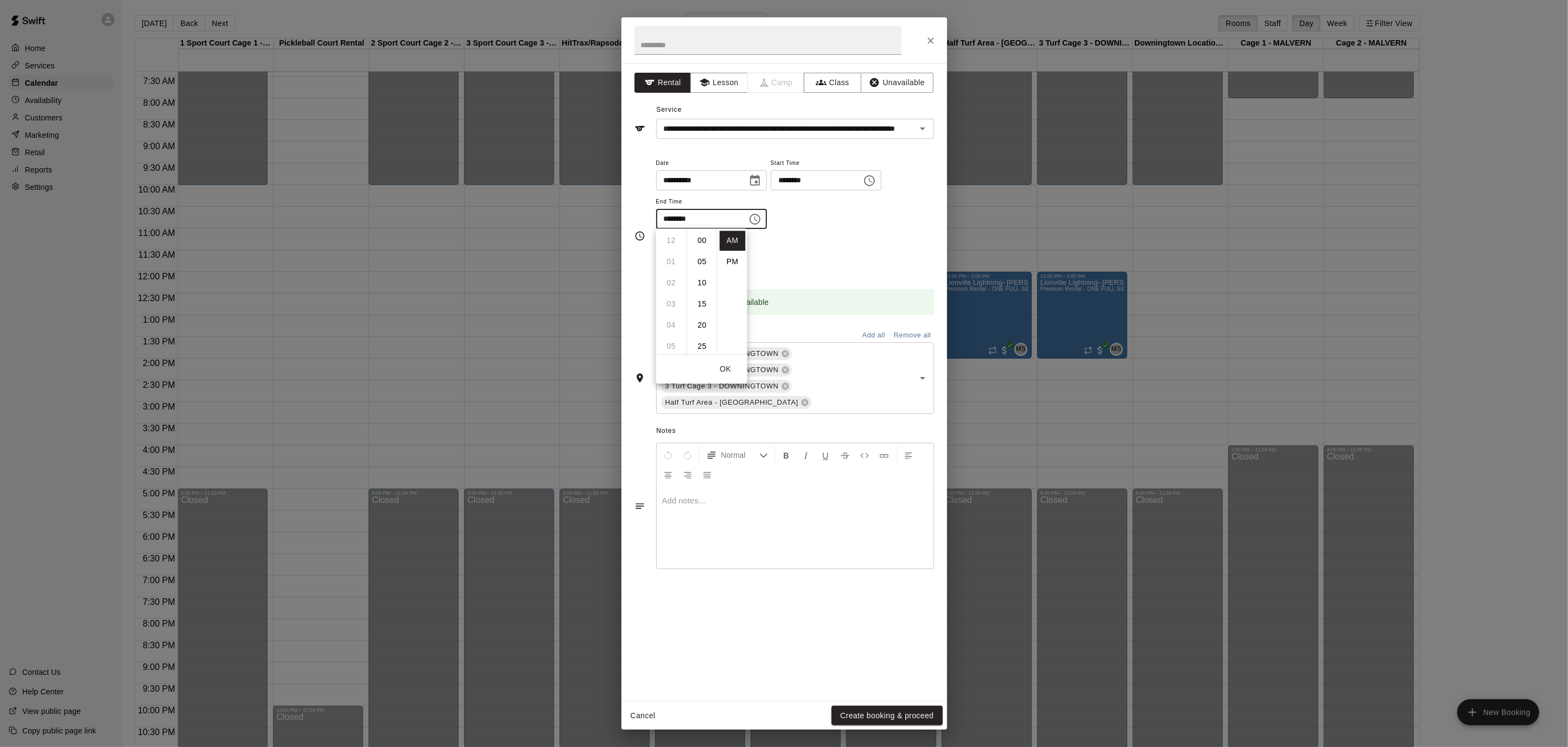
scroll to position [191, 0]
click at [739, 257] on li "PM" at bounding box center [733, 262] width 26 height 20
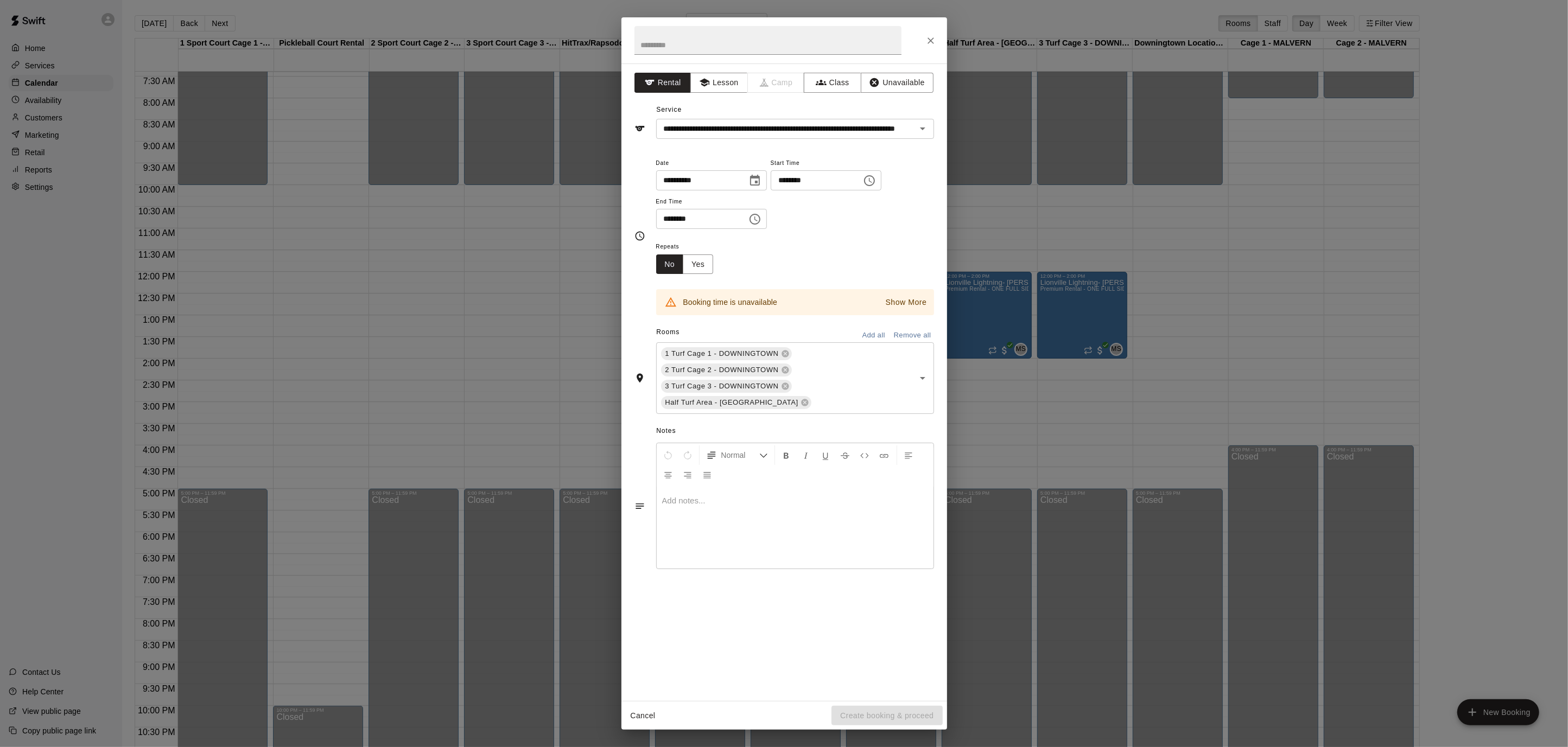
click at [761, 220] on icon "Choose time, selected time is 10:45 PM" at bounding box center [755, 219] width 13 height 13
click at [672, 242] on li "12" at bounding box center [671, 241] width 26 height 20
click at [701, 241] on li "00" at bounding box center [702, 241] width 26 height 20
type input "********"
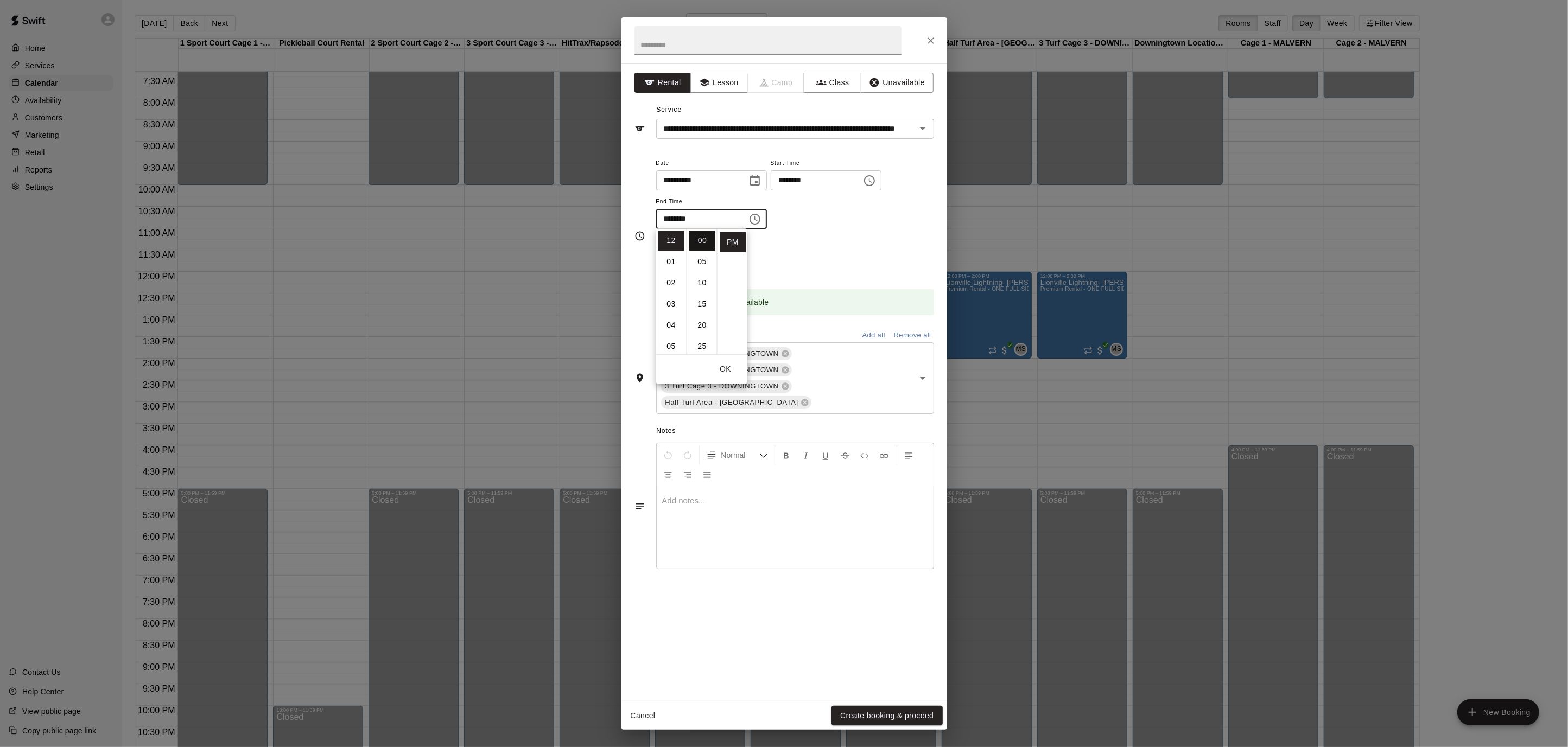
scroll to position [3, 0]
click at [730, 364] on button "OK" at bounding box center [726, 369] width 35 height 20
click at [723, 39] on input "text" at bounding box center [768, 41] width 267 height 29
type input "*"
type input "**********"
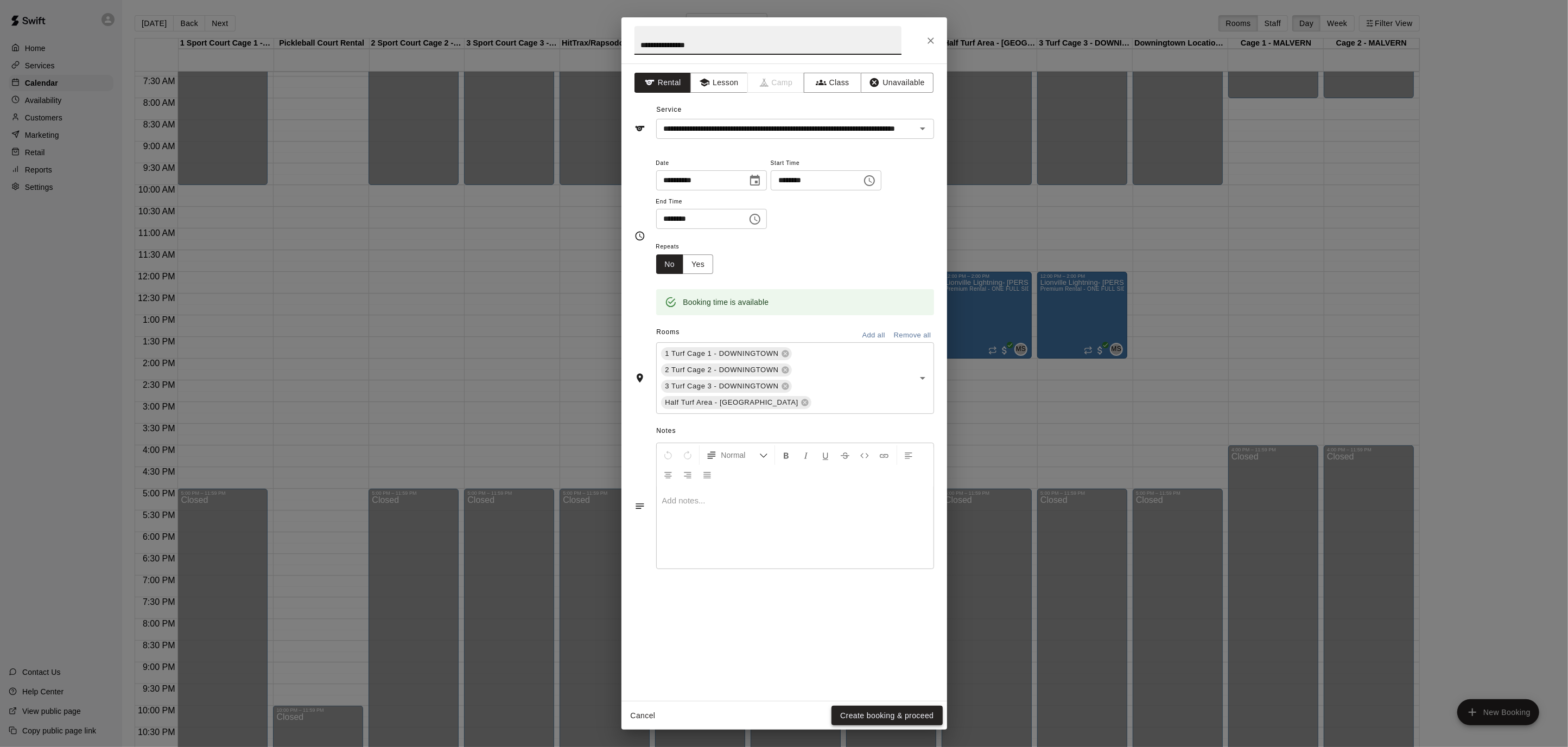
click at [895, 721] on button "Create booking & proceed" at bounding box center [887, 716] width 111 height 20
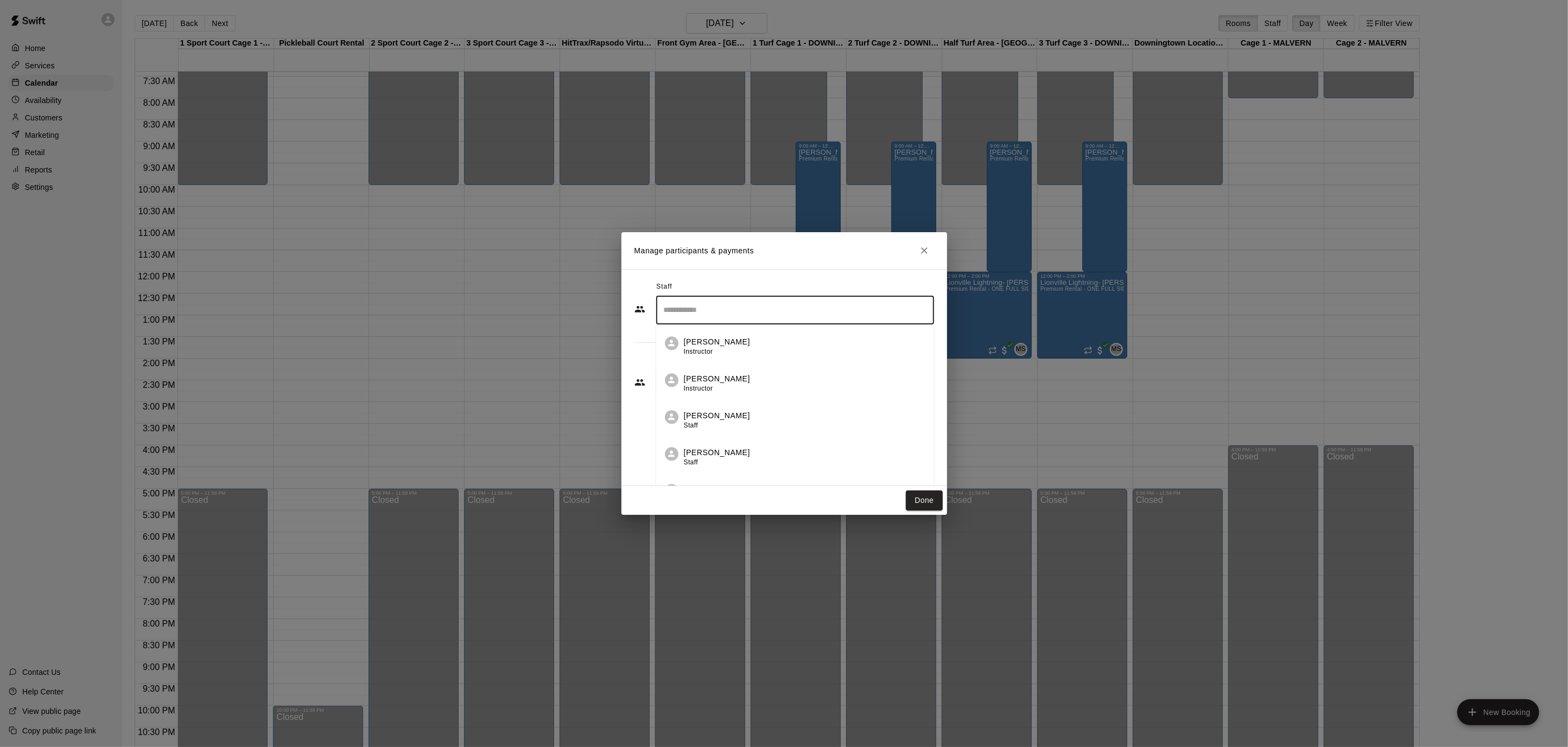
click at [830, 314] on input "Search staff" at bounding box center [795, 310] width 268 height 19
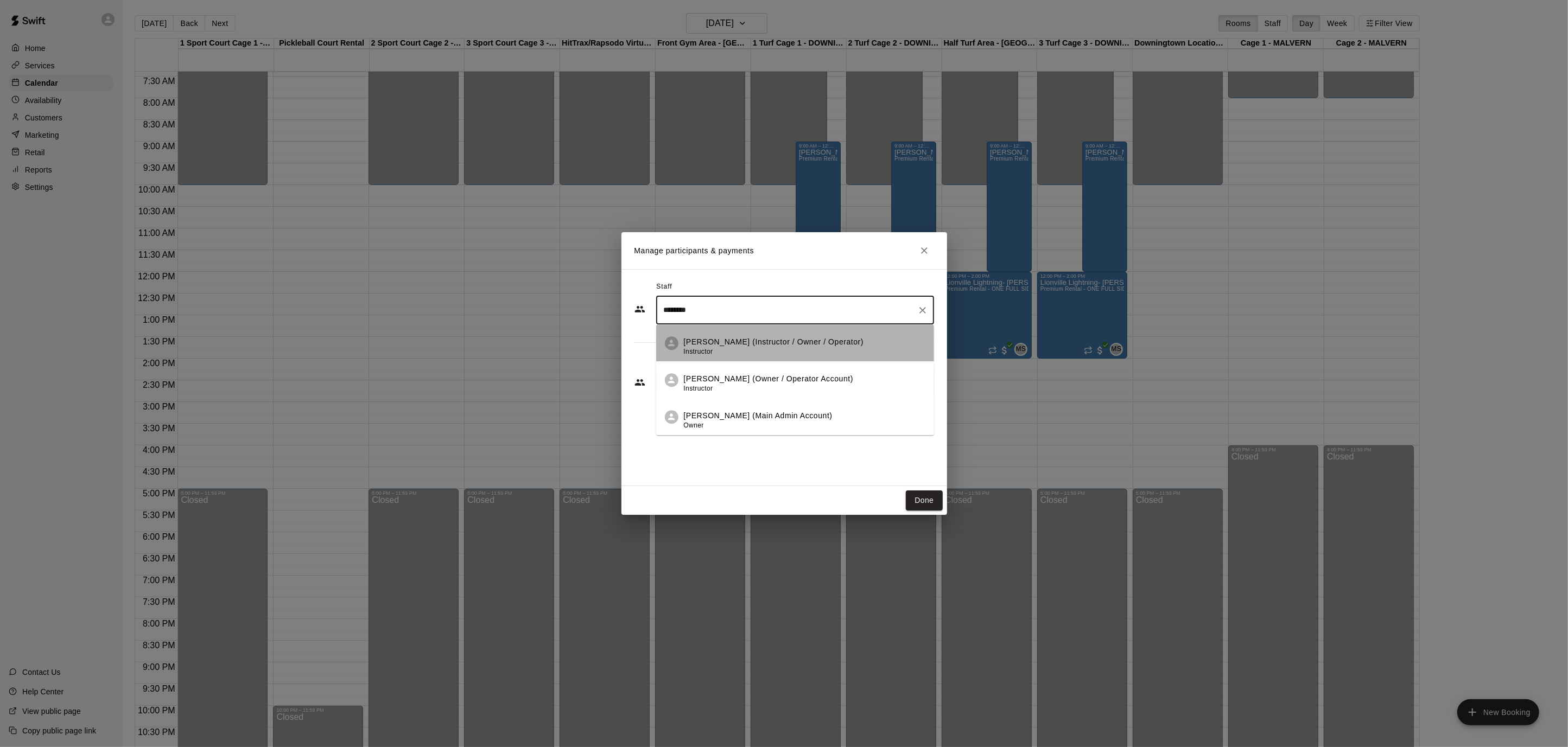
click at [838, 349] on div "[PERSON_NAME] (Instructor / Owner / Operator) Instructor" at bounding box center [774, 347] width 180 height 21
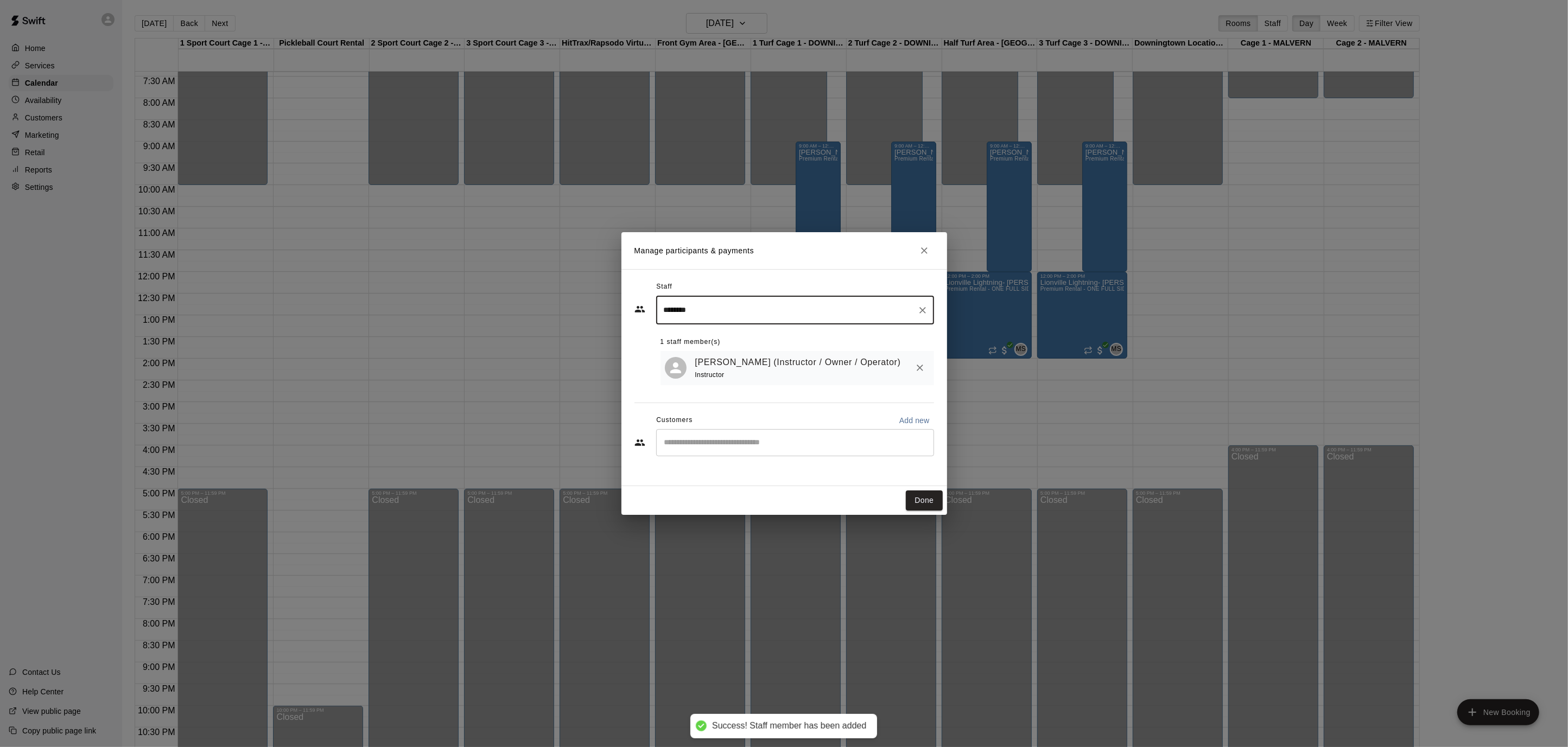
type input "********"
click at [787, 443] on input "Start typing to search customers..." at bounding box center [795, 443] width 268 height 11
click at [926, 421] on p "Add new" at bounding box center [914, 420] width 31 height 11
select select "**"
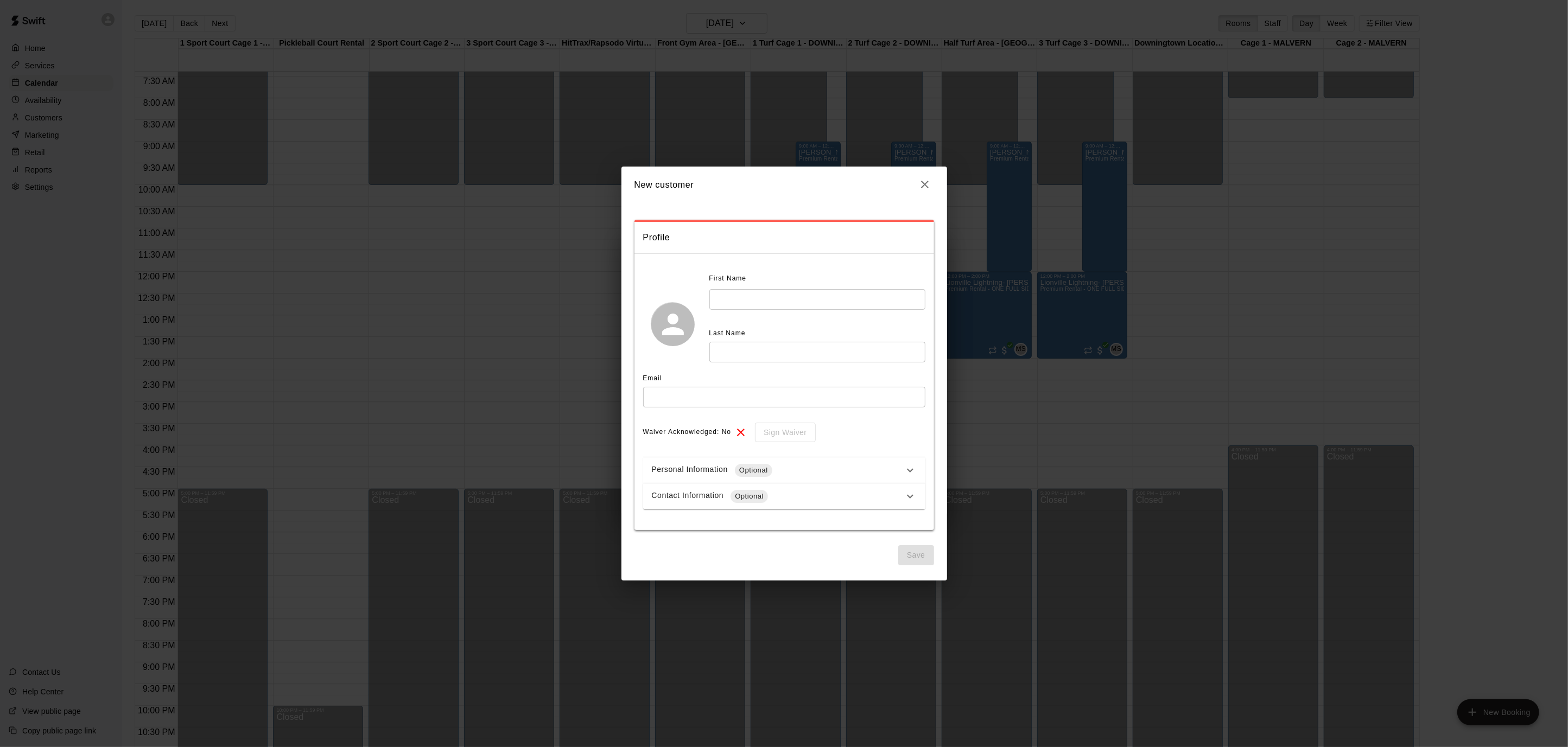
click at [812, 296] on input "text" at bounding box center [817, 299] width 216 height 20
type input "*****"
click at [850, 389] on input "text" at bounding box center [784, 397] width 282 height 20
type input "**********"
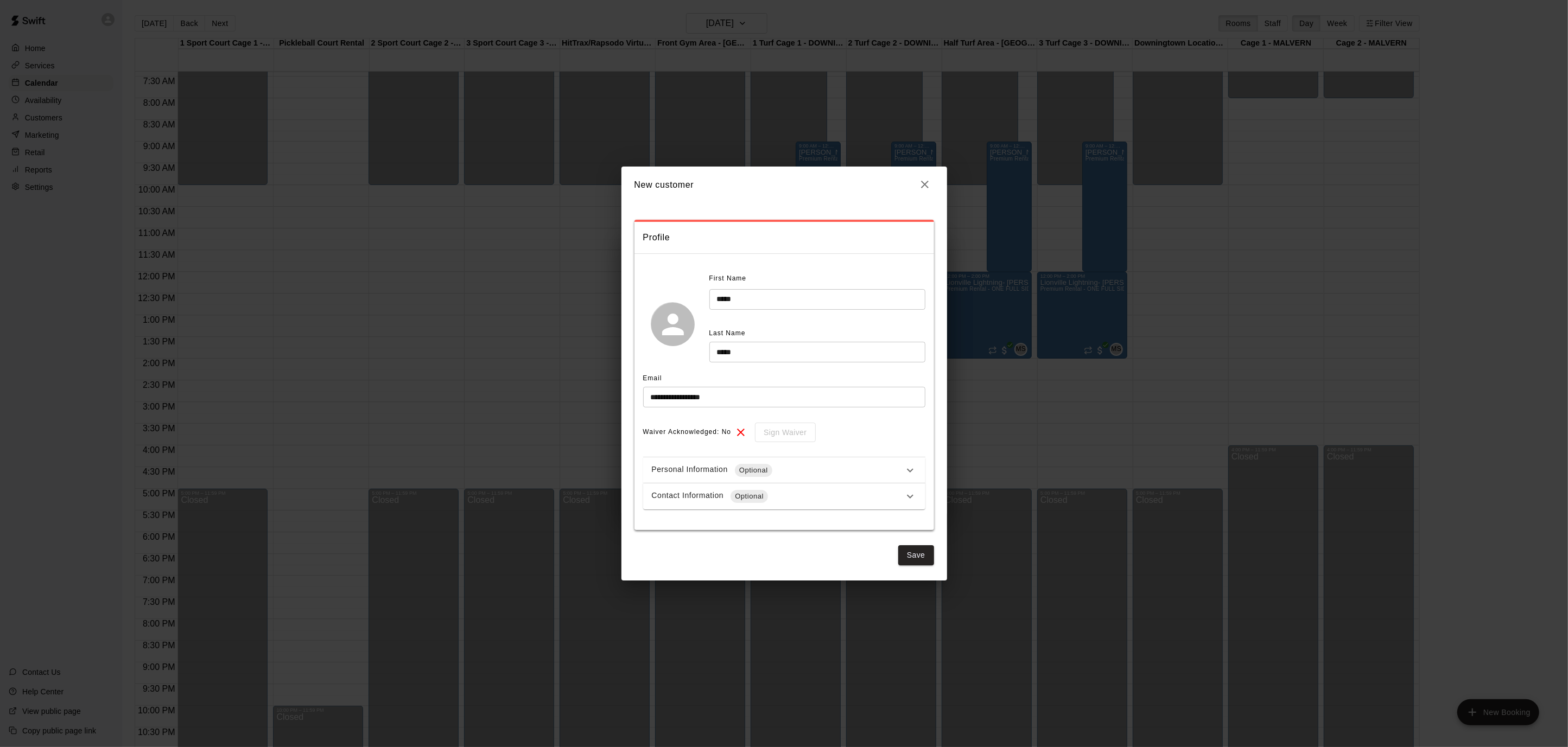
click at [933, 561] on div "**********" at bounding box center [784, 391] width 326 height 378
click at [919, 558] on button "Save" at bounding box center [915, 555] width 36 height 20
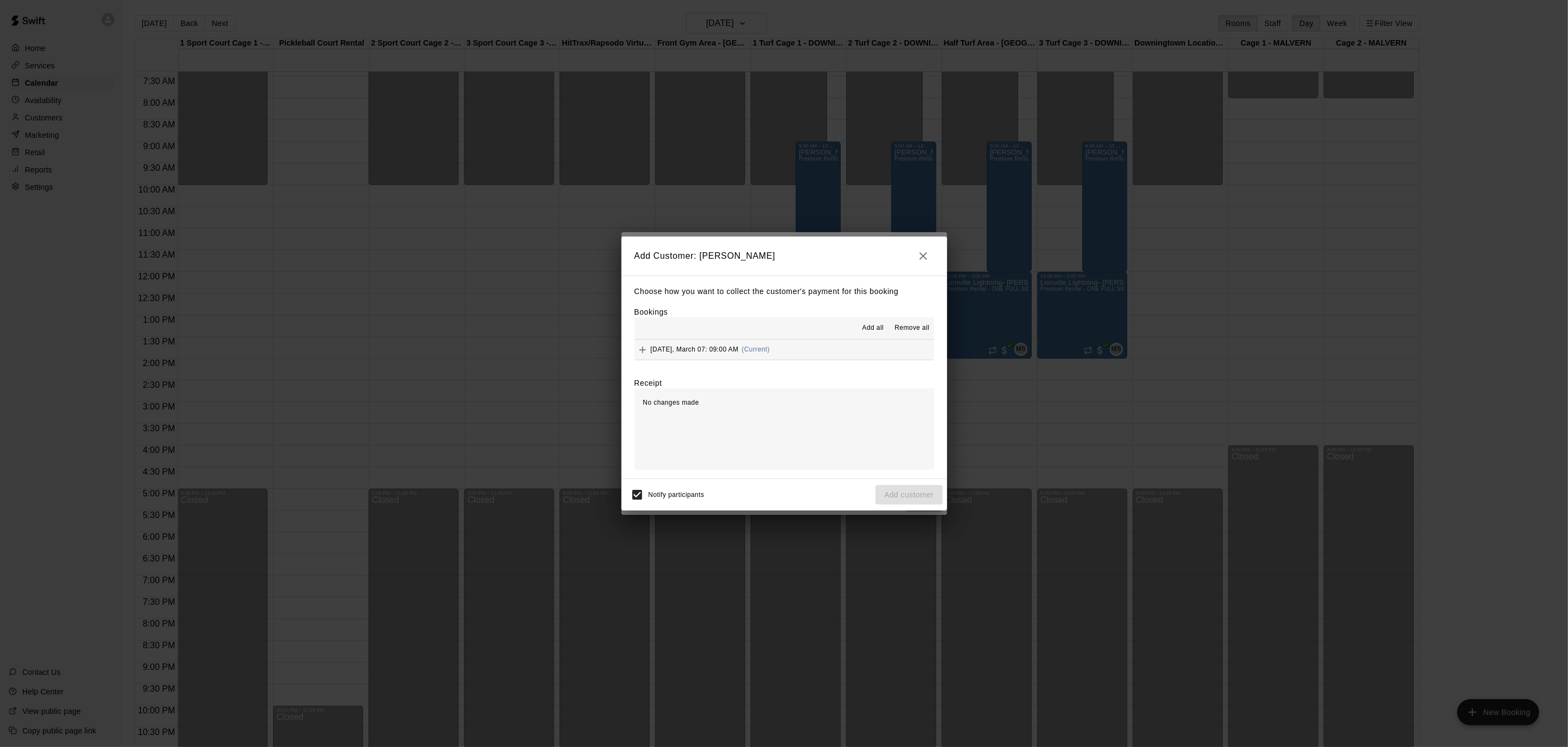
click at [875, 326] on span "Add all" at bounding box center [873, 328] width 22 height 11
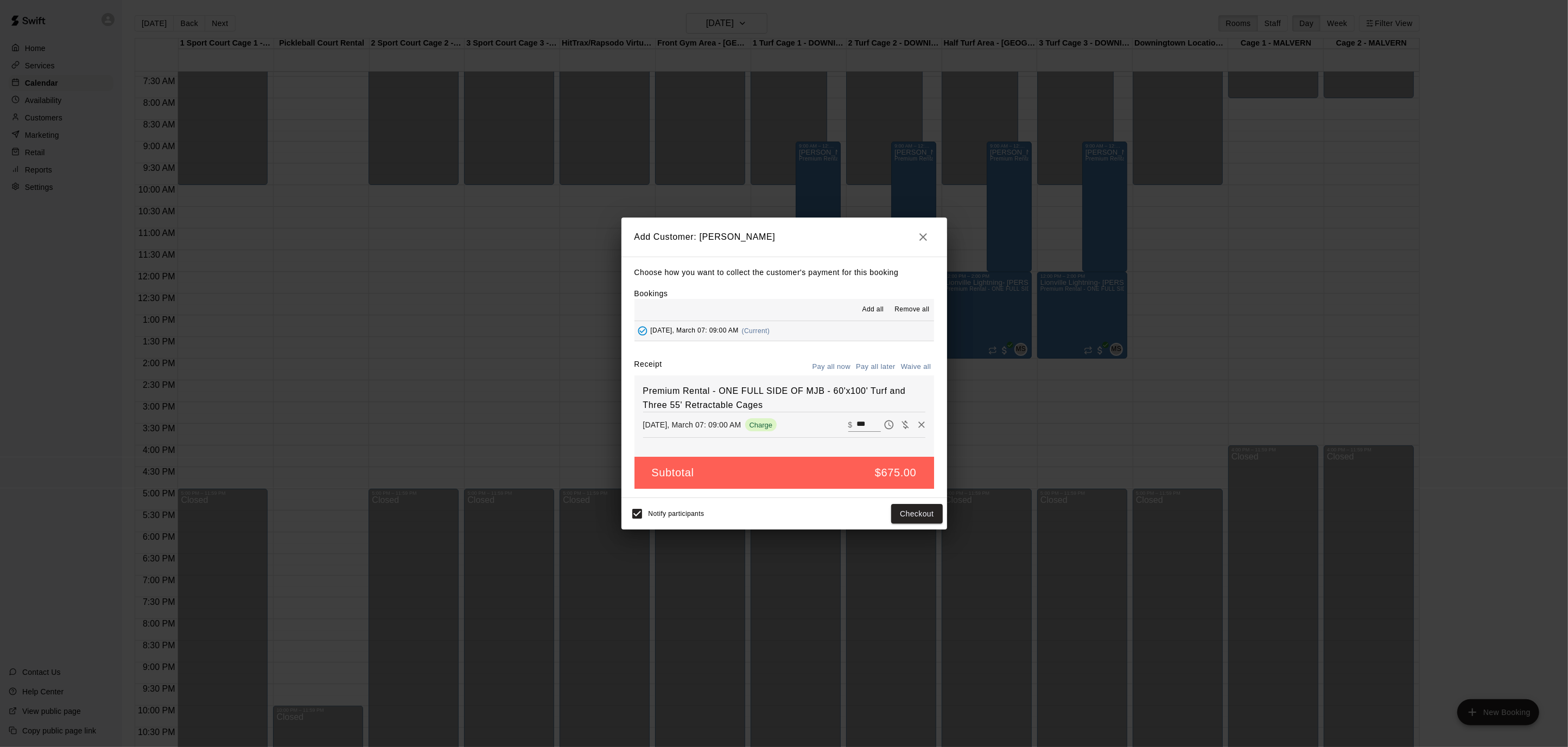
click at [916, 366] on button "Waive all" at bounding box center [915, 367] width 36 height 17
type input "*"
click at [928, 516] on button "Add customer" at bounding box center [908, 514] width 67 height 20
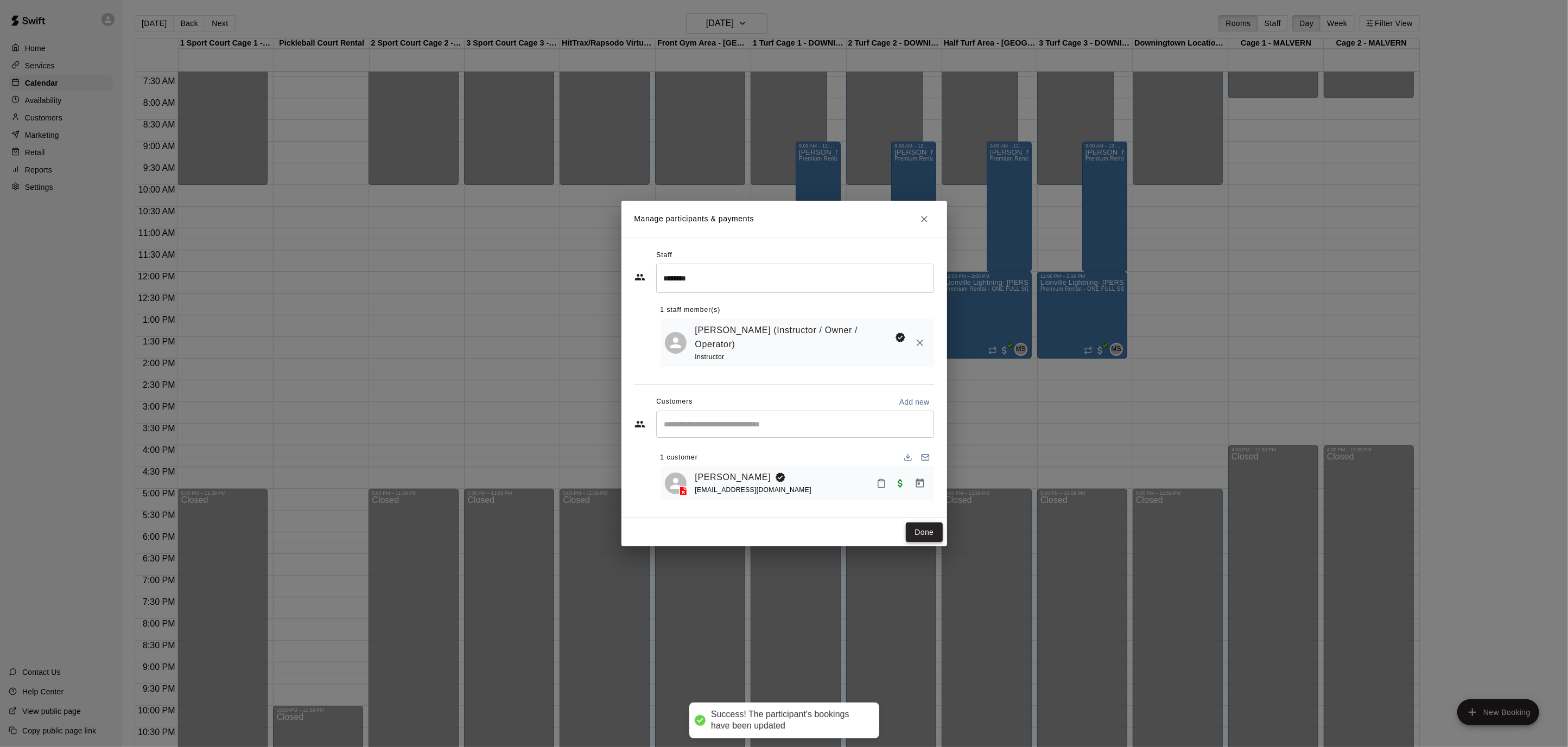
click at [923, 526] on button "Done" at bounding box center [924, 533] width 36 height 20
